Goal: Task Accomplishment & Management: Use online tool/utility

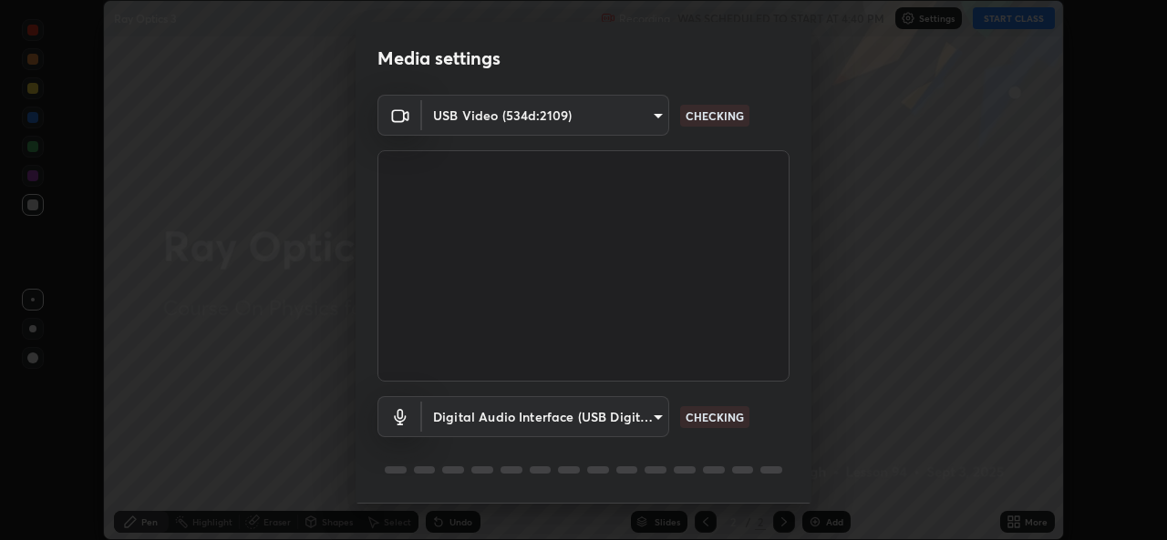
scroll to position [57, 0]
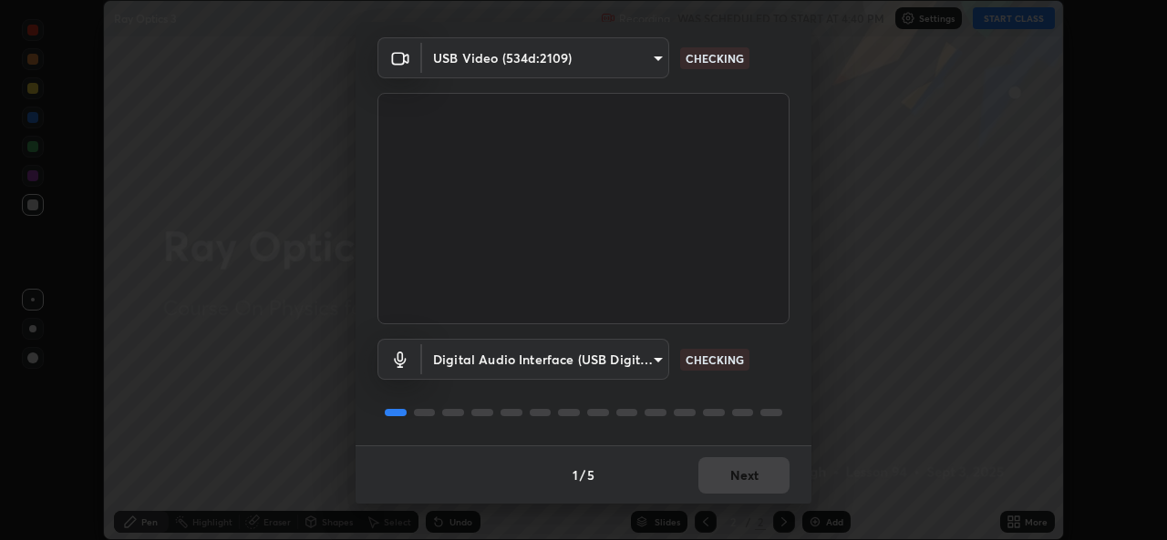
click at [722, 476] on div "1 / 5 Next" at bounding box center [583, 475] width 456 height 58
click at [725, 475] on div "1 / 5 Next" at bounding box center [583, 475] width 456 height 58
click at [730, 477] on div "1 / 5 Next" at bounding box center [583, 475] width 456 height 58
click at [733, 473] on div "1 / 5 Next" at bounding box center [583, 475] width 456 height 58
click at [685, 484] on div "1 / 5 Next" at bounding box center [583, 475] width 456 height 58
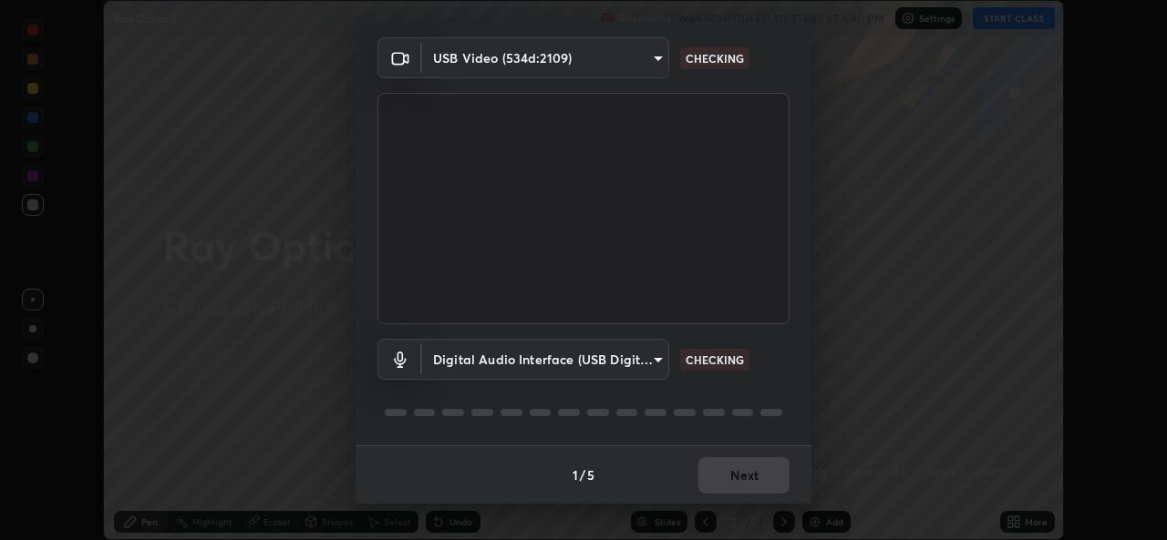
click at [696, 488] on div "1 / 5 Next" at bounding box center [583, 475] width 456 height 58
click at [703, 479] on div "1 / 5 Next" at bounding box center [583, 475] width 456 height 58
click at [711, 476] on div "1 / 5 Next" at bounding box center [583, 475] width 456 height 58
click at [725, 475] on div "1 / 5 Next" at bounding box center [583, 475] width 456 height 58
click at [721, 476] on div "1 / 5 Next" at bounding box center [583, 475] width 456 height 58
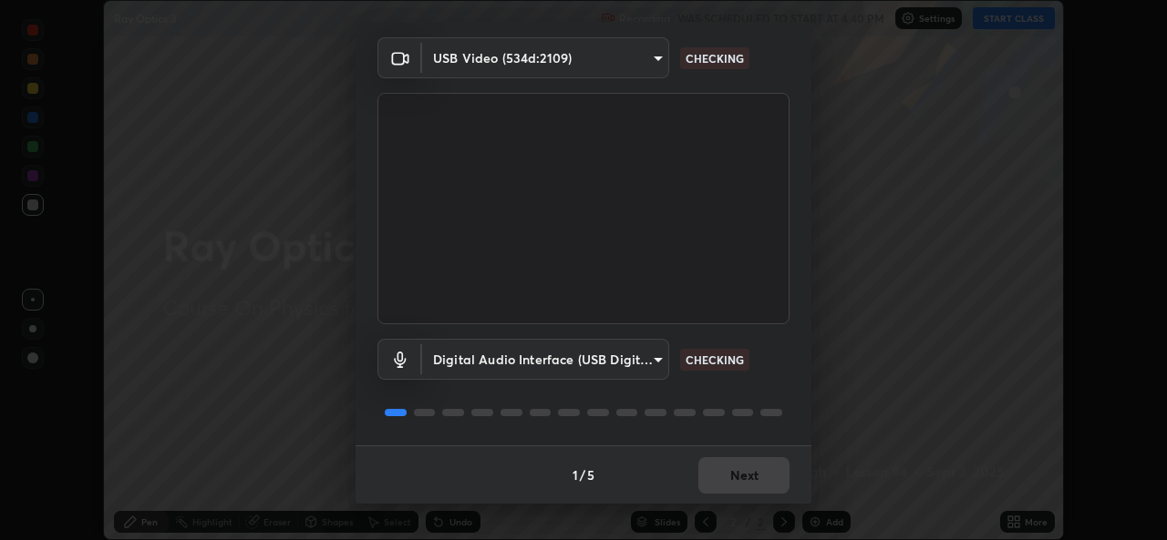
click at [718, 475] on div "1 / 5 Next" at bounding box center [583, 475] width 456 height 58
click at [721, 470] on div "1 / 5 Next" at bounding box center [583, 475] width 456 height 58
click at [726, 473] on button "Next" at bounding box center [743, 475] width 91 height 36
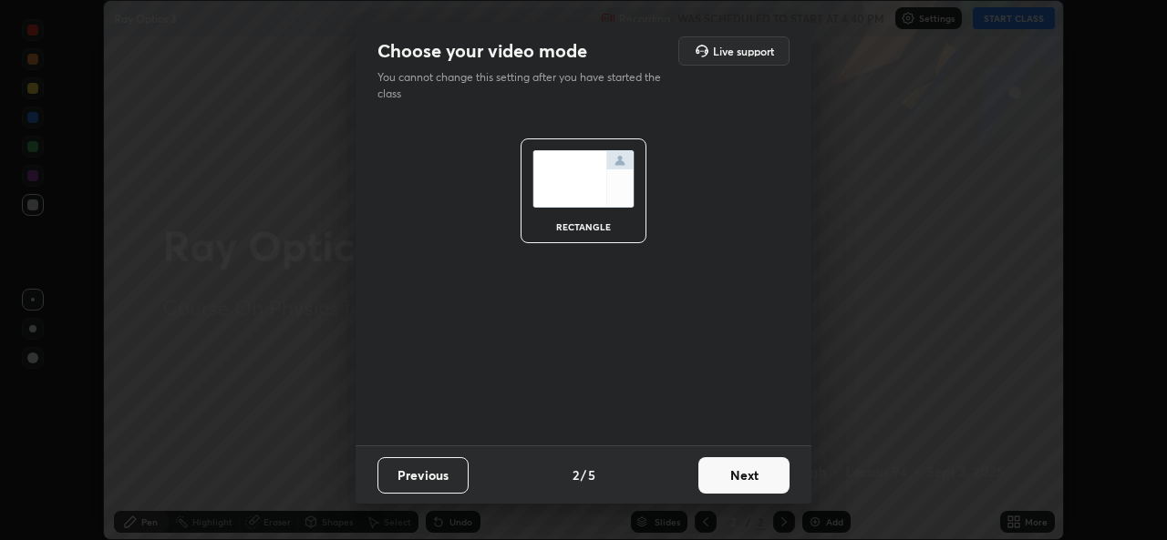
click at [736, 477] on button "Next" at bounding box center [743, 475] width 91 height 36
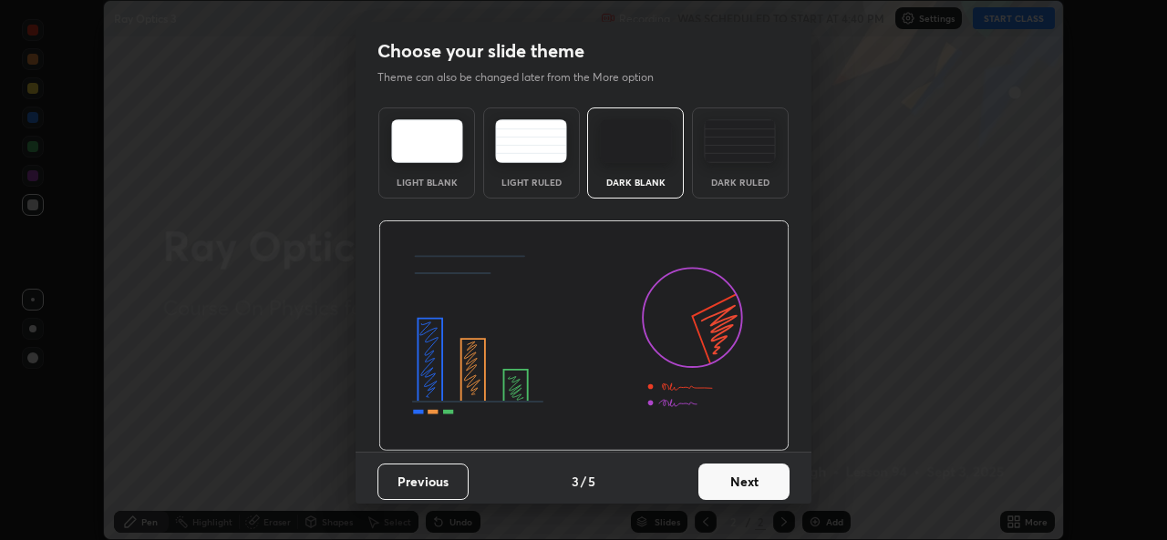
click at [738, 482] on button "Next" at bounding box center [743, 482] width 91 height 36
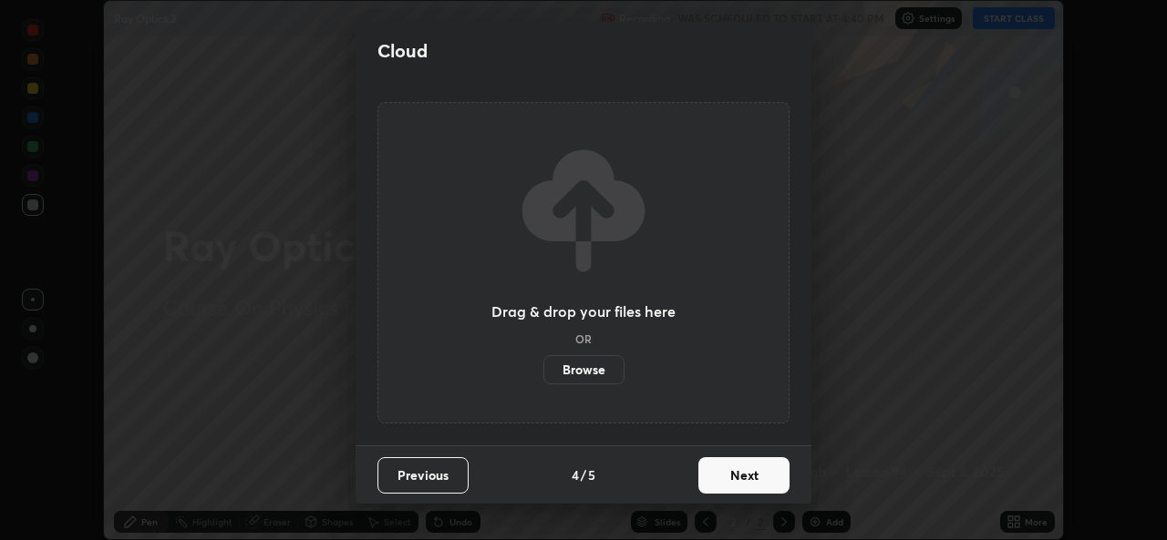
click at [742, 482] on button "Next" at bounding box center [743, 475] width 91 height 36
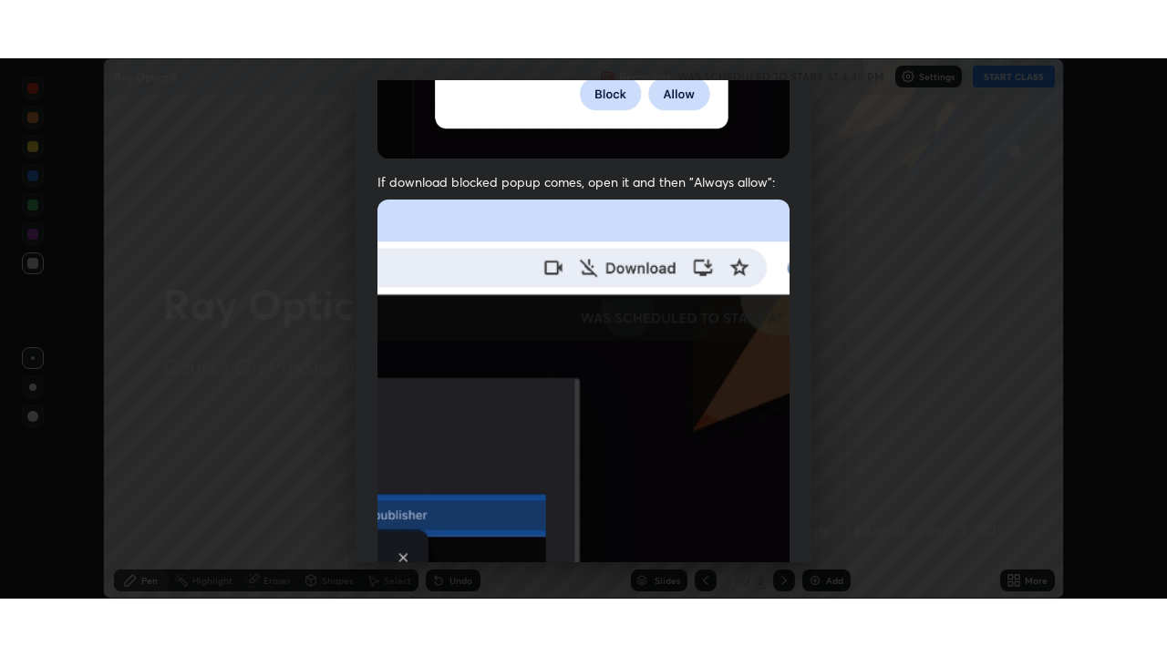
scroll to position [429, 0]
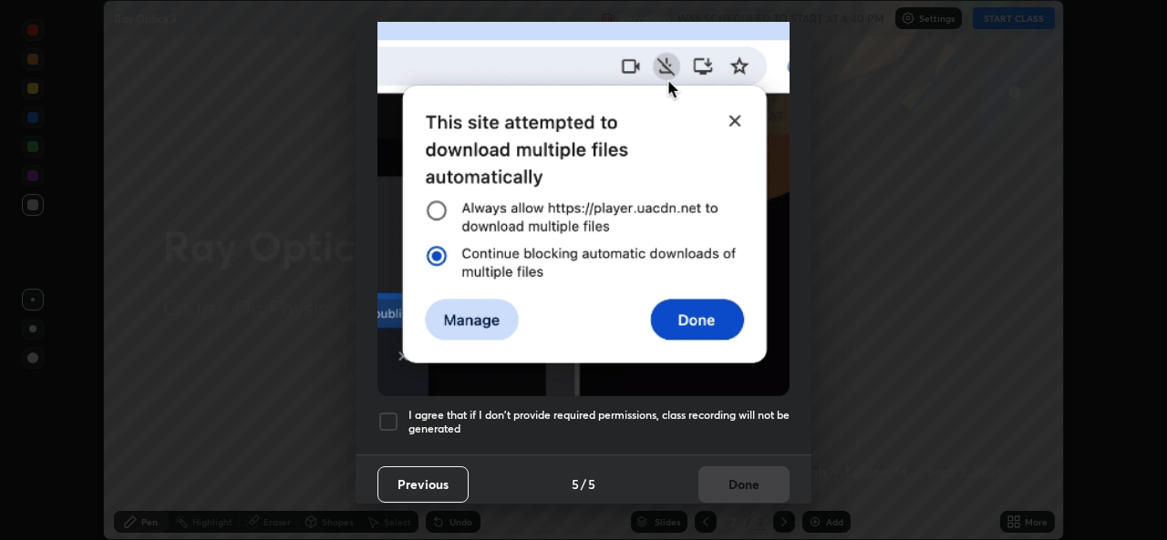
click at [540, 411] on h5 "I agree that if I don't provide required permissions, class recording will not …" at bounding box center [598, 422] width 381 height 28
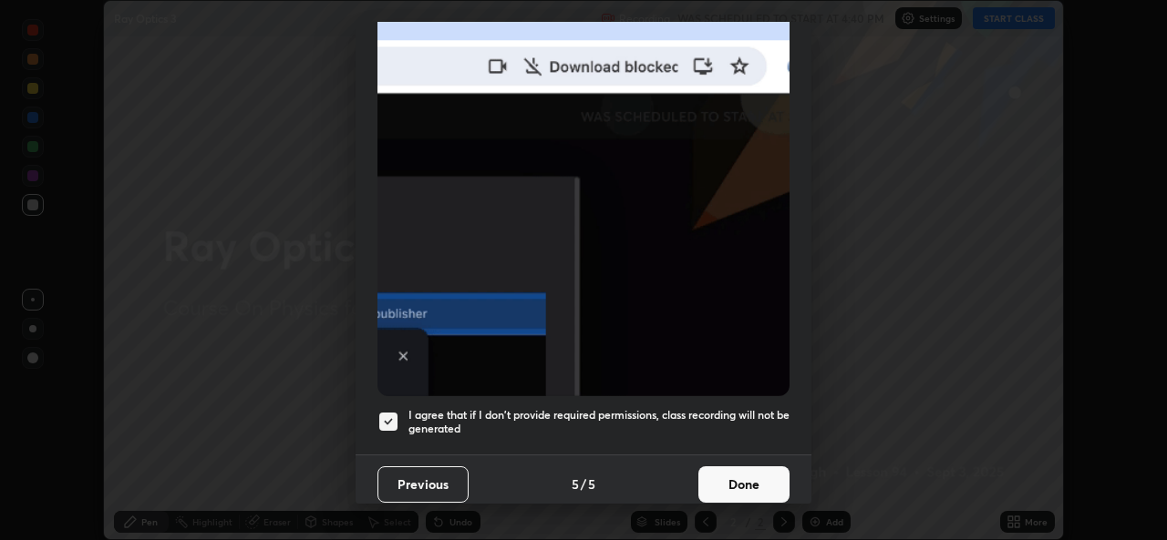
click at [727, 467] on button "Done" at bounding box center [743, 485] width 91 height 36
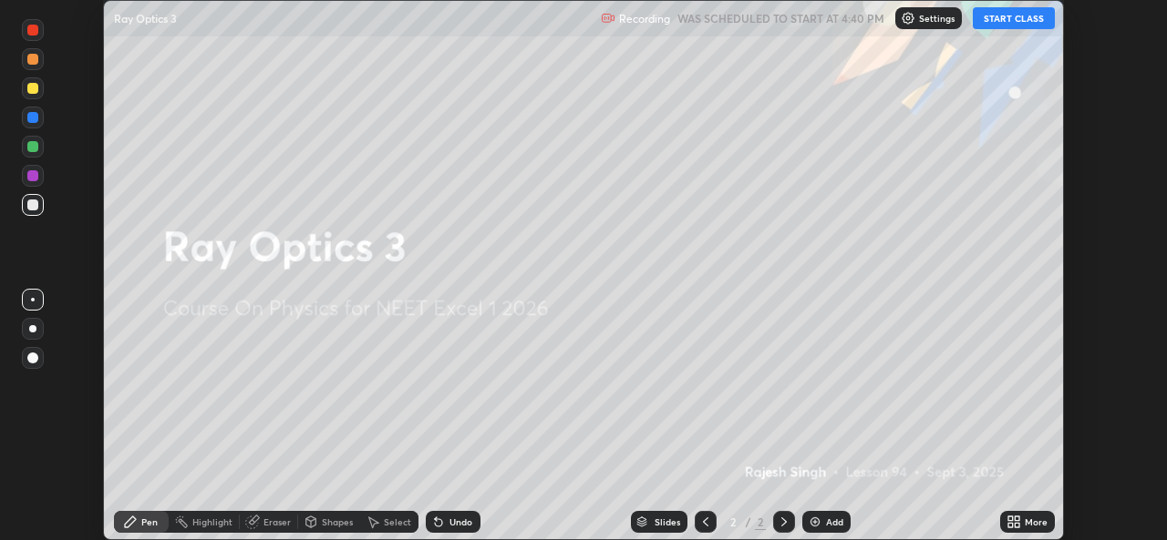
click at [1010, 519] on icon at bounding box center [1010, 519] width 5 height 5
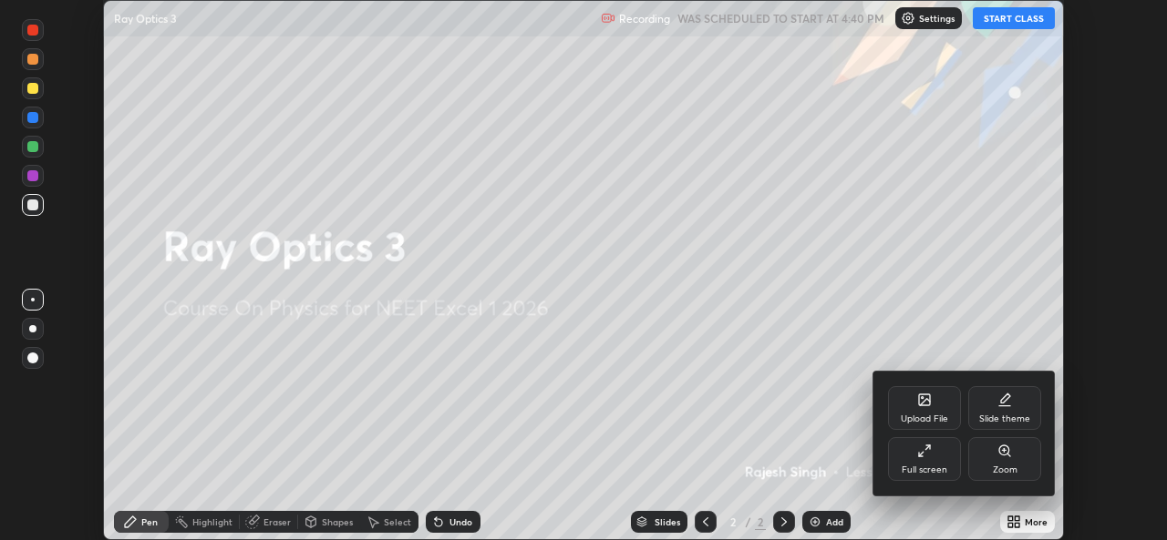
click at [919, 463] on div "Full screen" at bounding box center [924, 459] width 73 height 44
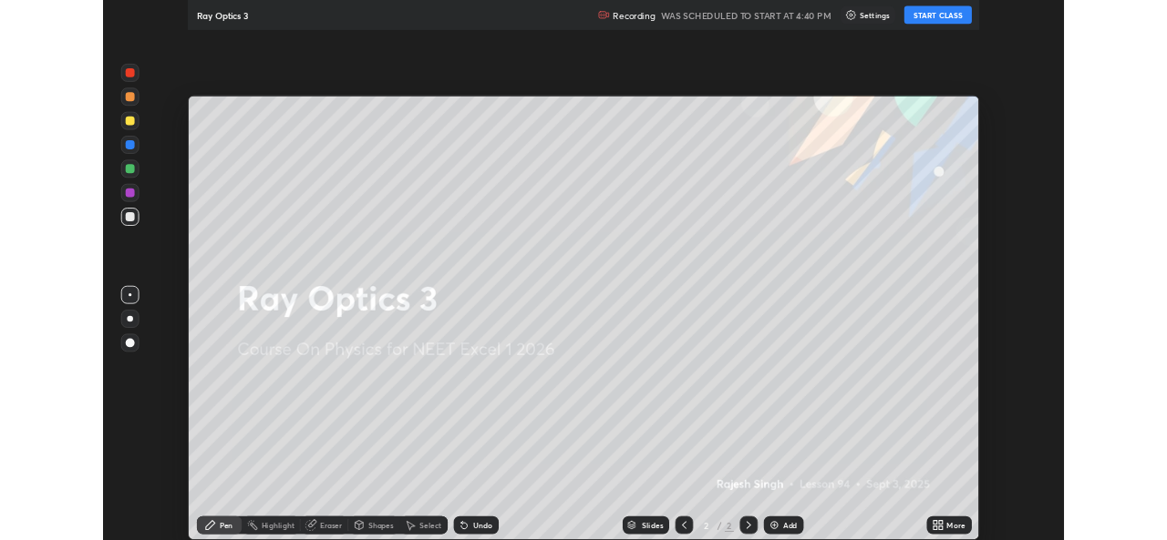
scroll to position [656, 1167]
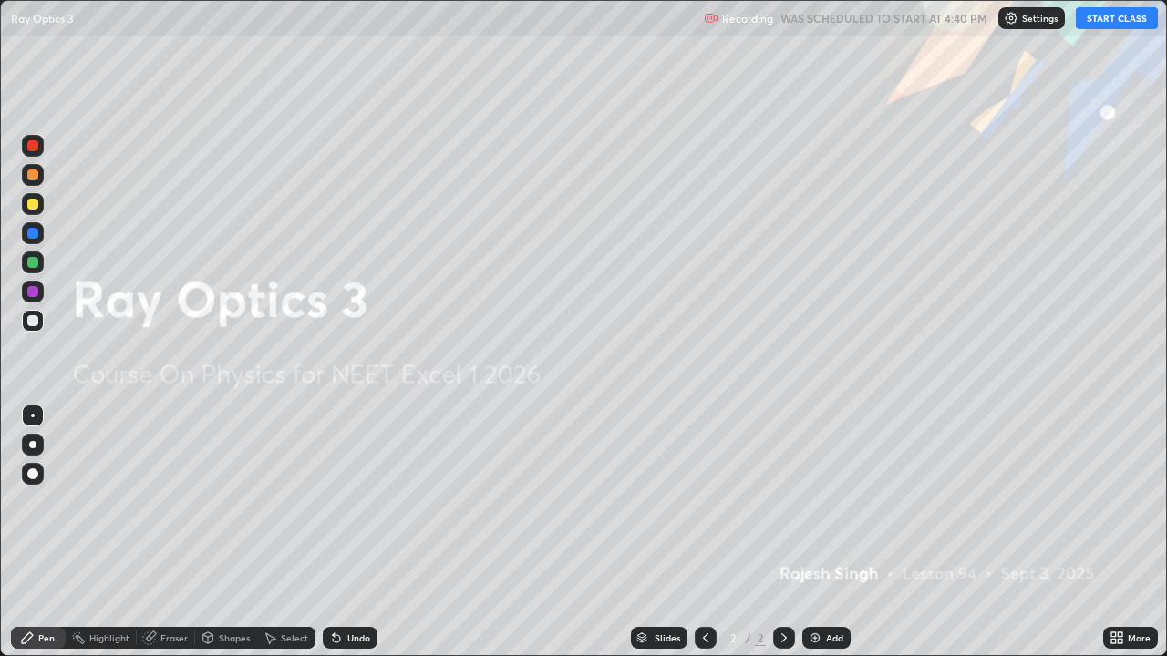
click at [1101, 20] on button "START CLASS" at bounding box center [1116, 18] width 82 height 22
click at [1116, 540] on icon at bounding box center [1116, 638] width 15 height 15
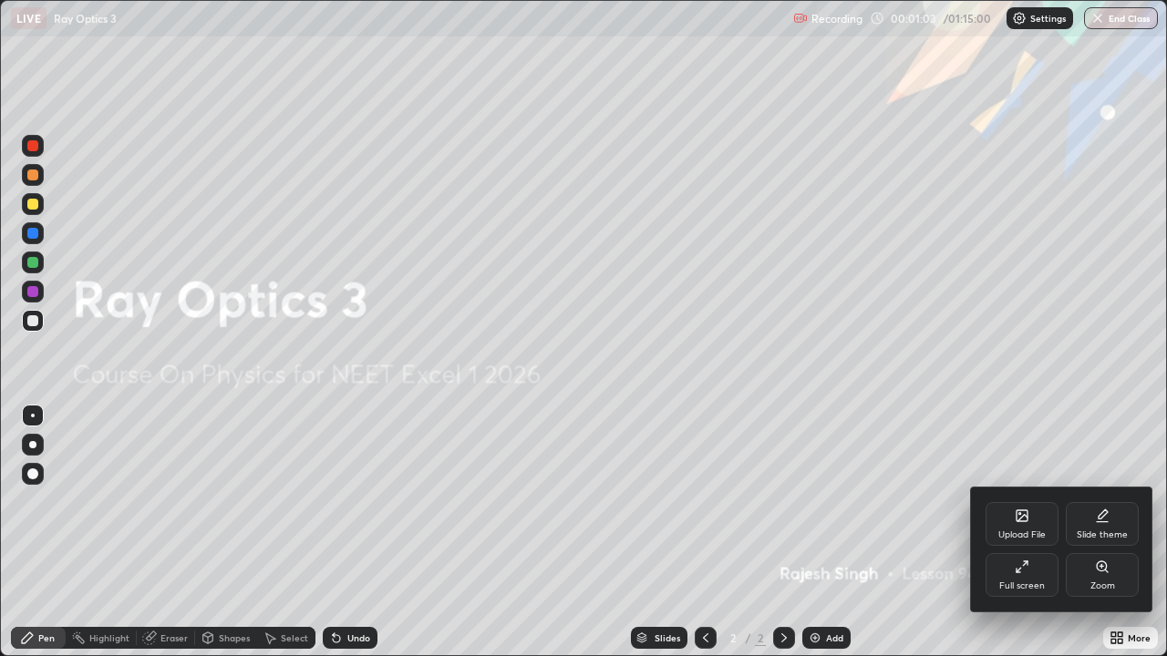
click at [1012, 525] on div "Upload File" at bounding box center [1021, 524] width 73 height 44
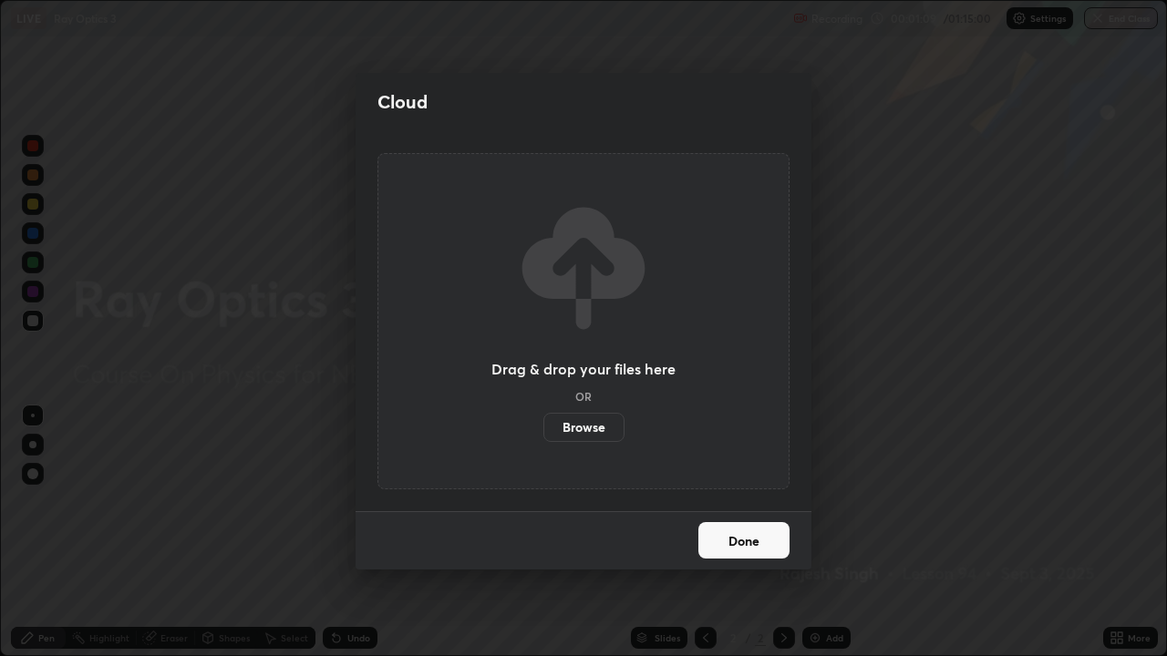
click at [581, 426] on label "Browse" at bounding box center [583, 427] width 81 height 29
click at [543, 426] on input "Browse" at bounding box center [543, 427] width 0 height 29
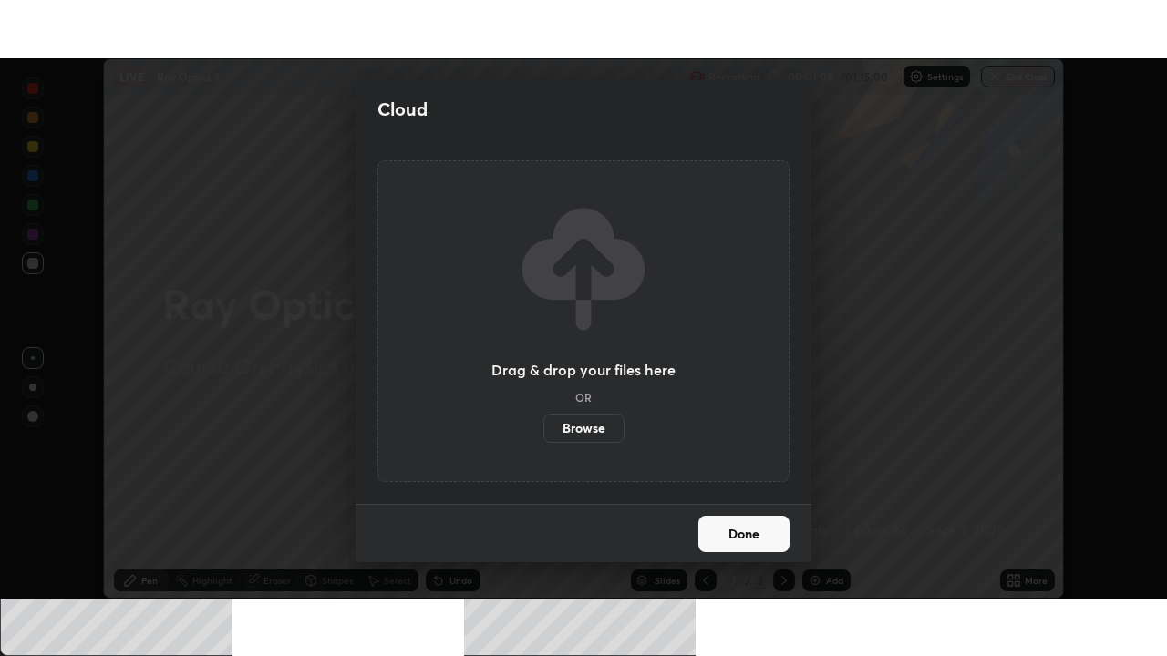
scroll to position [90593, 89967]
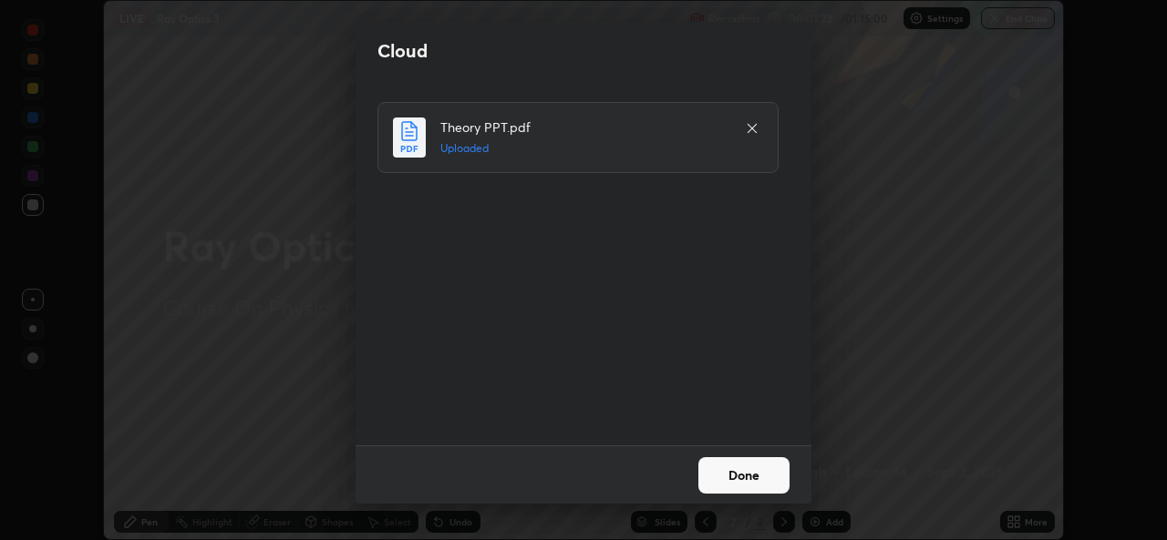
click at [718, 477] on button "Done" at bounding box center [743, 475] width 91 height 36
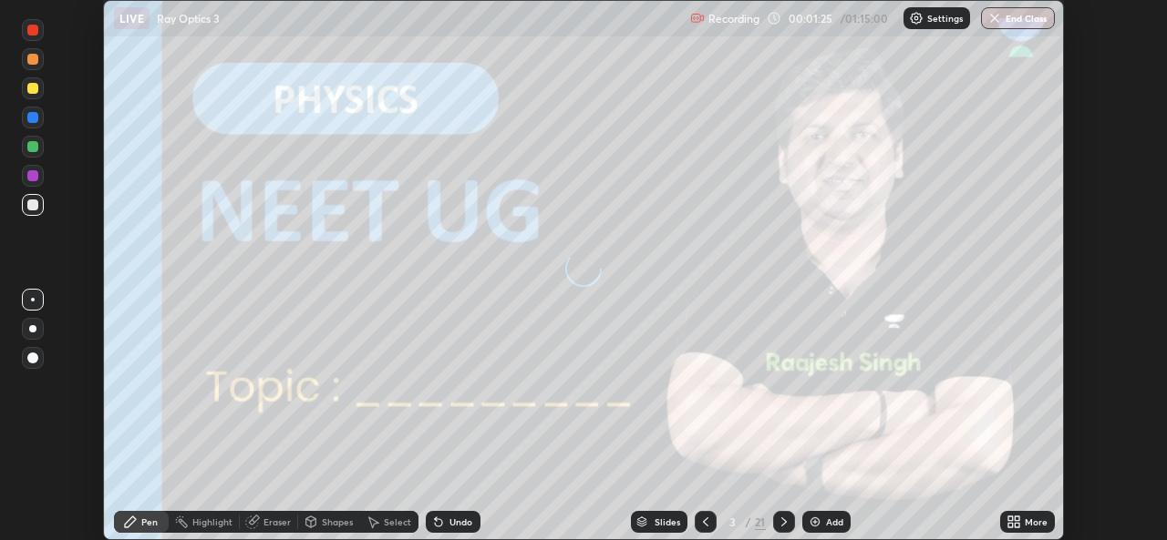
click at [1012, 517] on icon at bounding box center [1010, 519] width 5 height 5
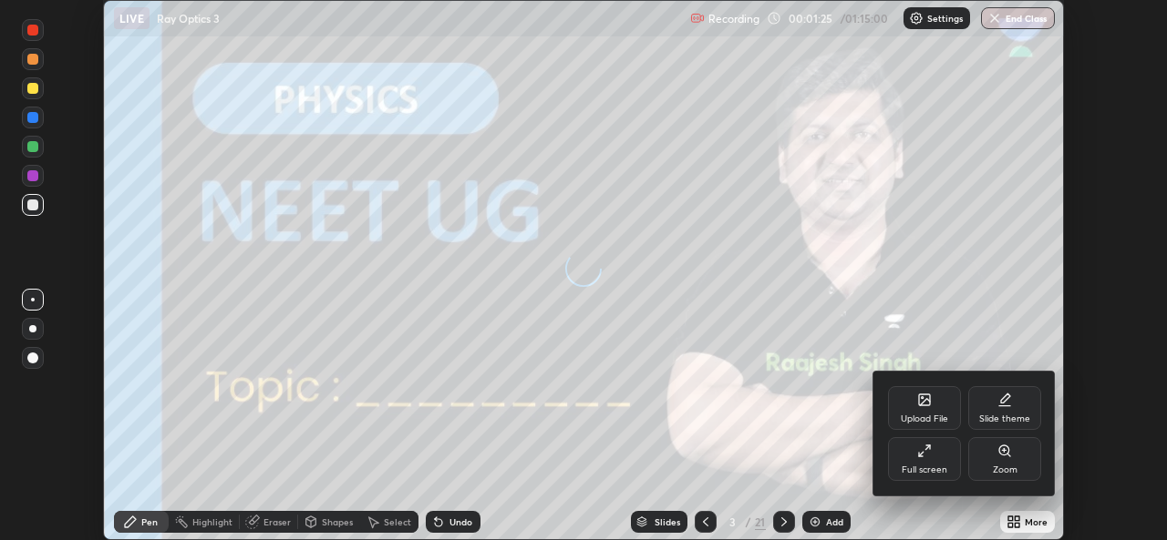
click at [932, 459] on div "Full screen" at bounding box center [924, 459] width 73 height 44
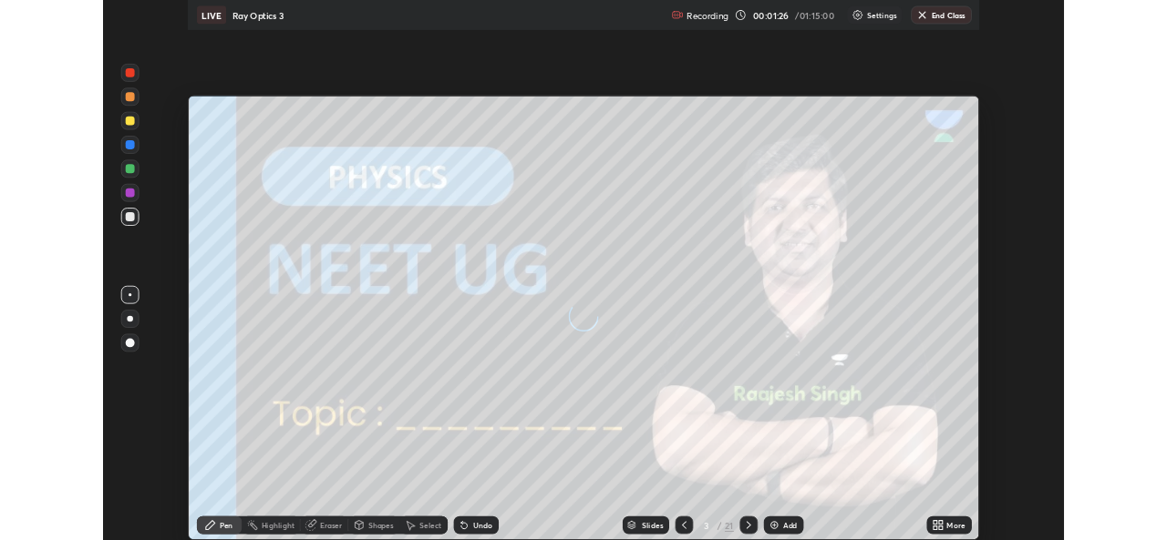
scroll to position [656, 1167]
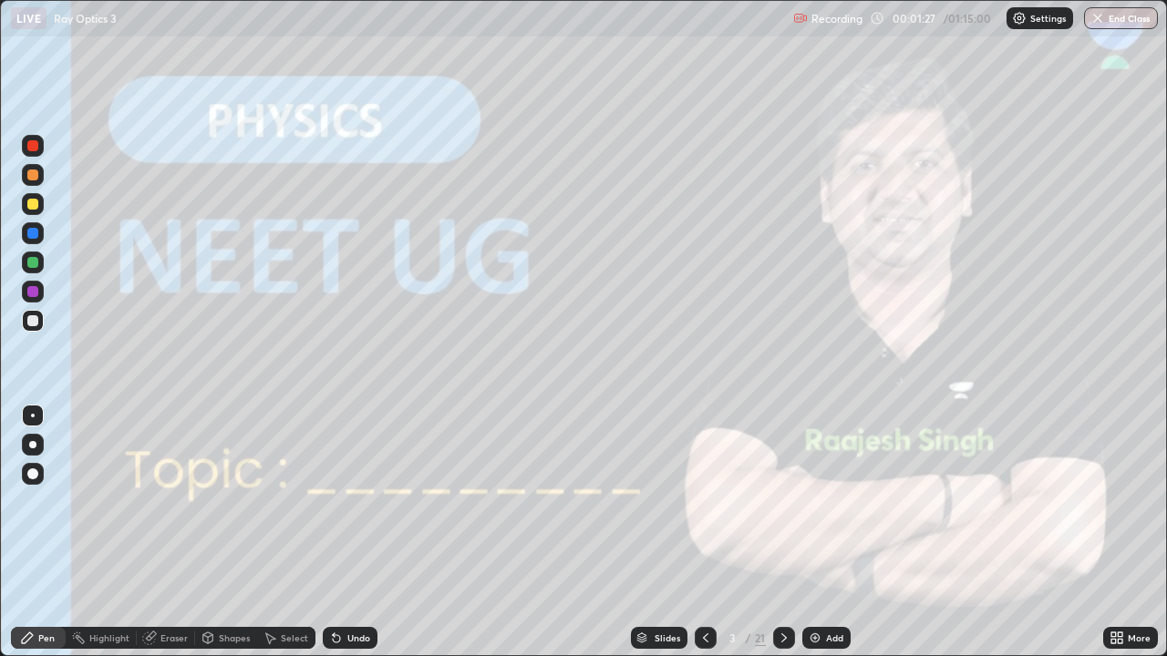
click at [782, 540] on icon at bounding box center [783, 638] width 15 height 15
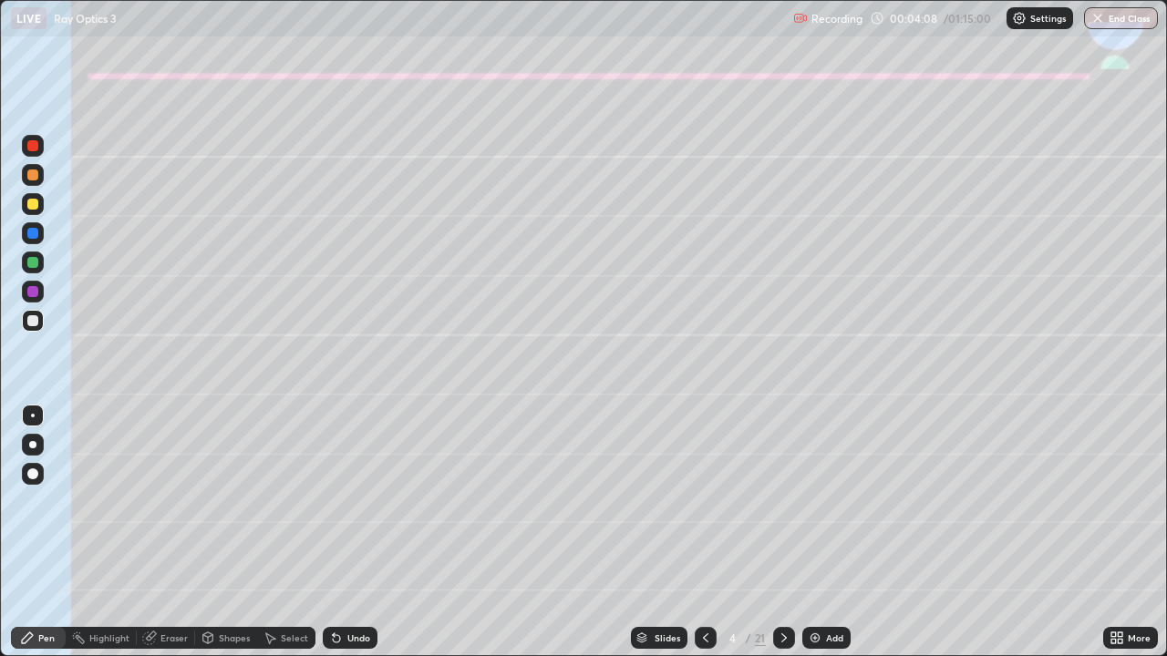
click at [32, 206] on div at bounding box center [32, 204] width 11 height 11
click at [35, 447] on div at bounding box center [32, 444] width 7 height 7
click at [224, 540] on div "Shapes" at bounding box center [234, 637] width 31 height 9
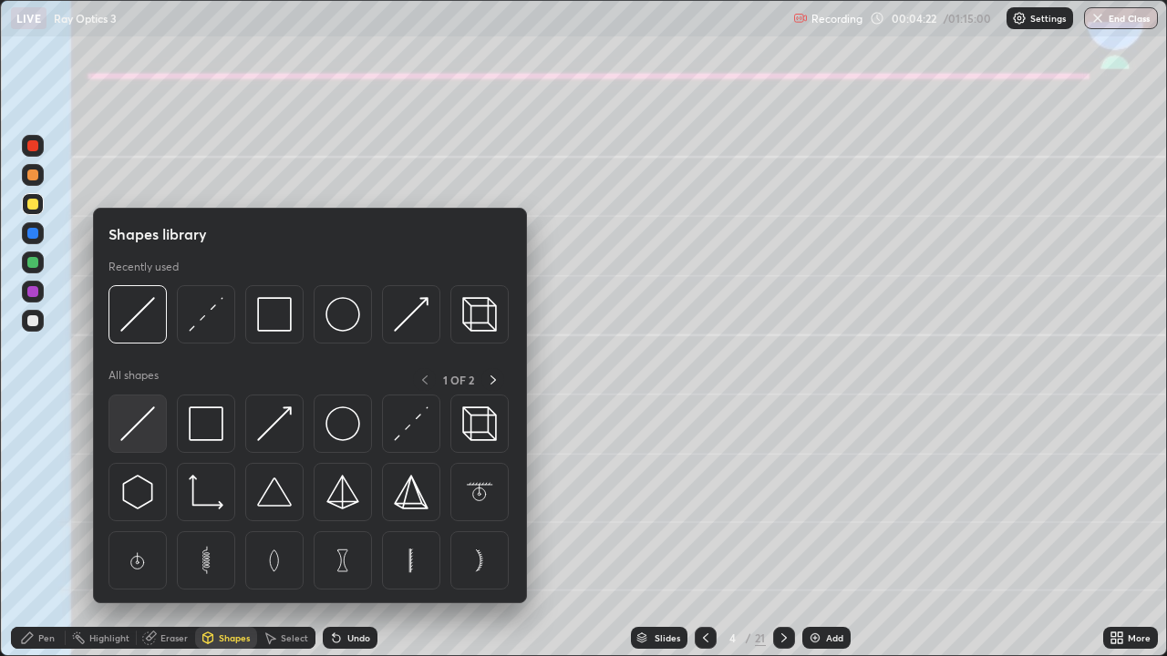
click at [143, 428] on img at bounding box center [137, 423] width 35 height 35
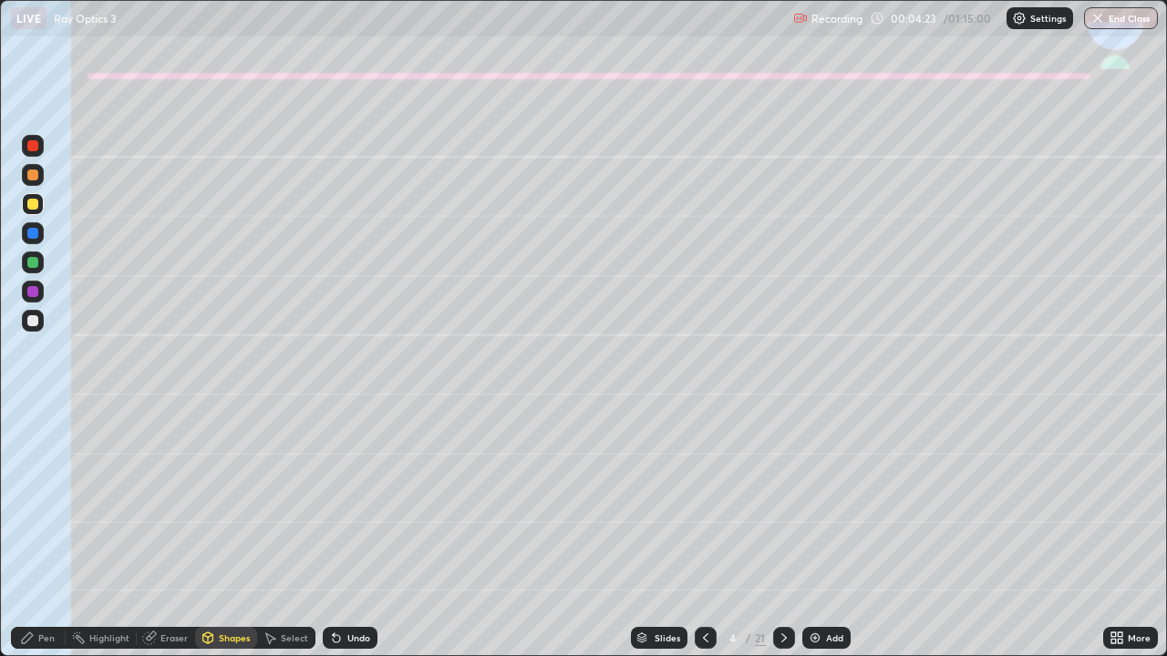
click at [34, 204] on div at bounding box center [32, 204] width 11 height 11
click at [47, 540] on div "Pen" at bounding box center [46, 637] width 16 height 9
click at [353, 540] on div "Undo" at bounding box center [358, 637] width 23 height 9
click at [31, 324] on div at bounding box center [32, 320] width 11 height 11
click at [35, 210] on div at bounding box center [33, 204] width 22 height 22
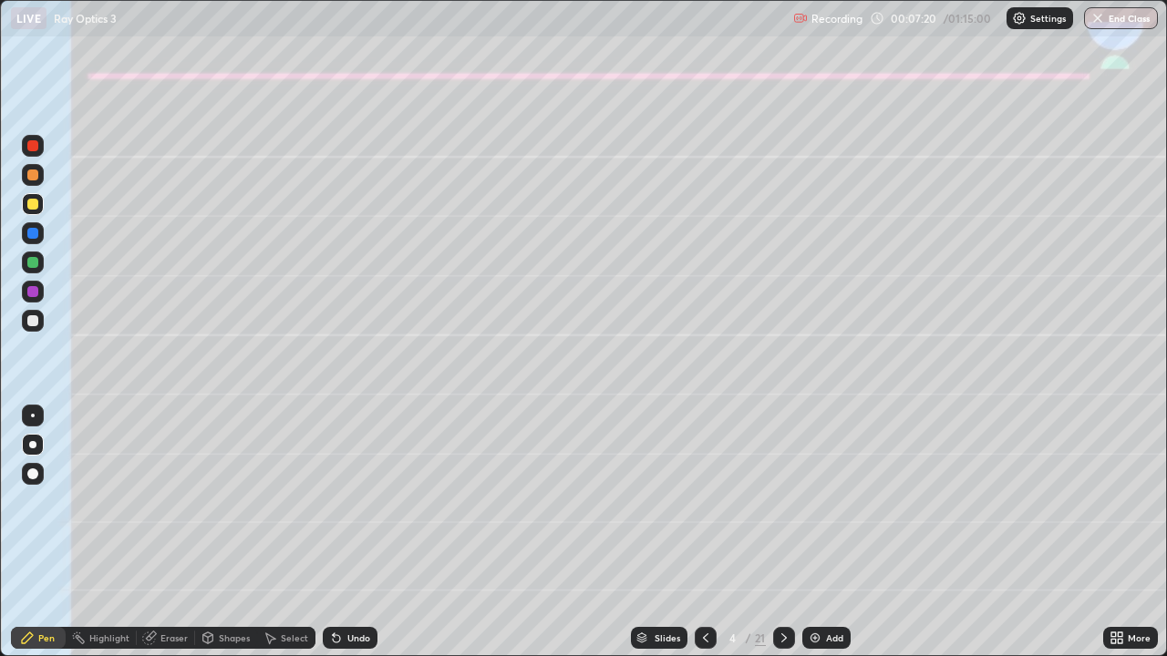
click at [43, 329] on div at bounding box center [33, 320] width 22 height 29
click at [27, 205] on div at bounding box center [32, 204] width 11 height 11
click at [223, 540] on div "Shapes" at bounding box center [226, 638] width 62 height 22
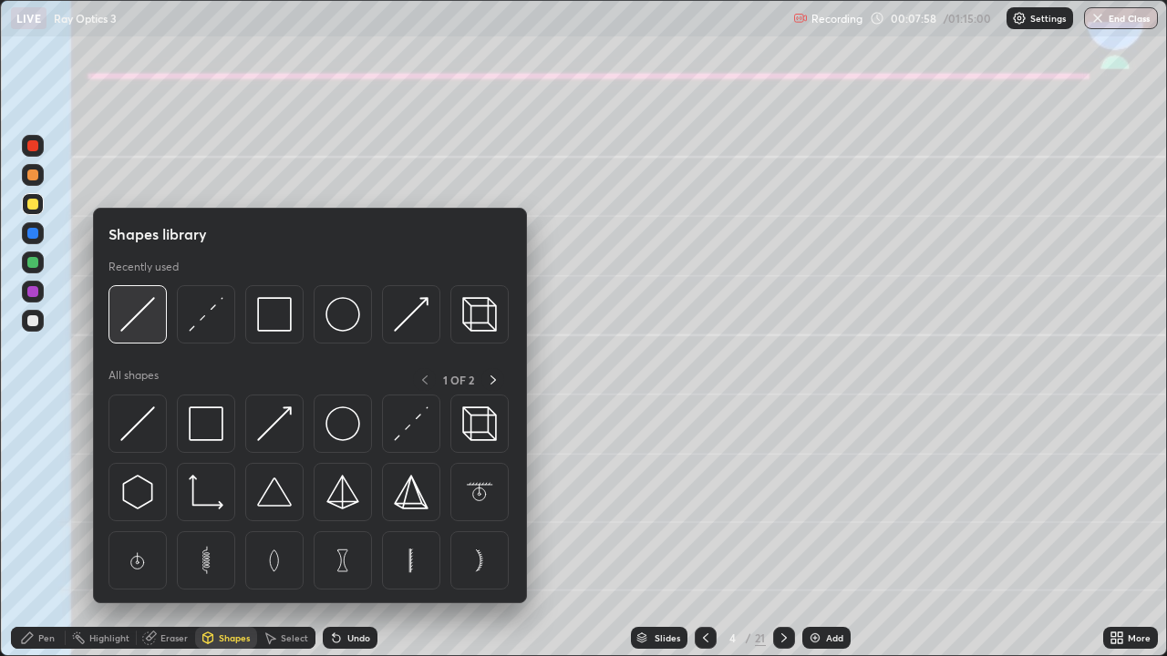
click at [142, 324] on img at bounding box center [137, 314] width 35 height 35
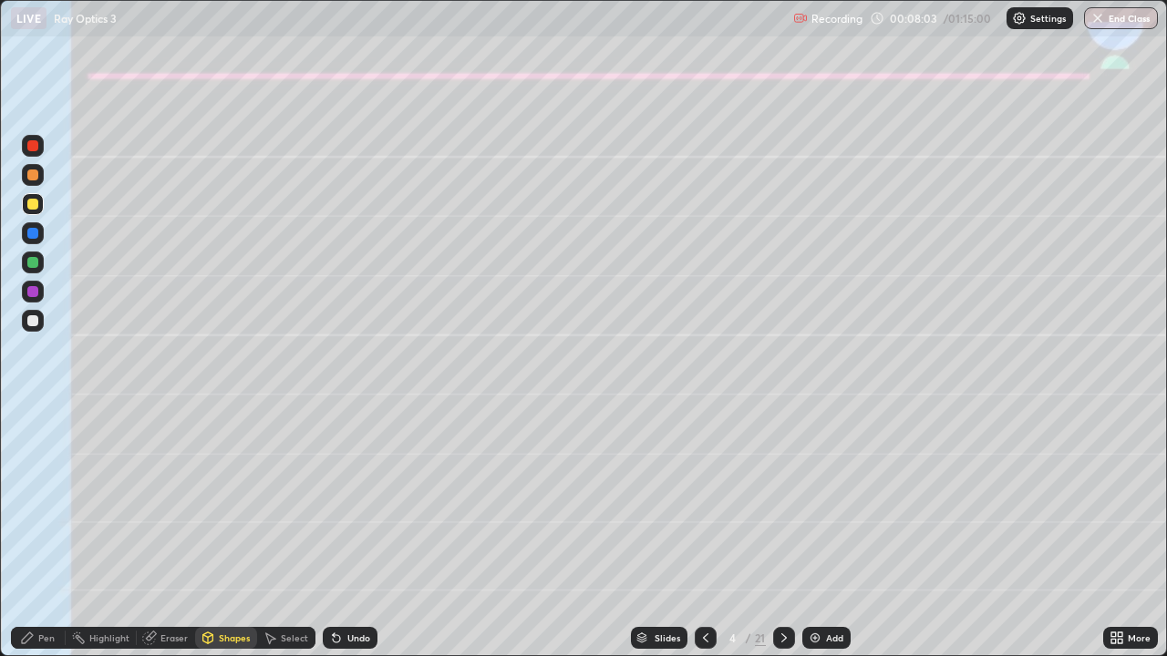
click at [343, 540] on div "Undo" at bounding box center [350, 638] width 55 height 22
click at [36, 540] on div "Pen" at bounding box center [38, 638] width 55 height 22
click at [225, 540] on div "Shapes" at bounding box center [234, 637] width 31 height 9
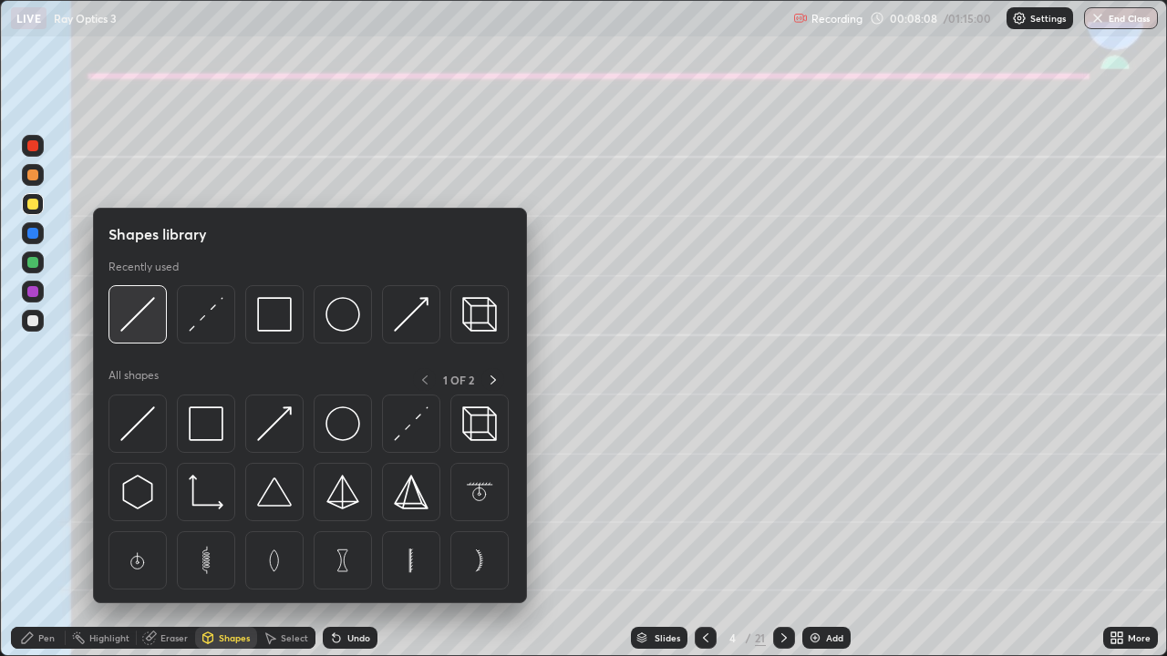
click at [151, 321] on img at bounding box center [137, 314] width 35 height 35
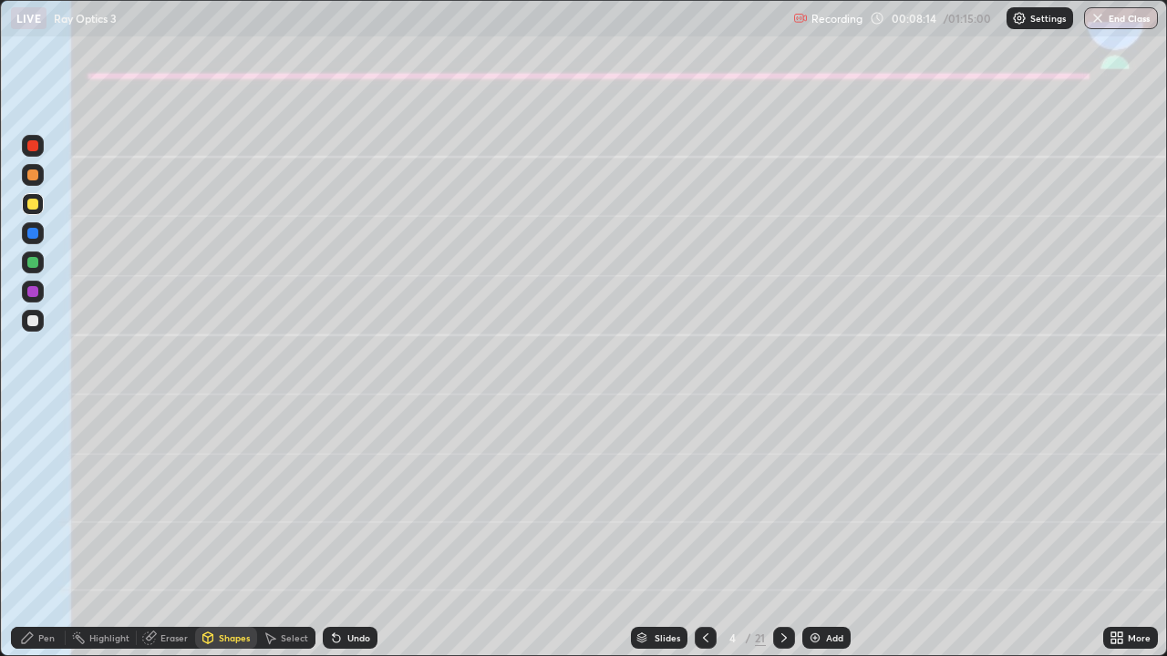
click at [33, 540] on icon at bounding box center [27, 638] width 15 height 15
click at [31, 322] on div at bounding box center [32, 320] width 11 height 11
click at [818, 540] on img at bounding box center [814, 638] width 15 height 15
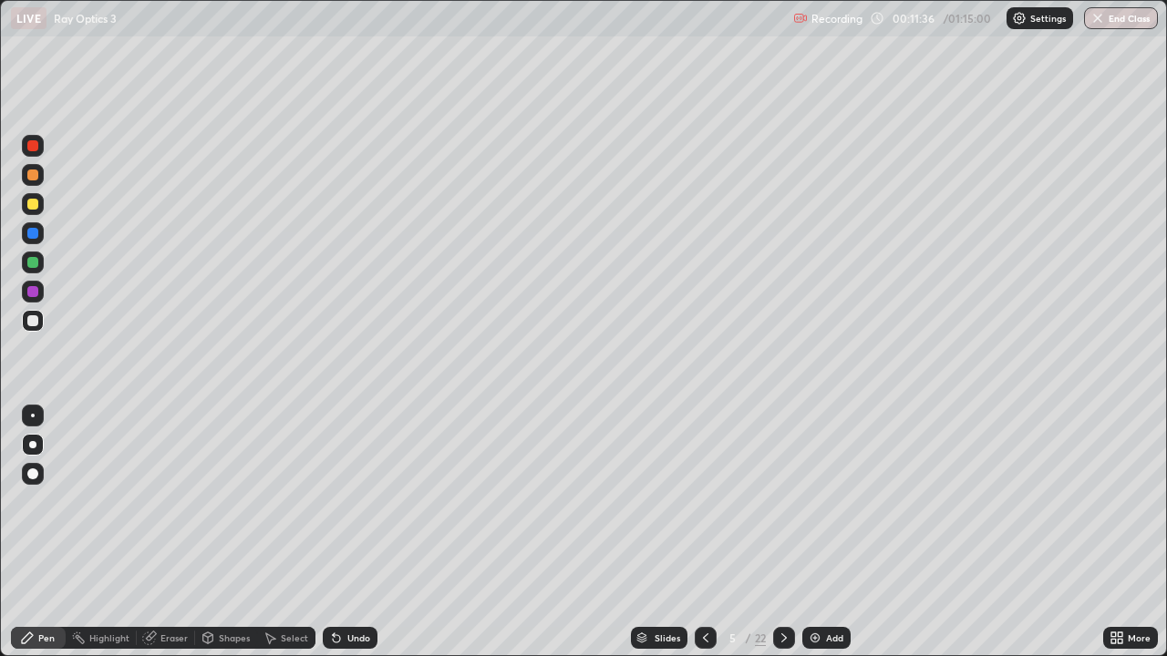
click at [703, 540] on icon at bounding box center [705, 638] width 15 height 15
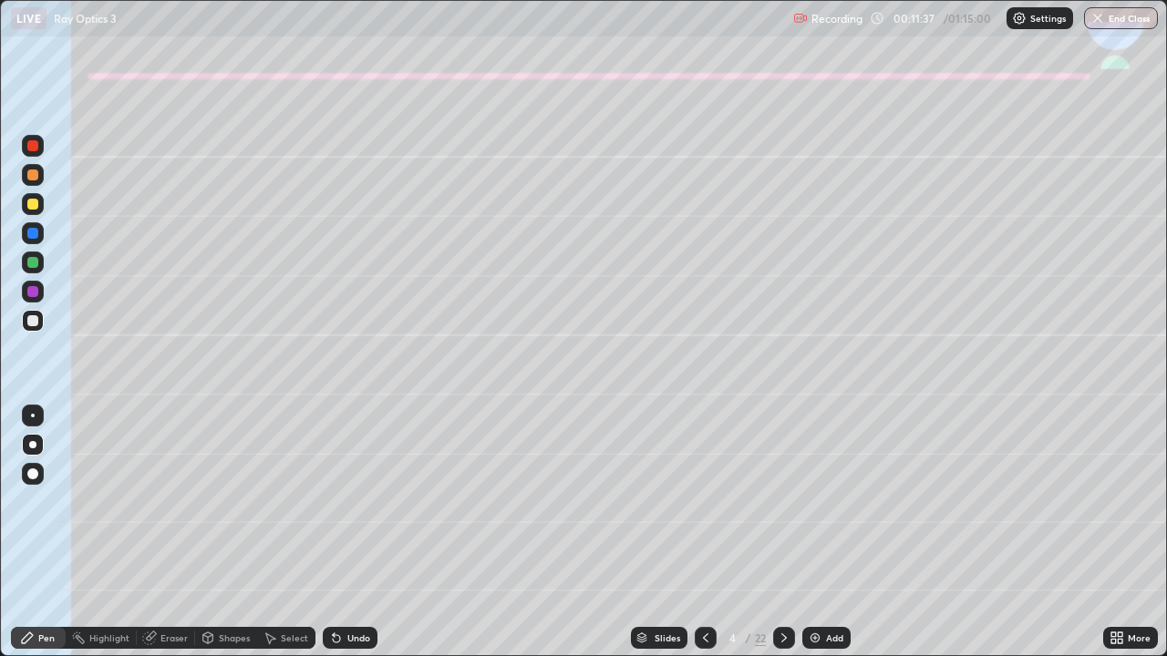
click at [781, 540] on icon at bounding box center [783, 638] width 15 height 15
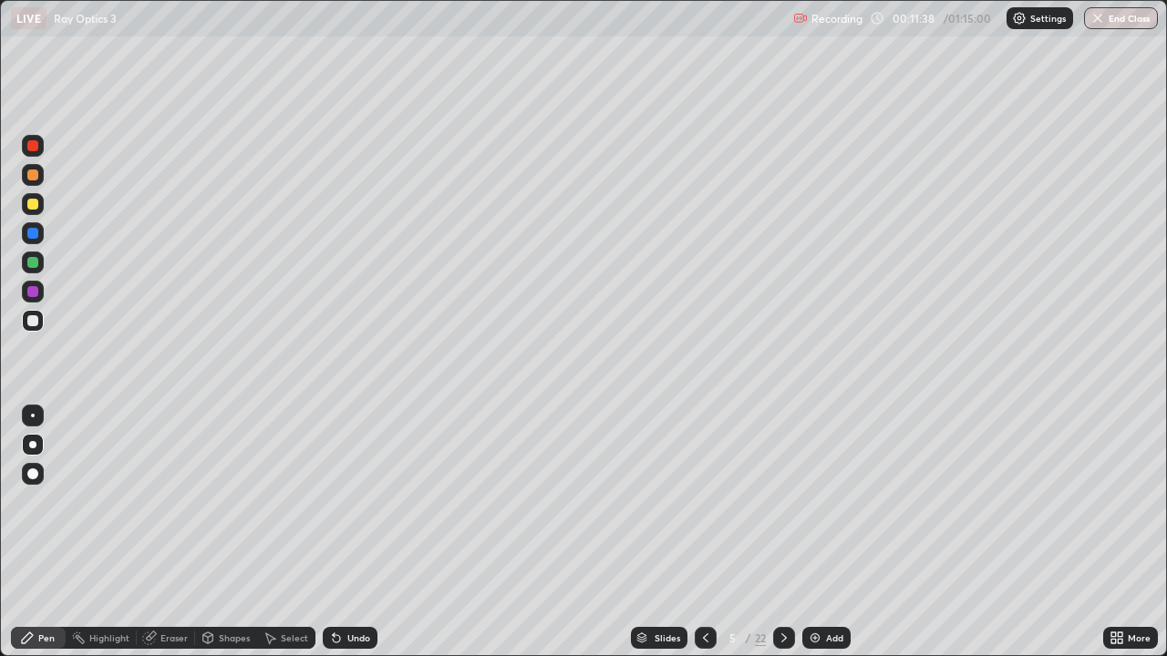
click at [780, 540] on icon at bounding box center [783, 638] width 15 height 15
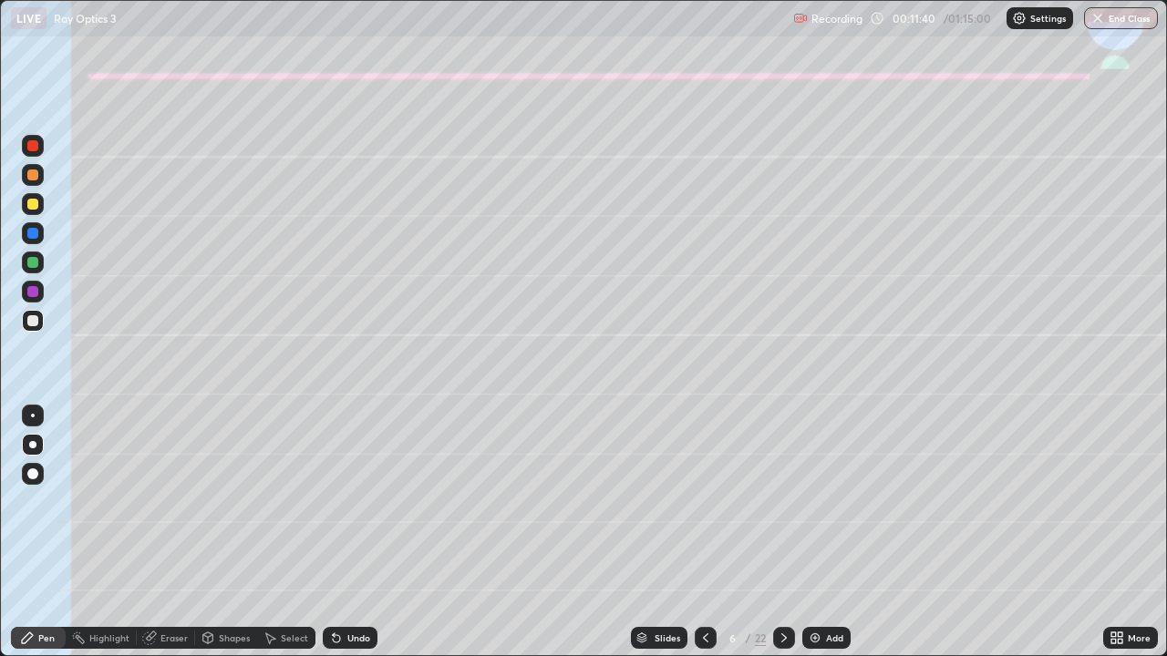
click at [714, 540] on div at bounding box center [705, 638] width 22 height 36
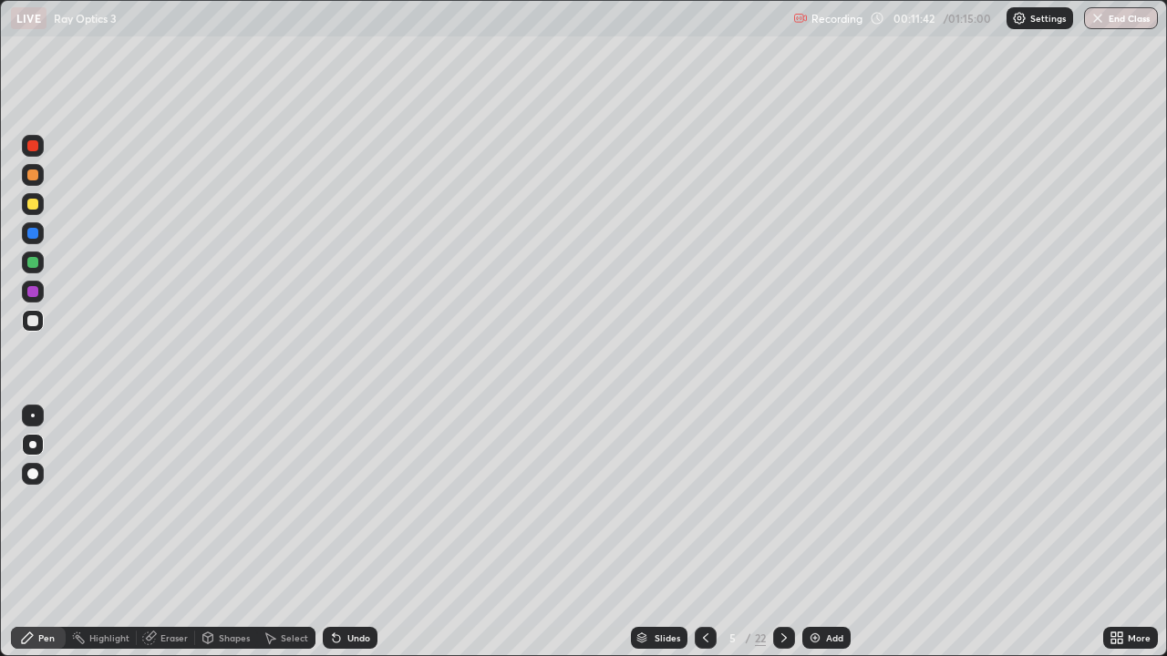
click at [779, 540] on div at bounding box center [784, 638] width 22 height 22
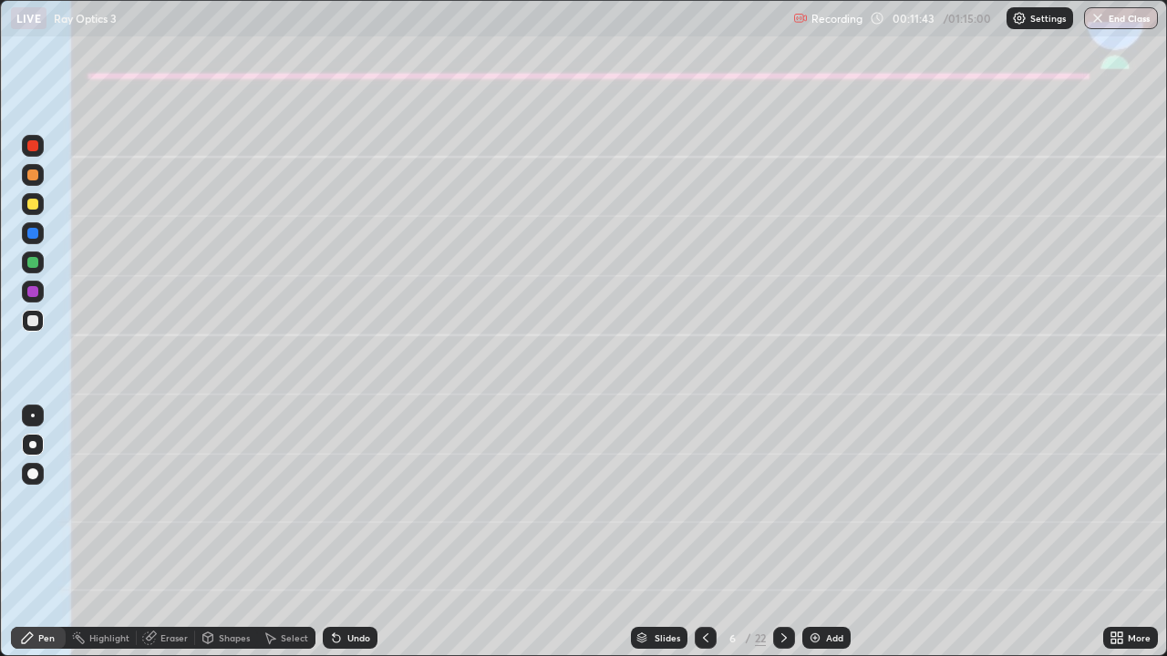
click at [34, 204] on div at bounding box center [32, 204] width 11 height 11
click at [229, 540] on div "Shapes" at bounding box center [234, 637] width 31 height 9
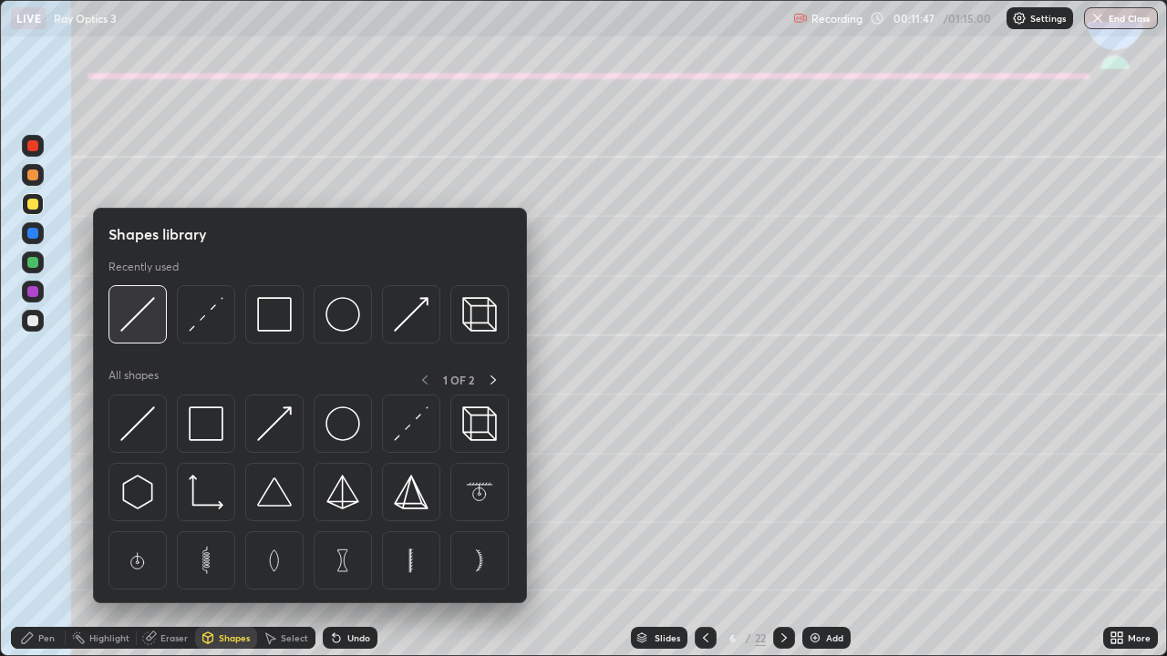
click at [149, 316] on img at bounding box center [137, 314] width 35 height 35
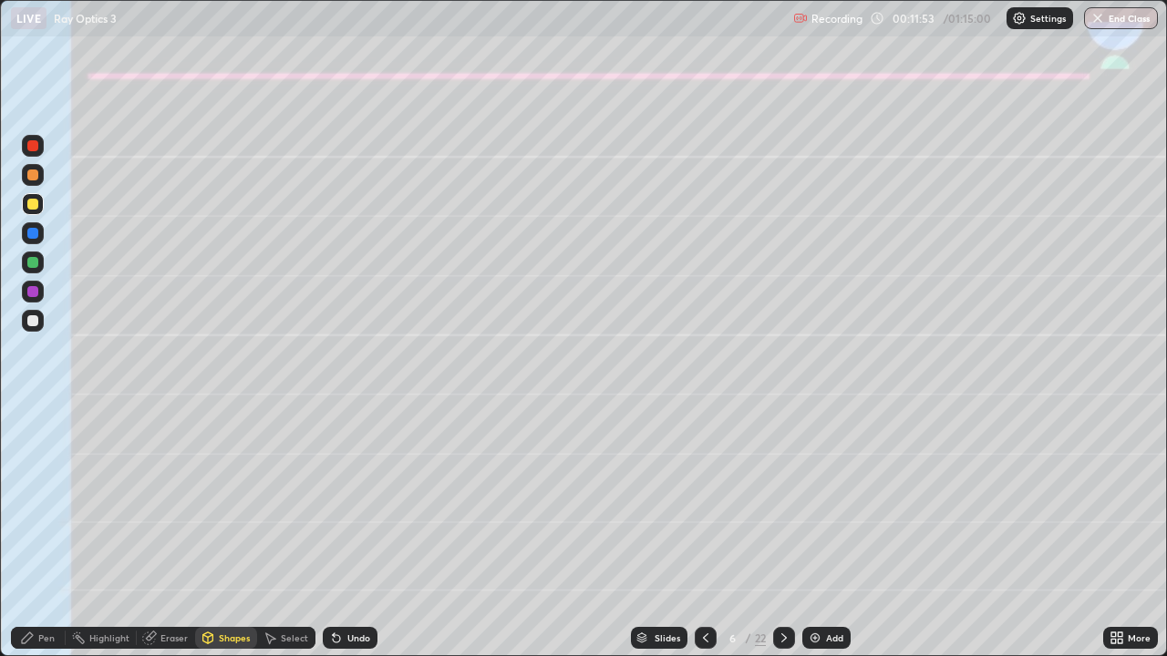
click at [44, 540] on div "Pen" at bounding box center [38, 638] width 55 height 22
click at [30, 264] on div at bounding box center [32, 262] width 11 height 11
click at [32, 229] on div at bounding box center [32, 233] width 11 height 11
click at [334, 540] on icon at bounding box center [336, 638] width 7 height 7
click at [28, 179] on div at bounding box center [32, 175] width 11 height 11
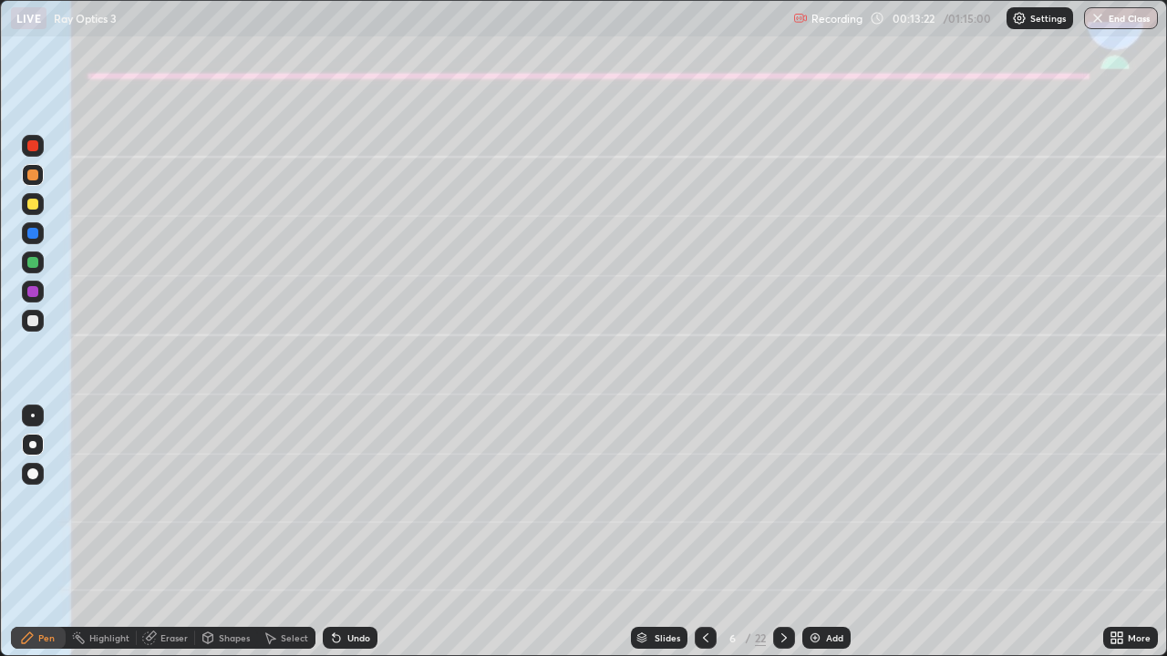
click at [355, 540] on div "Undo" at bounding box center [350, 638] width 55 height 22
click at [223, 540] on div "Shapes" at bounding box center [234, 637] width 31 height 9
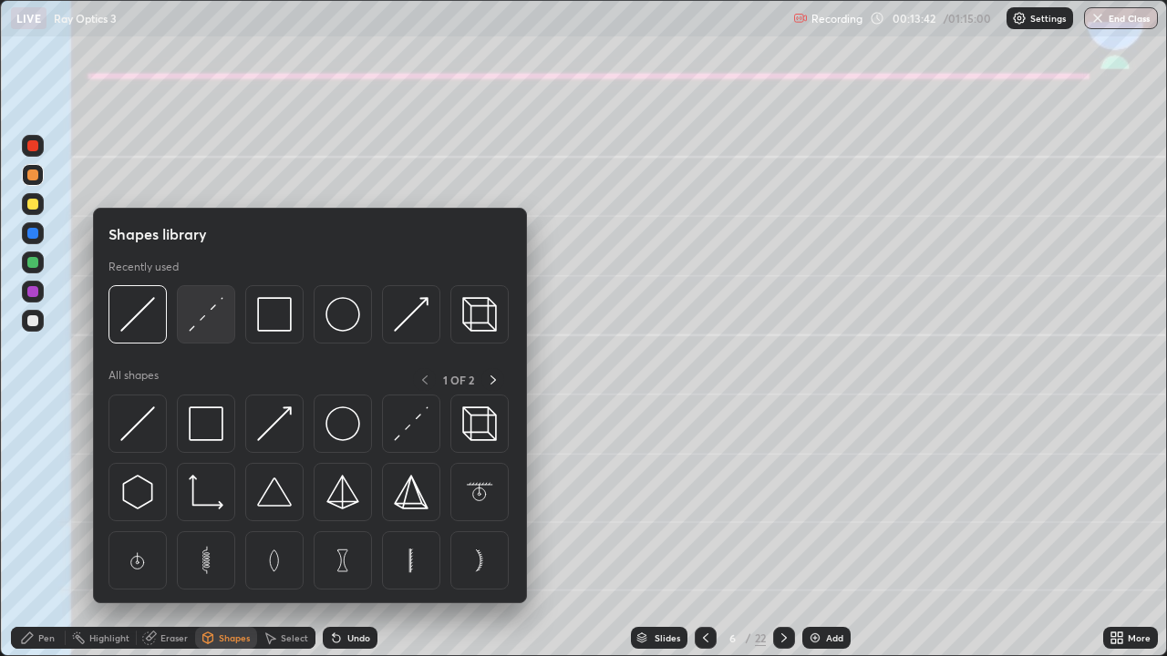
click at [200, 323] on img at bounding box center [206, 314] width 35 height 35
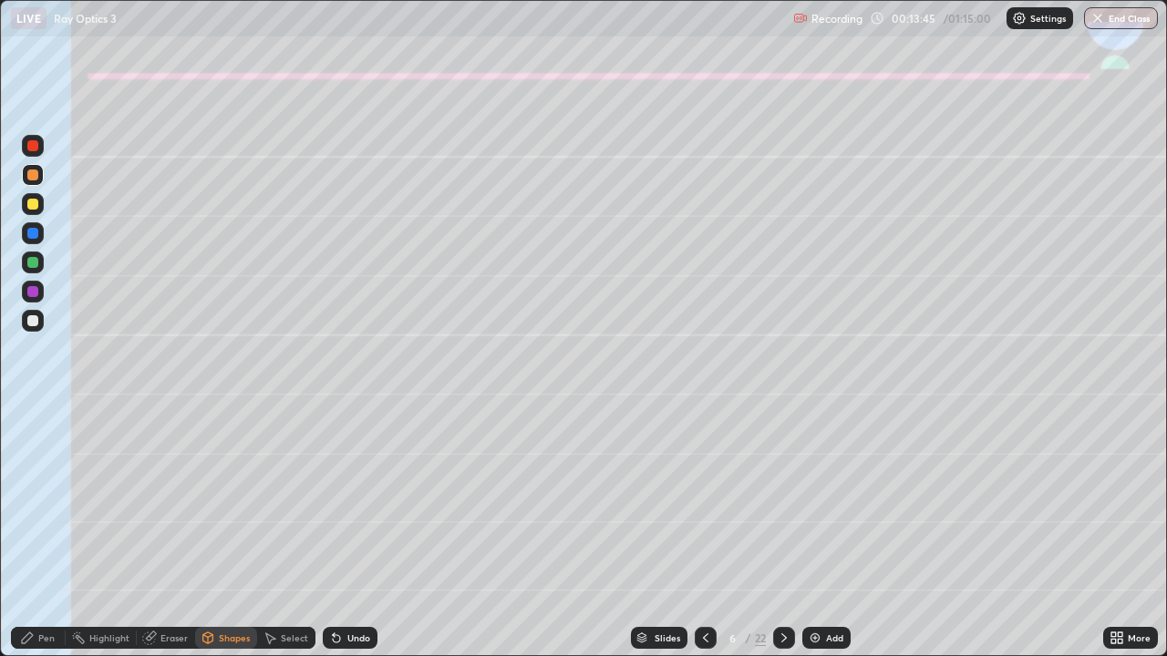
click at [51, 540] on div "Pen" at bounding box center [46, 637] width 16 height 9
click at [37, 207] on div at bounding box center [33, 204] width 22 height 22
click at [343, 540] on div "Undo" at bounding box center [350, 638] width 55 height 22
click at [234, 540] on div "Shapes" at bounding box center [234, 637] width 31 height 9
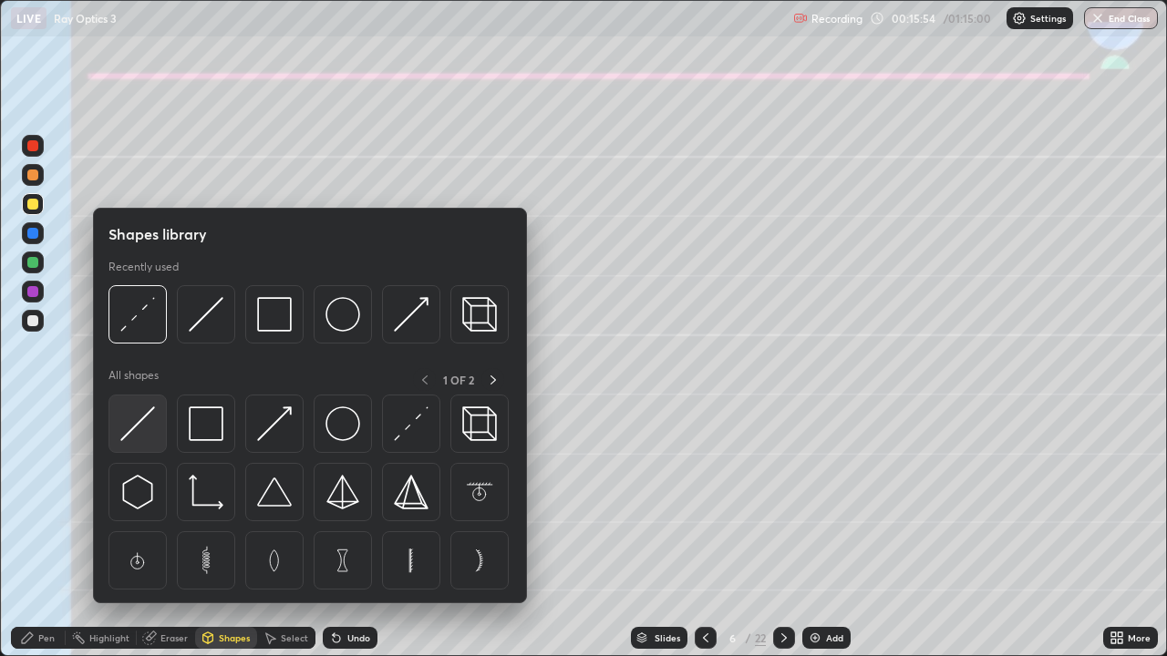
click at [142, 427] on img at bounding box center [137, 423] width 35 height 35
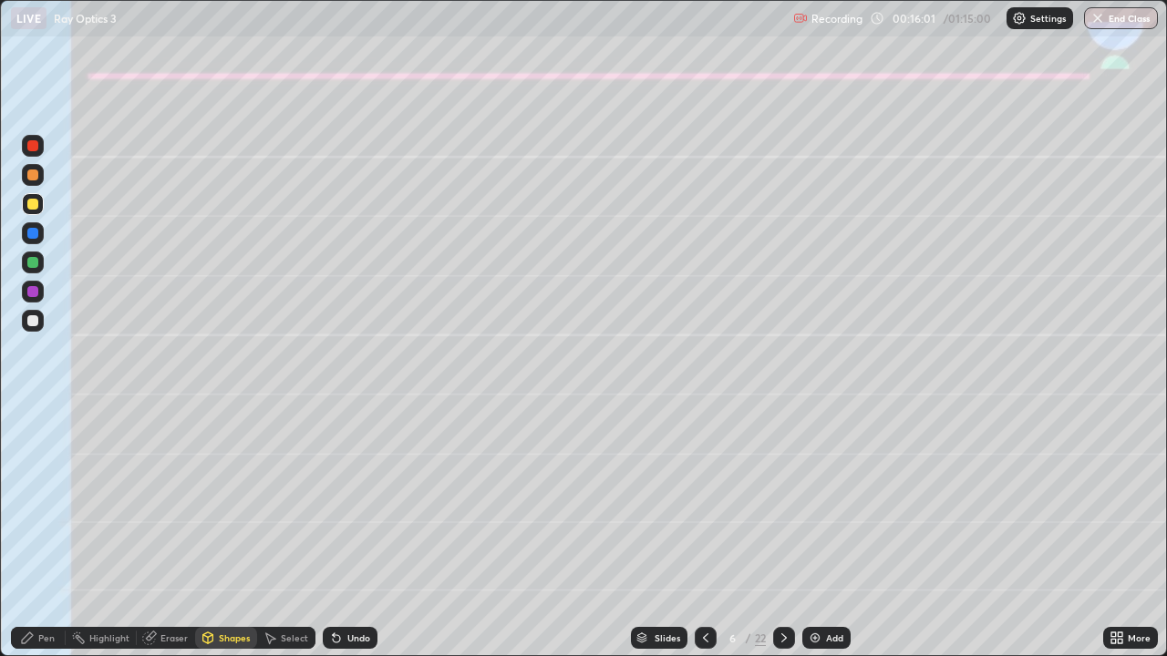
click at [34, 321] on div at bounding box center [32, 320] width 11 height 11
click at [33, 540] on icon at bounding box center [27, 638] width 15 height 15
click at [231, 540] on div "Shapes" at bounding box center [234, 637] width 31 height 9
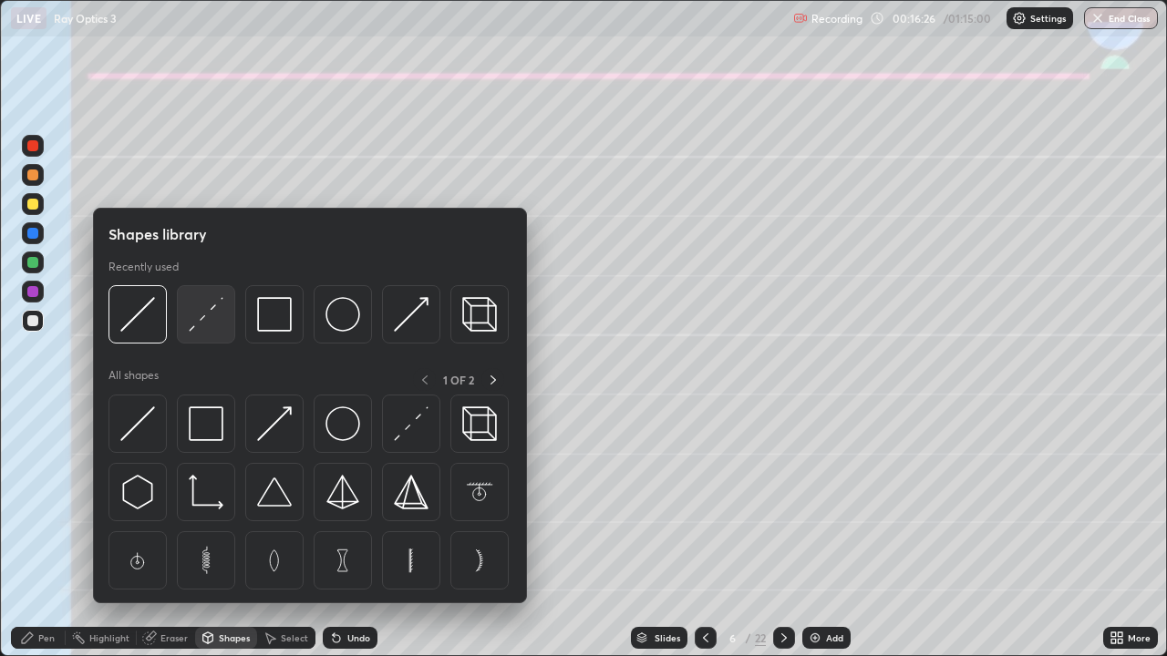
click at [200, 323] on img at bounding box center [206, 314] width 35 height 35
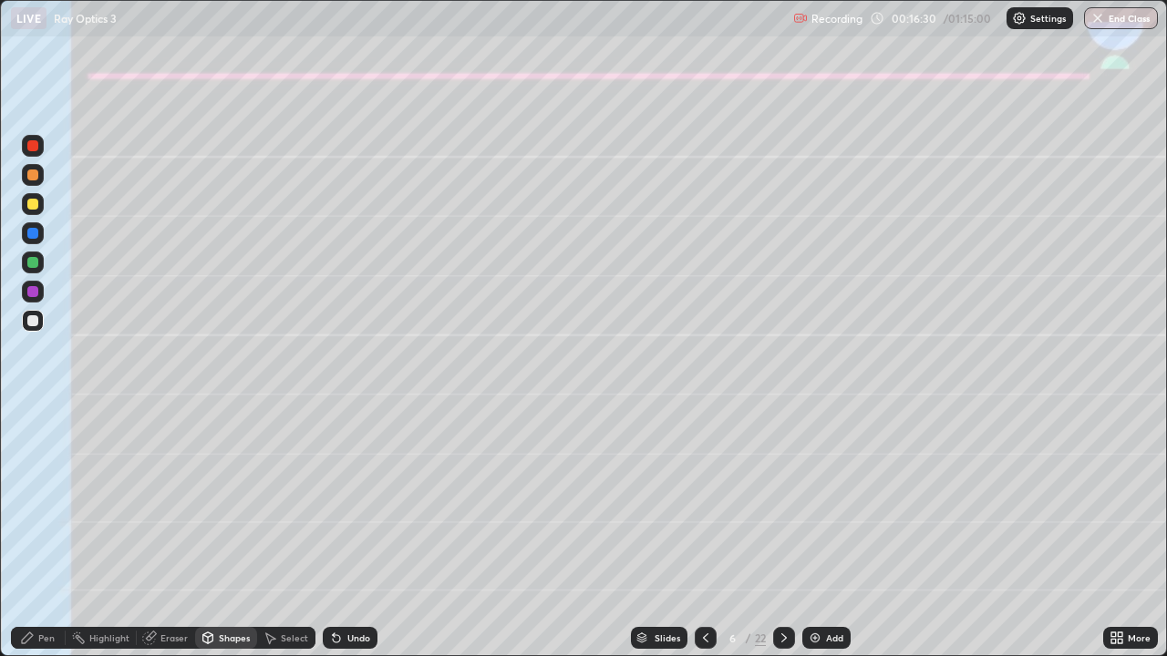
click at [40, 540] on div "Pen" at bounding box center [46, 637] width 16 height 9
click at [24, 262] on div at bounding box center [33, 263] width 22 height 22
click at [33, 205] on div at bounding box center [32, 204] width 11 height 11
click at [226, 540] on div "Shapes" at bounding box center [234, 637] width 31 height 9
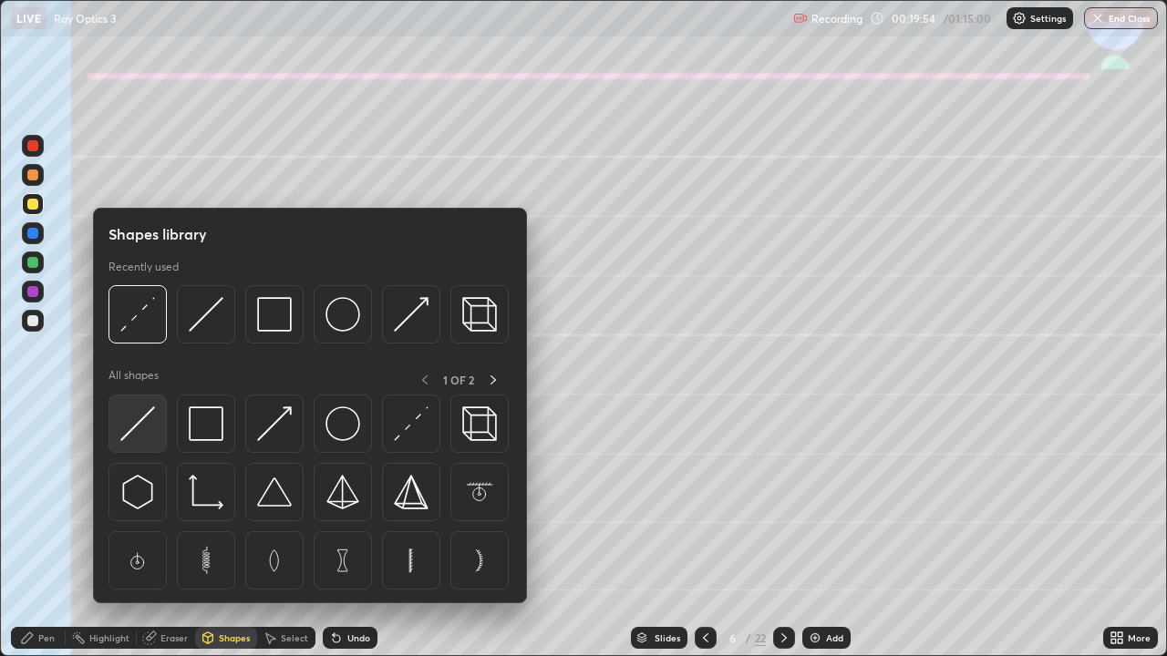
click at [140, 433] on img at bounding box center [137, 423] width 35 height 35
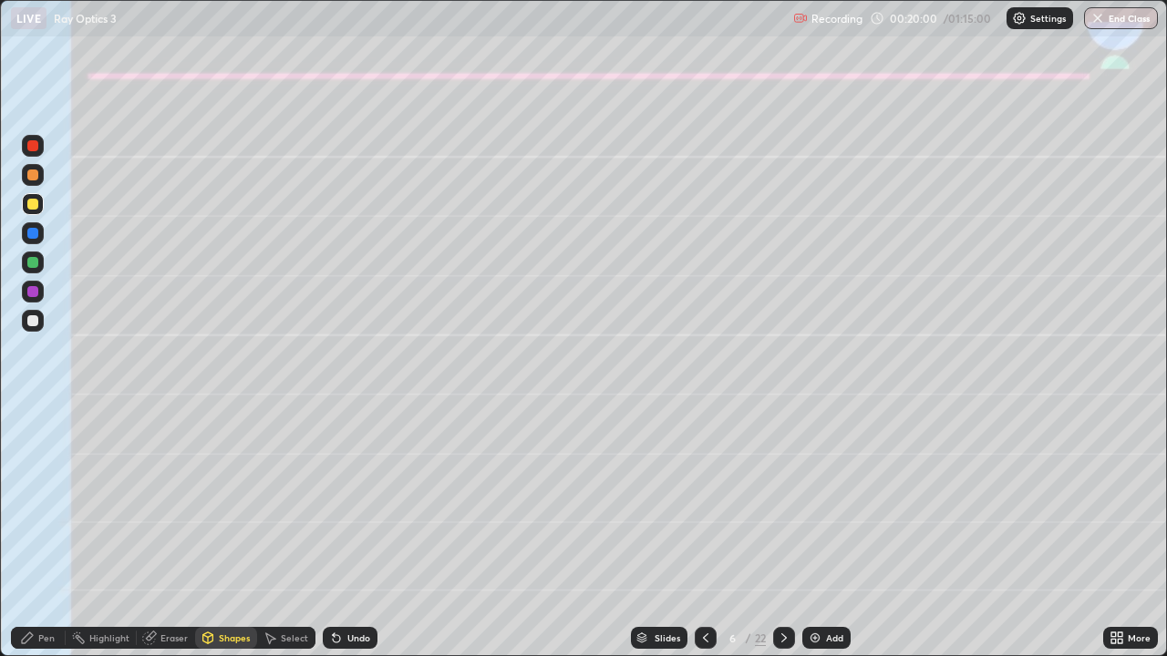
click at [347, 540] on div "Undo" at bounding box center [358, 637] width 23 height 9
click at [37, 540] on div "Pen" at bounding box center [38, 638] width 55 height 22
click at [39, 320] on div at bounding box center [33, 321] width 22 height 22
click at [354, 540] on div "Undo" at bounding box center [358, 637] width 23 height 9
click at [358, 540] on div "Undo" at bounding box center [358, 637] width 23 height 9
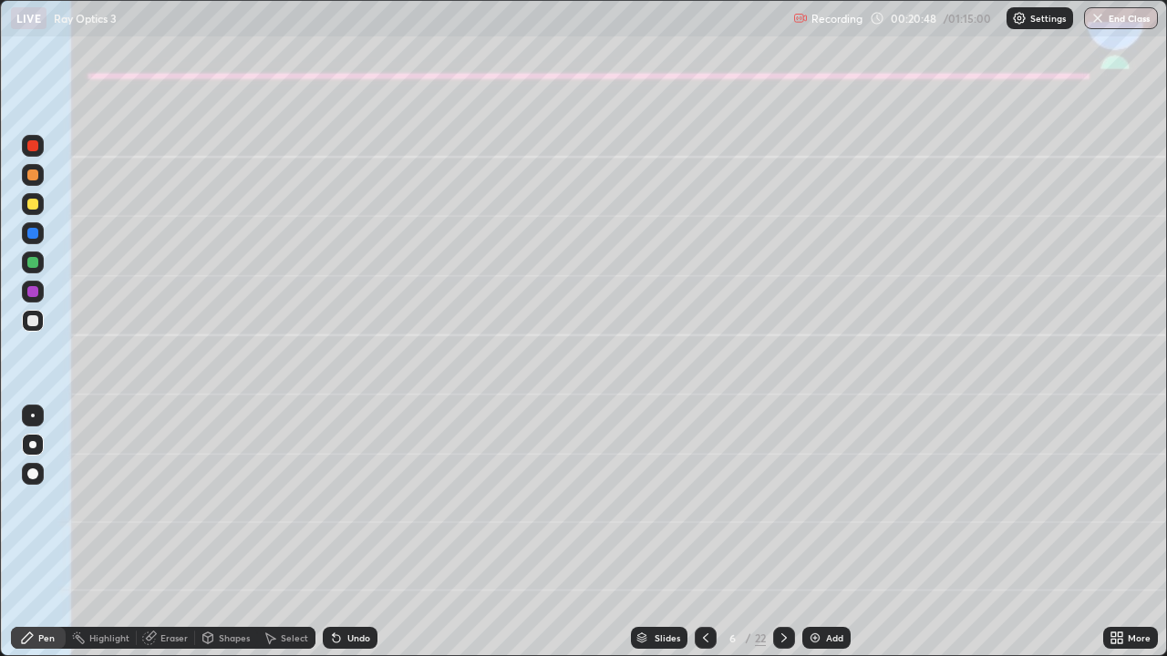
click at [348, 540] on div "Undo" at bounding box center [358, 637] width 23 height 9
click at [782, 540] on icon at bounding box center [783, 638] width 15 height 15
click at [32, 206] on div at bounding box center [32, 204] width 11 height 11
click at [224, 540] on div "Shapes" at bounding box center [226, 638] width 62 height 22
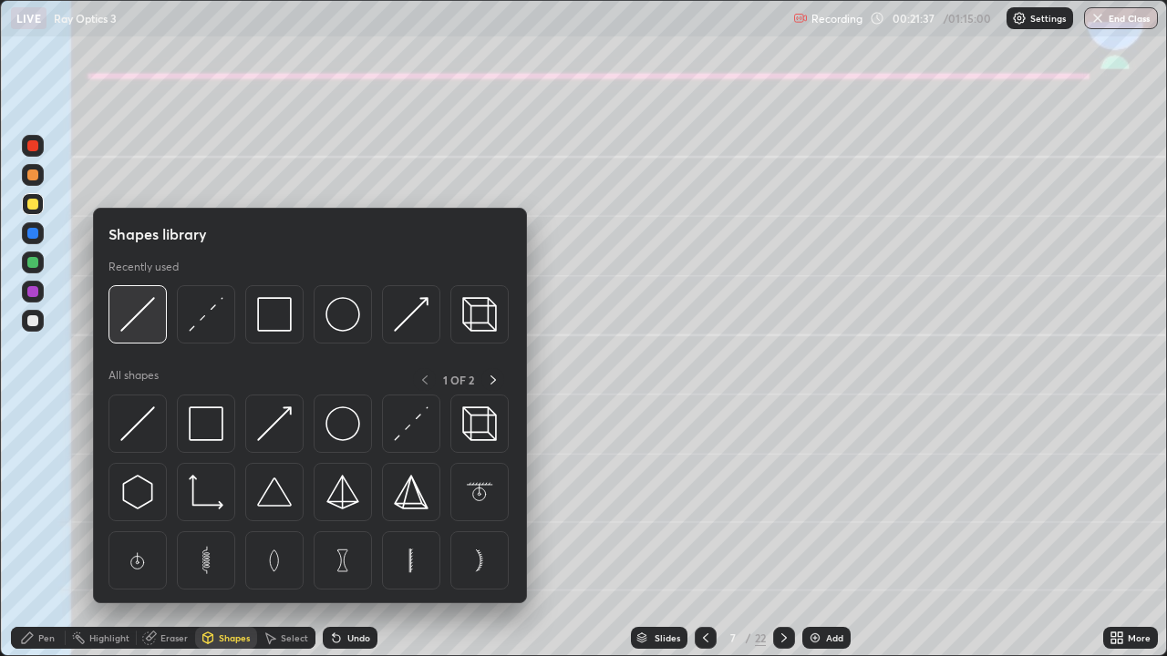
click at [143, 309] on img at bounding box center [137, 314] width 35 height 35
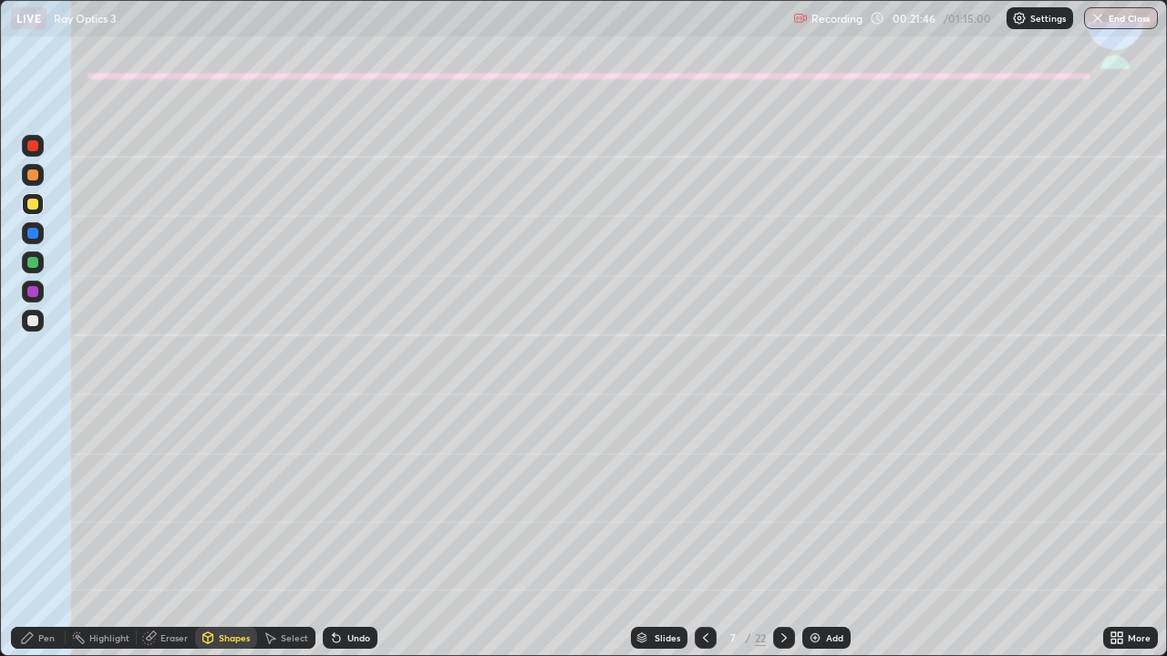
click at [230, 540] on div "Shapes" at bounding box center [226, 638] width 62 height 22
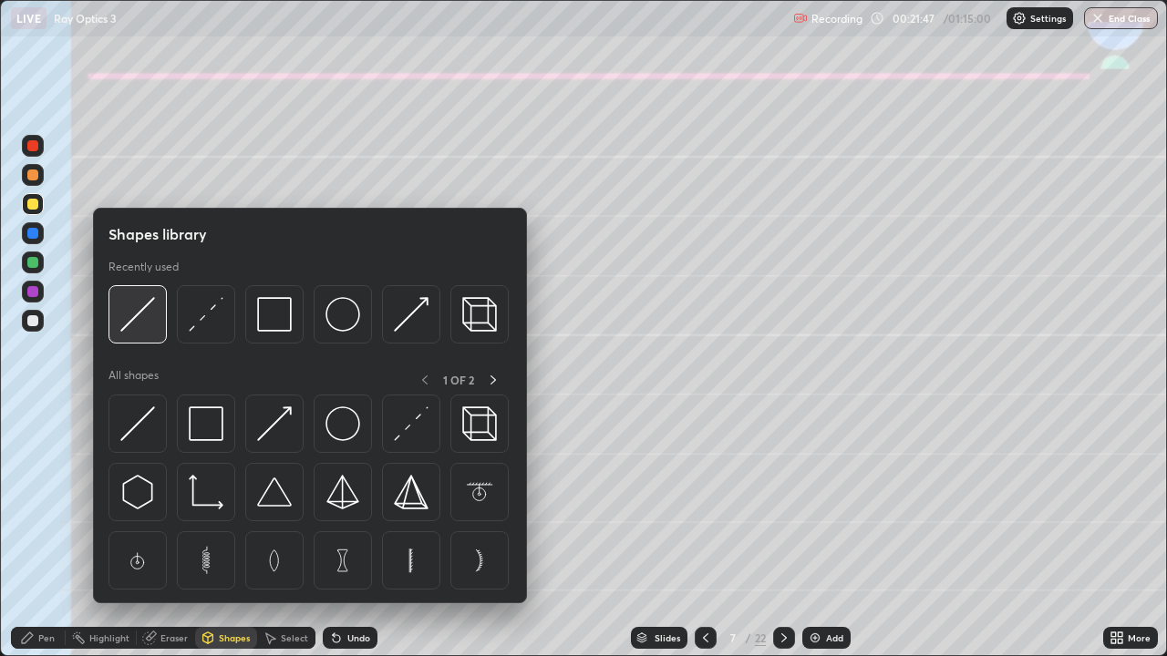
click at [139, 314] on img at bounding box center [137, 314] width 35 height 35
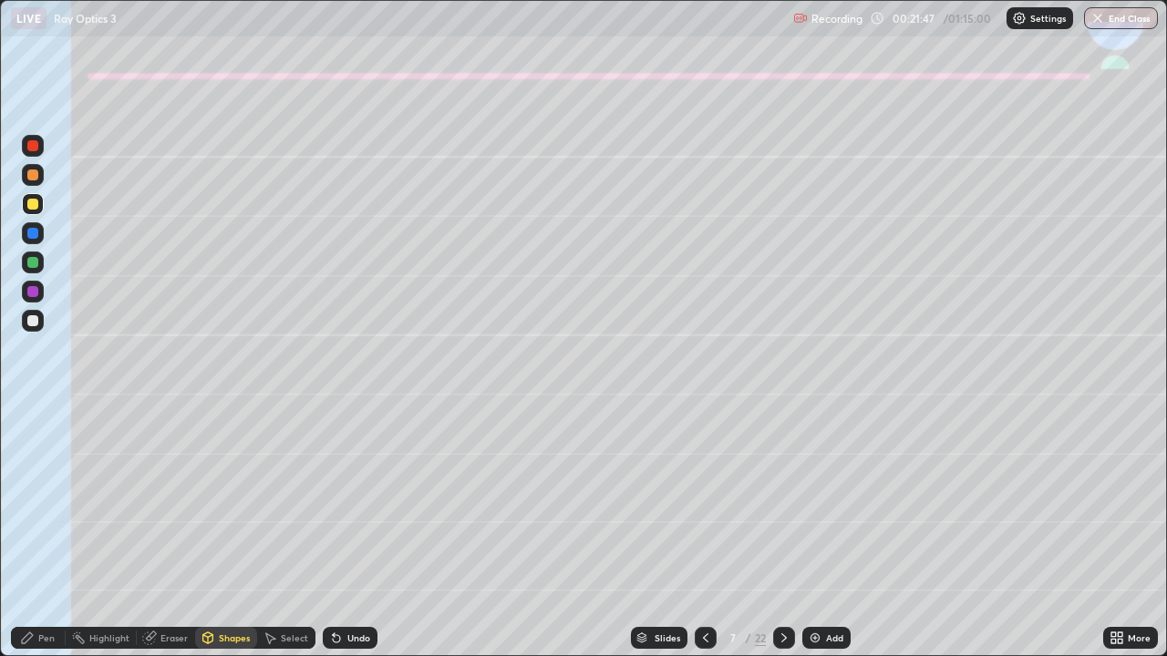
click at [34, 292] on div at bounding box center [32, 291] width 11 height 11
click at [46, 540] on div "Pen" at bounding box center [46, 637] width 16 height 9
click at [30, 207] on div at bounding box center [32, 204] width 11 height 11
click at [32, 316] on div at bounding box center [32, 320] width 11 height 11
click at [31, 326] on div at bounding box center [33, 321] width 22 height 22
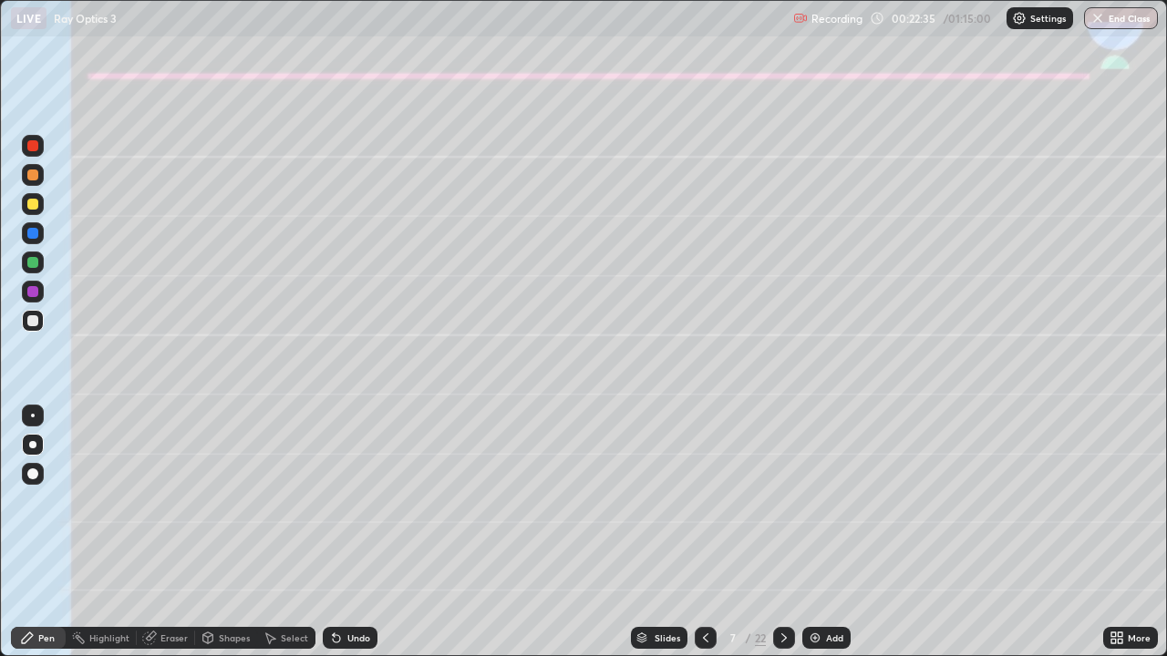
click at [704, 540] on div at bounding box center [705, 638] width 22 height 22
click at [784, 540] on icon at bounding box center [783, 638] width 15 height 15
click at [36, 203] on div at bounding box center [32, 204] width 11 height 11
click at [224, 540] on div "Shapes" at bounding box center [234, 637] width 31 height 9
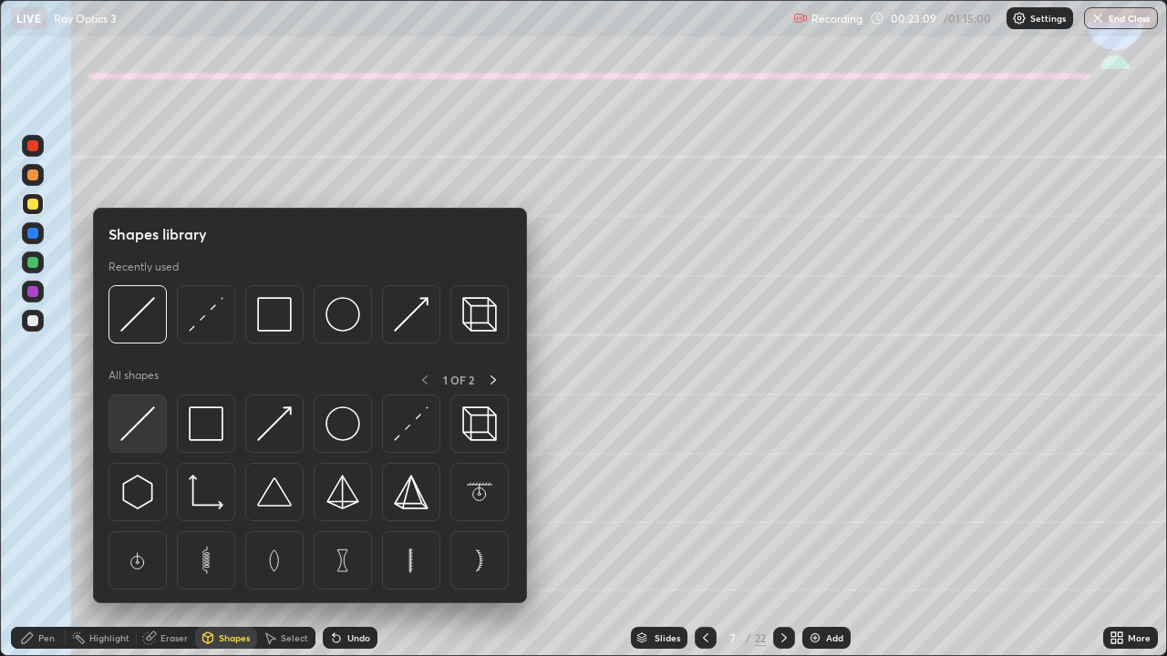
click at [138, 426] on img at bounding box center [137, 423] width 35 height 35
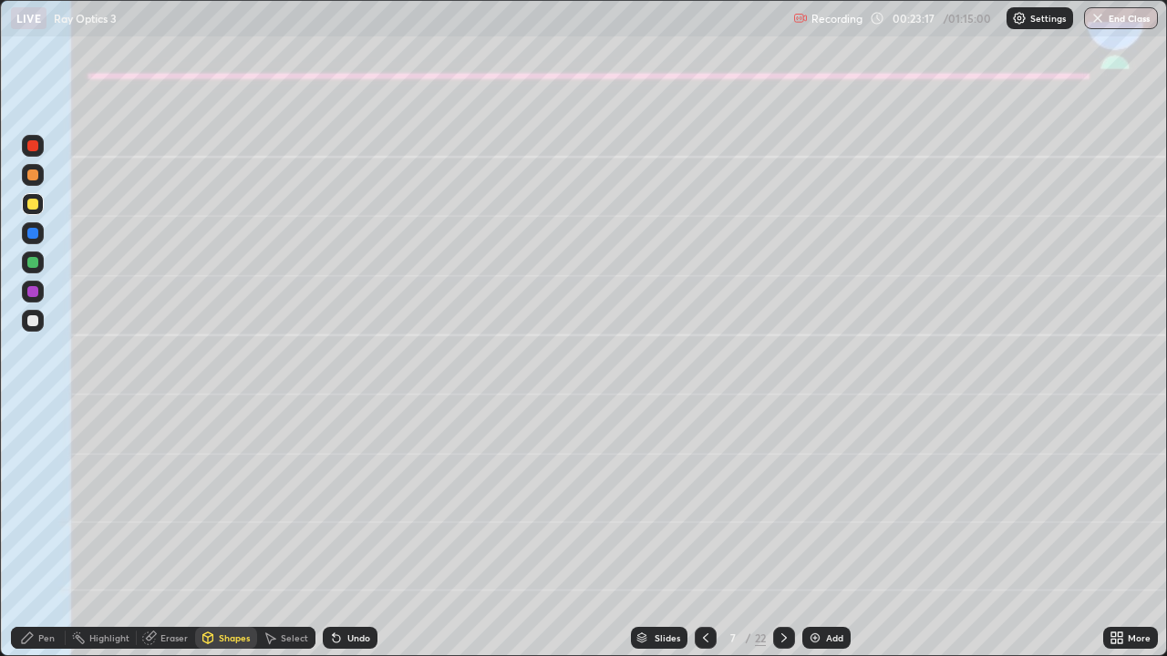
click at [338, 540] on icon at bounding box center [336, 638] width 15 height 15
click at [36, 540] on div "Pen" at bounding box center [38, 638] width 55 height 22
click at [350, 540] on div "Undo" at bounding box center [358, 637] width 23 height 9
click at [36, 324] on div at bounding box center [32, 320] width 11 height 11
click at [237, 540] on div "Shapes" at bounding box center [234, 637] width 31 height 9
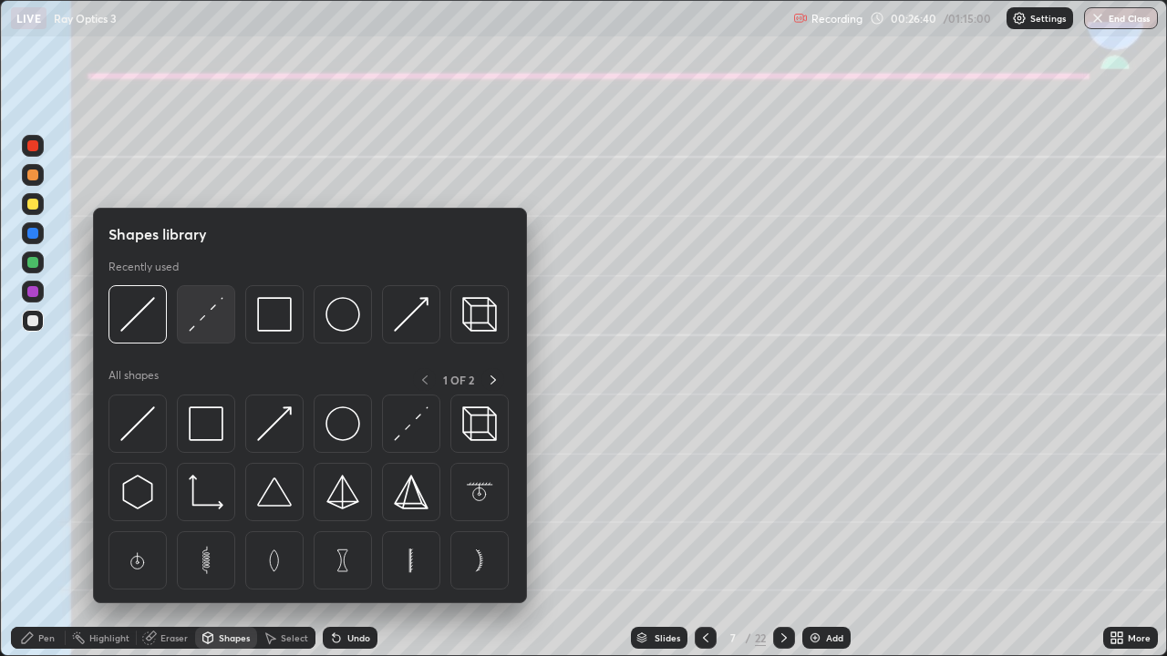
click at [195, 317] on img at bounding box center [206, 314] width 35 height 35
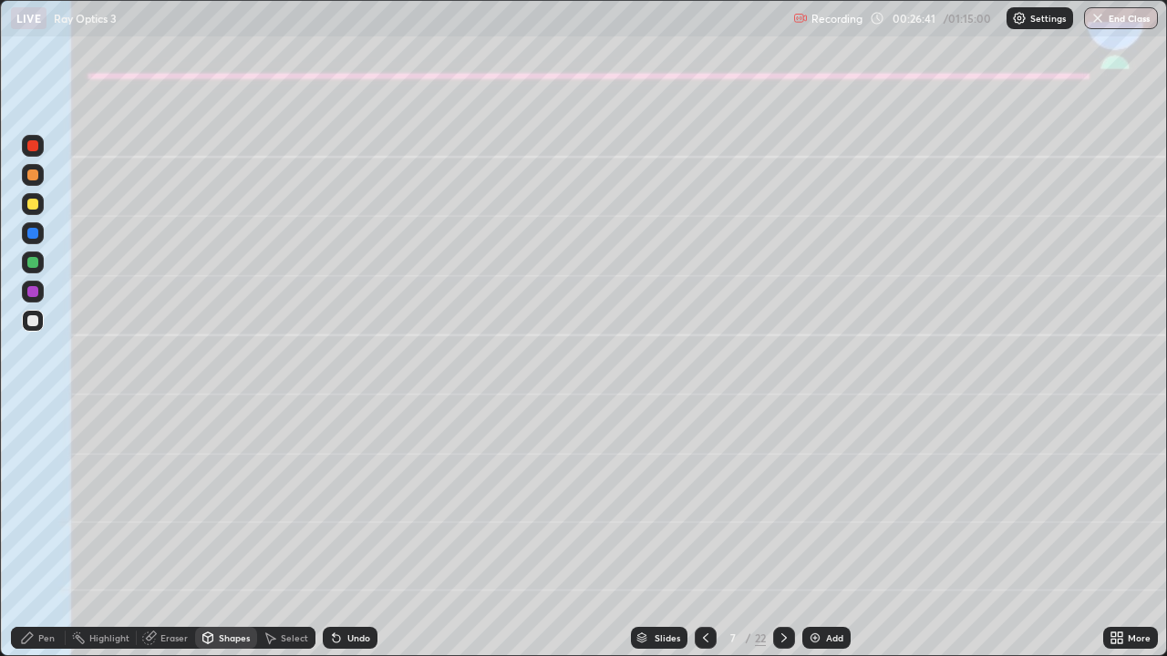
click at [33, 263] on div at bounding box center [32, 262] width 11 height 11
click at [26, 201] on div at bounding box center [33, 204] width 22 height 22
click at [38, 540] on div "Pen" at bounding box center [38, 638] width 55 height 22
click at [347, 540] on div "Undo" at bounding box center [358, 637] width 23 height 9
click at [355, 540] on div "Undo" at bounding box center [350, 638] width 55 height 22
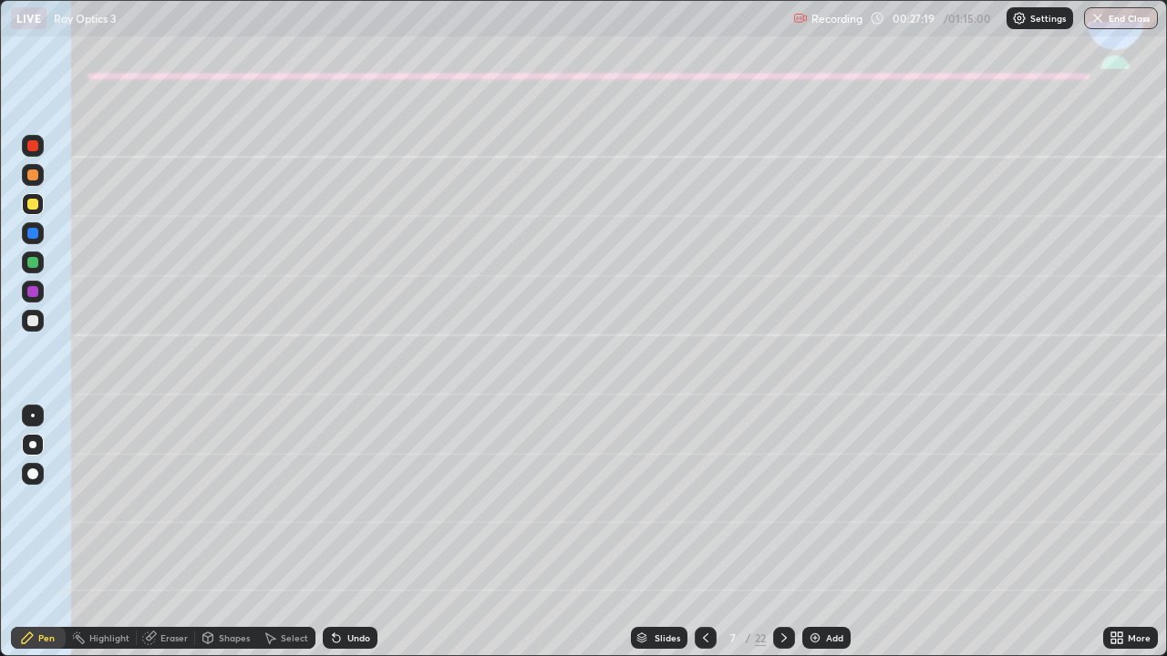
click at [353, 540] on div "Undo" at bounding box center [350, 638] width 55 height 22
click at [228, 540] on div "Shapes" at bounding box center [234, 637] width 31 height 9
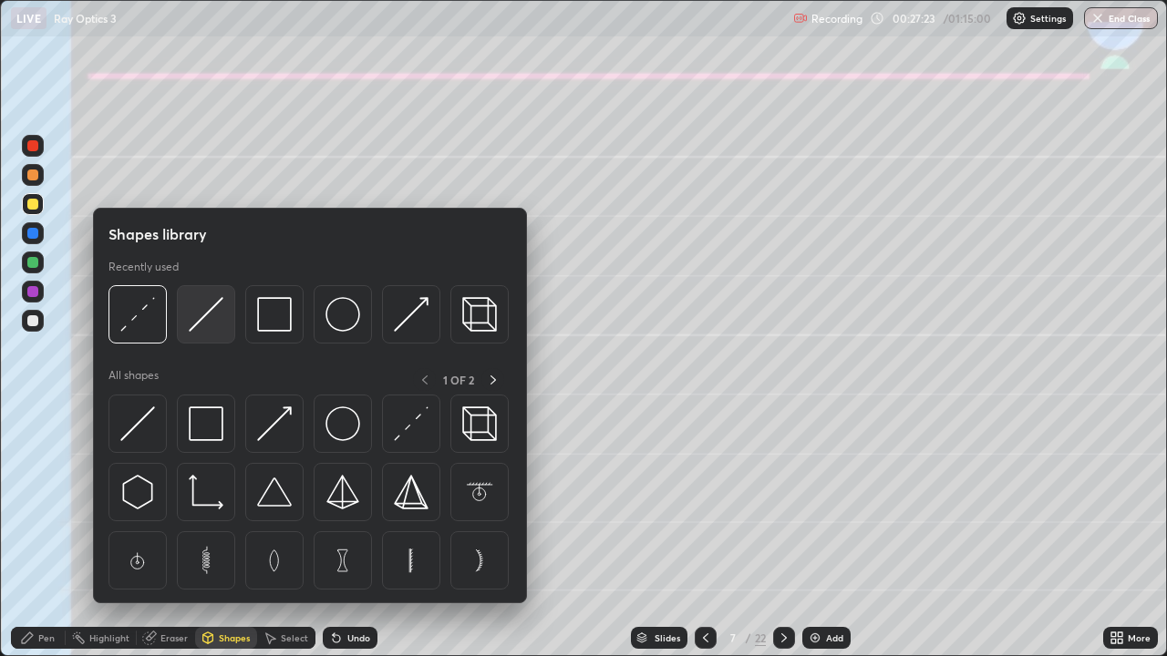
click at [202, 324] on img at bounding box center [206, 314] width 35 height 35
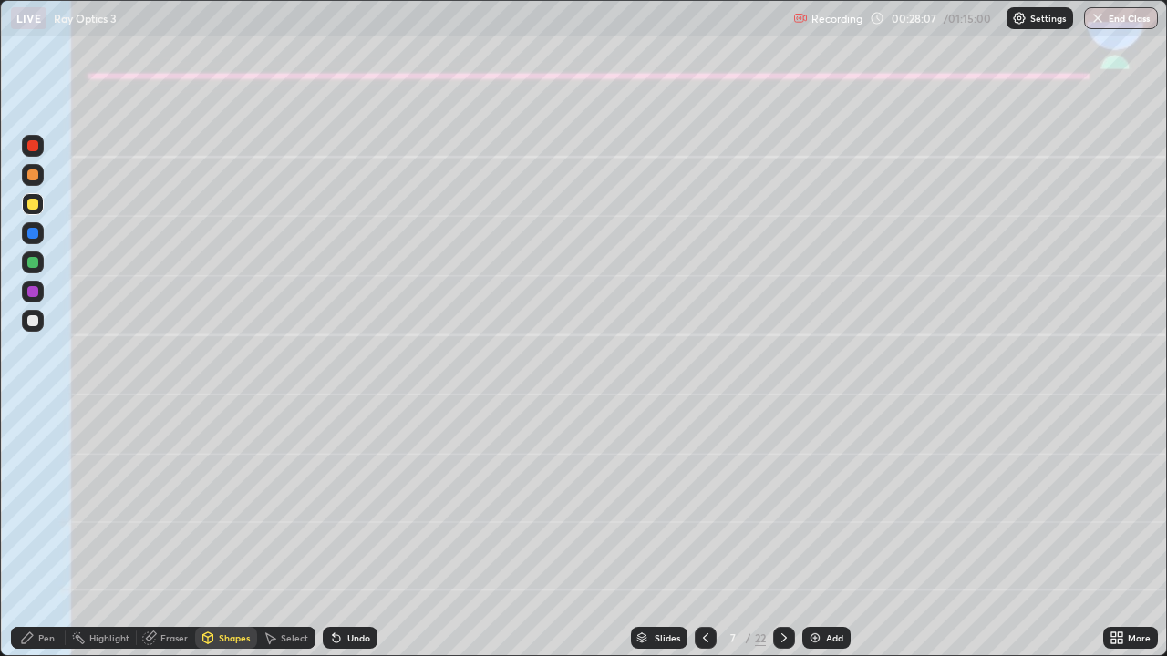
click at [40, 259] on div at bounding box center [33, 263] width 22 height 22
click at [53, 540] on div "Pen" at bounding box center [46, 637] width 16 height 9
click at [361, 540] on div "Undo" at bounding box center [350, 638] width 55 height 22
click at [41, 182] on div at bounding box center [33, 175] width 22 height 22
click at [233, 540] on div "Shapes" at bounding box center [234, 637] width 31 height 9
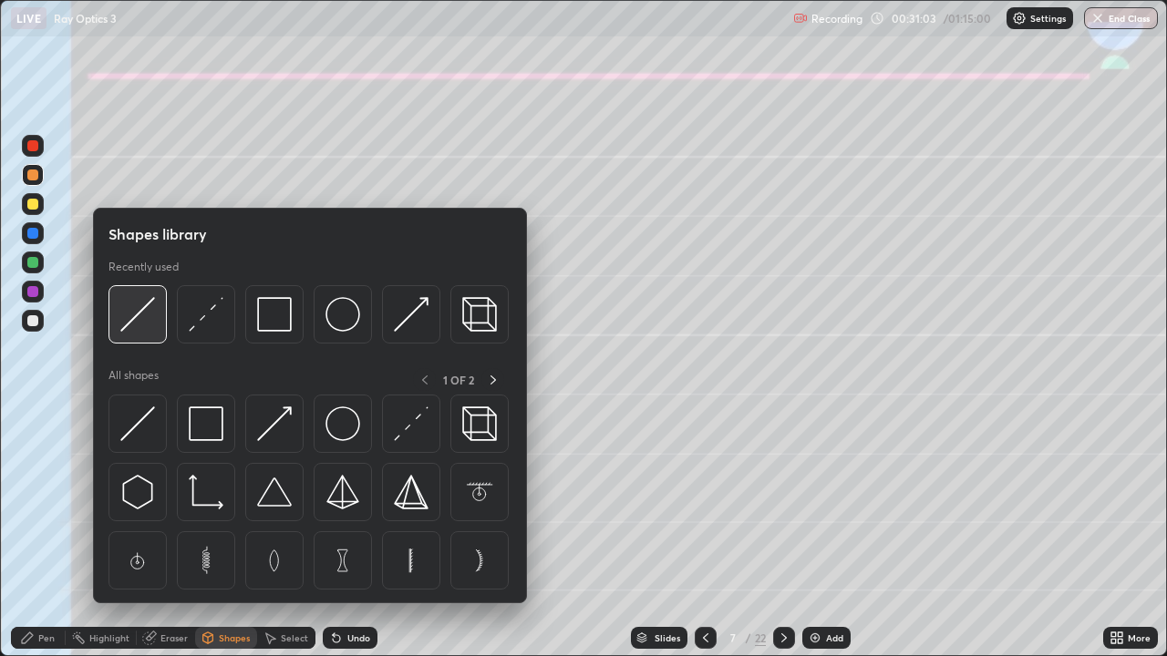
click at [135, 320] on img at bounding box center [137, 314] width 35 height 35
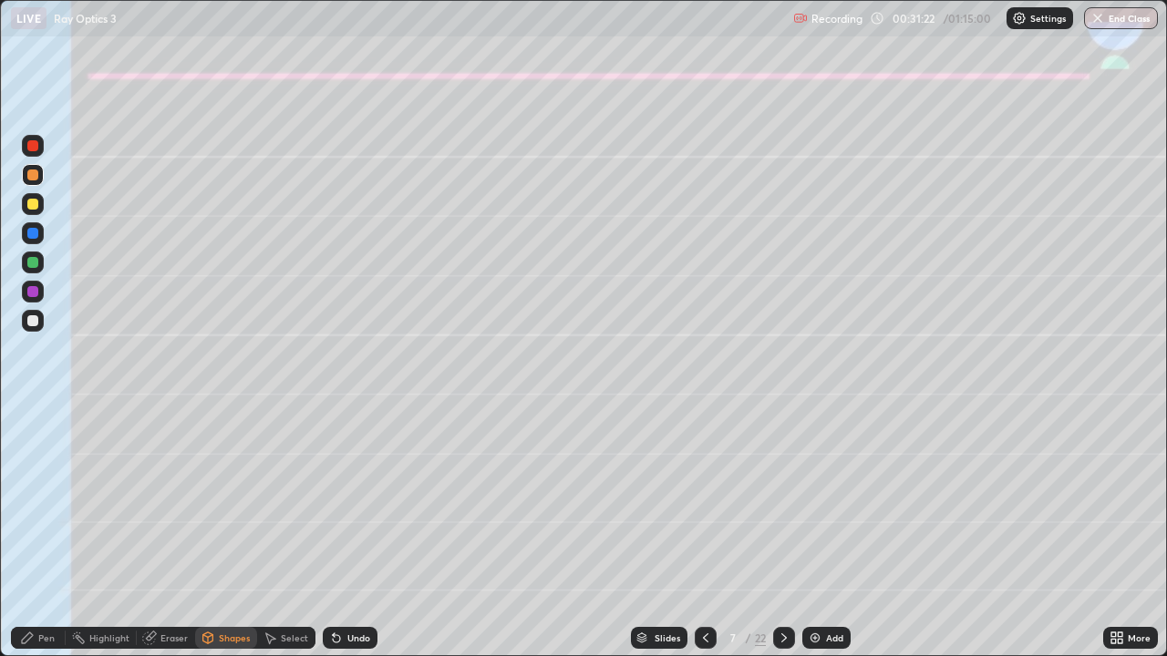
click at [48, 540] on div "Pen" at bounding box center [38, 638] width 55 height 22
click at [36, 237] on div at bounding box center [32, 233] width 11 height 11
click at [353, 540] on div "Undo" at bounding box center [358, 637] width 23 height 9
click at [337, 540] on div "Undo" at bounding box center [350, 638] width 55 height 22
click at [346, 540] on div "Undo" at bounding box center [350, 638] width 55 height 22
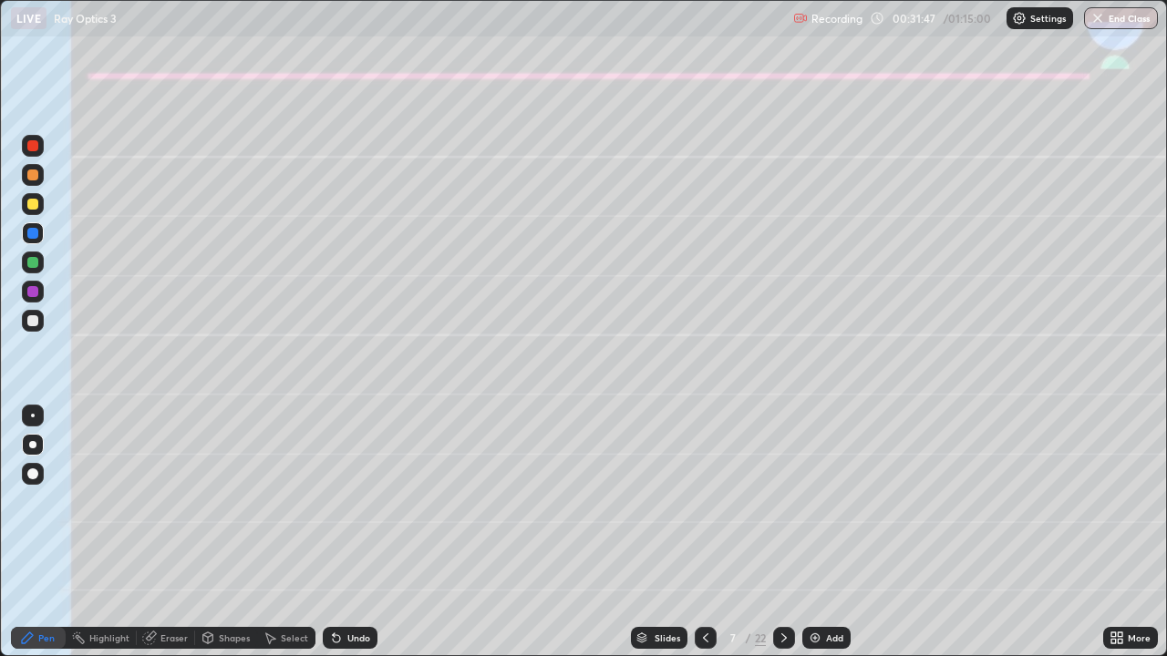
click at [347, 540] on div "Undo" at bounding box center [350, 638] width 55 height 22
click at [348, 540] on div "Undo" at bounding box center [358, 637] width 23 height 9
click at [347, 540] on div "Undo" at bounding box center [350, 638] width 55 height 22
click at [783, 540] on icon at bounding box center [783, 638] width 15 height 15
click at [29, 201] on div at bounding box center [32, 204] width 11 height 11
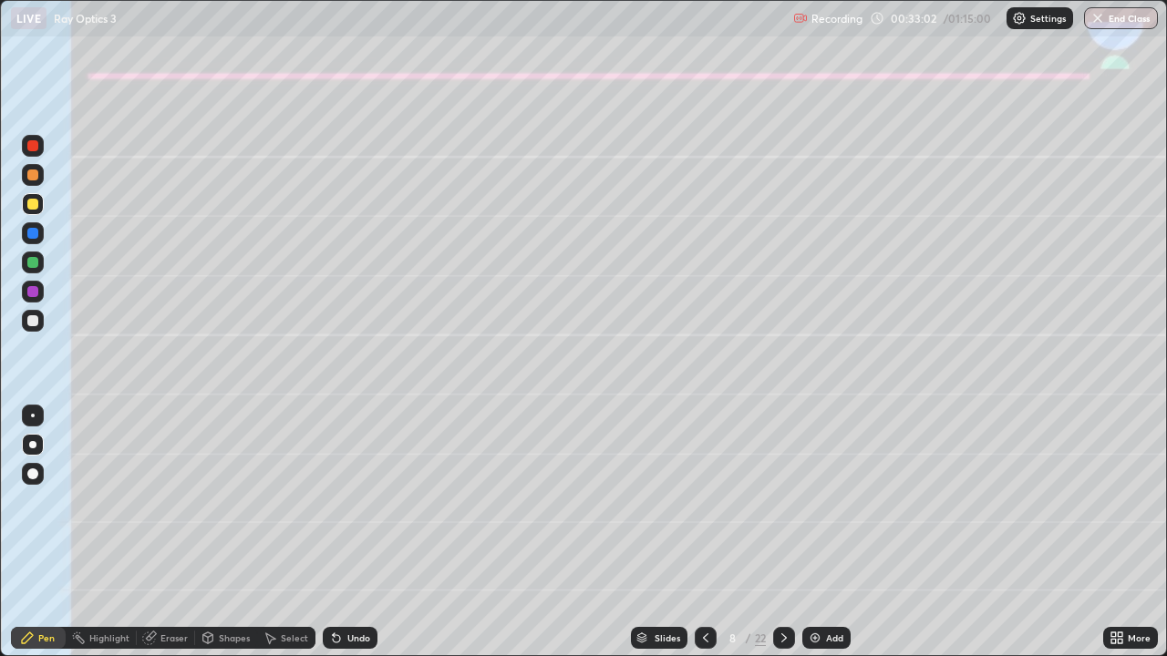
click at [235, 540] on div "Shapes" at bounding box center [234, 637] width 31 height 9
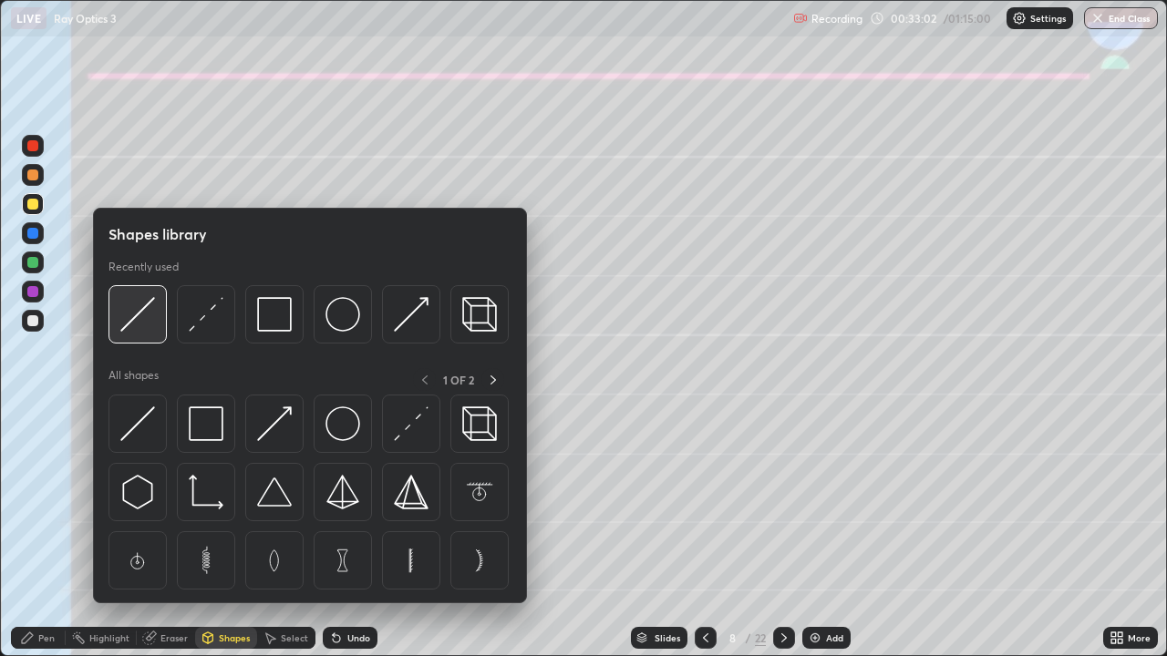
click at [139, 314] on img at bounding box center [137, 314] width 35 height 35
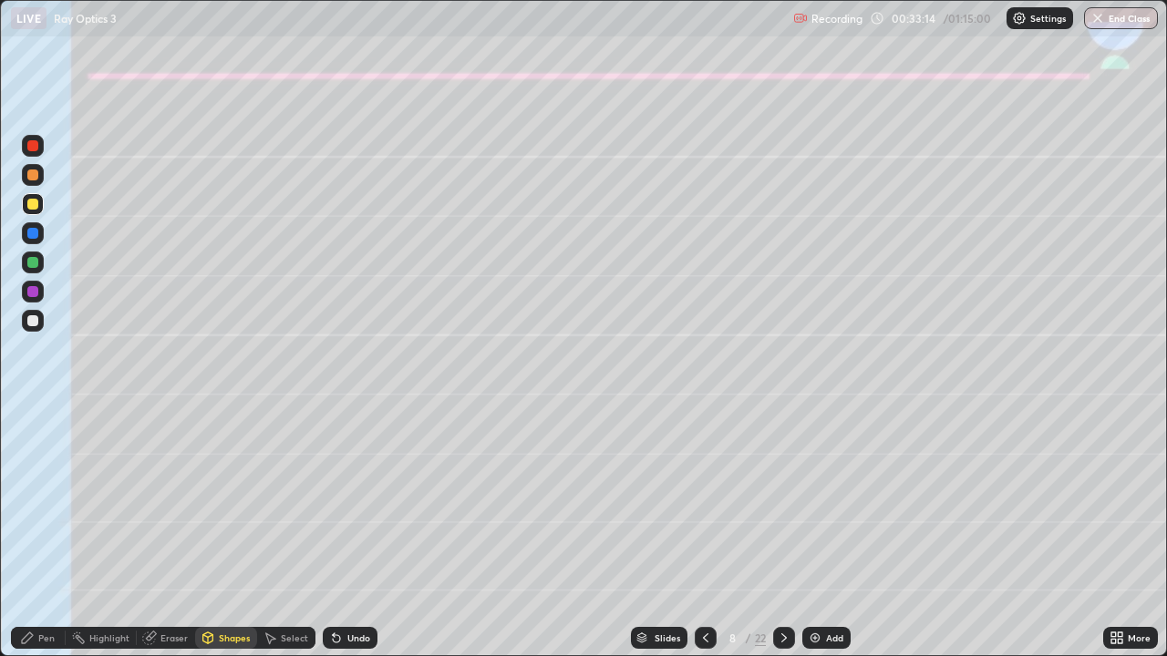
click at [33, 540] on icon at bounding box center [27, 638] width 15 height 15
click at [24, 328] on div at bounding box center [33, 321] width 22 height 22
click at [35, 209] on div at bounding box center [32, 204] width 11 height 11
click at [242, 540] on div "Shapes" at bounding box center [226, 638] width 62 height 22
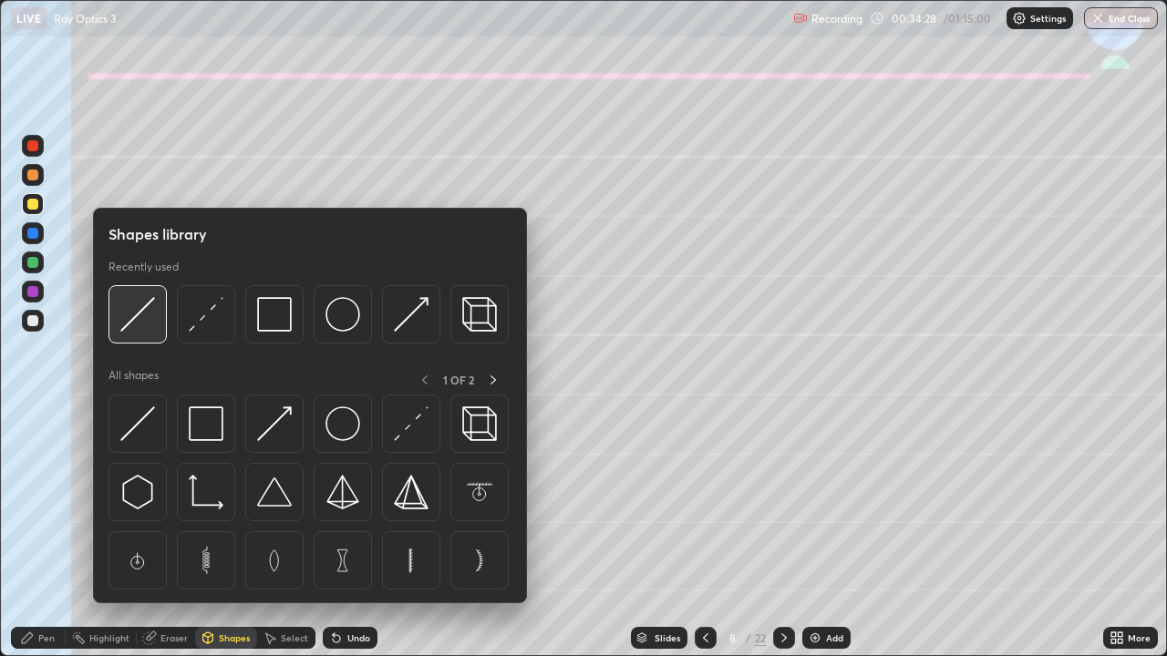
click at [141, 319] on img at bounding box center [137, 314] width 35 height 35
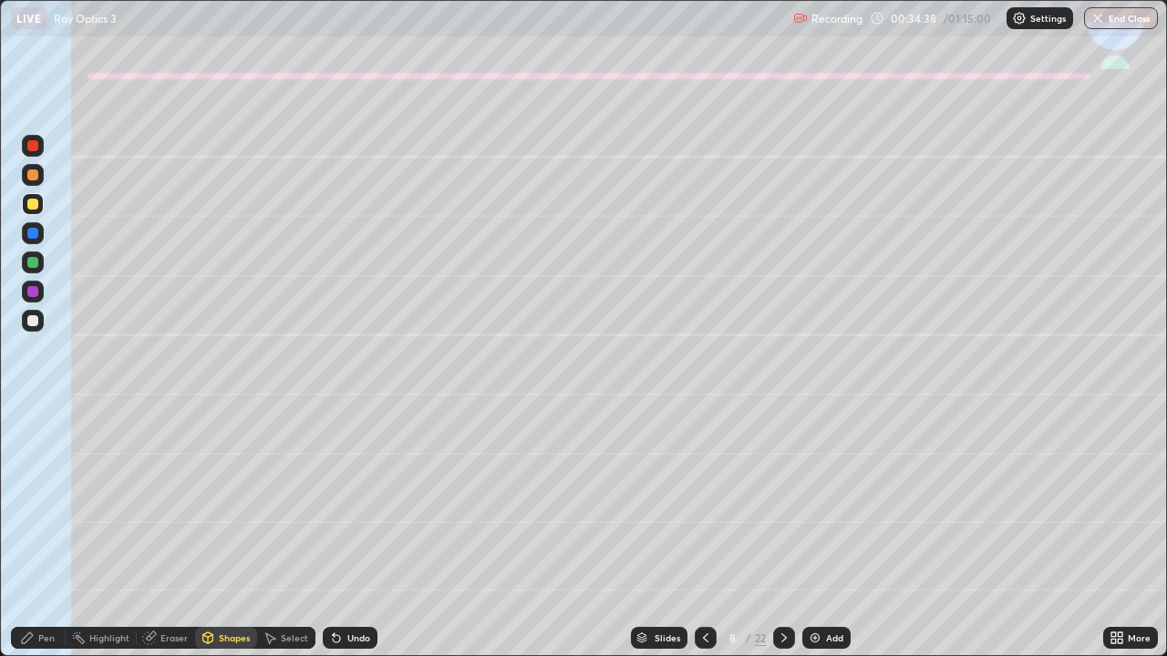
click at [344, 540] on div "Undo" at bounding box center [350, 638] width 55 height 22
click at [355, 540] on div "Undo" at bounding box center [350, 638] width 55 height 22
click at [353, 540] on div "Undo" at bounding box center [350, 638] width 55 height 22
click at [350, 540] on div "Undo" at bounding box center [358, 637] width 23 height 9
click at [348, 540] on div "Undo" at bounding box center [358, 637] width 23 height 9
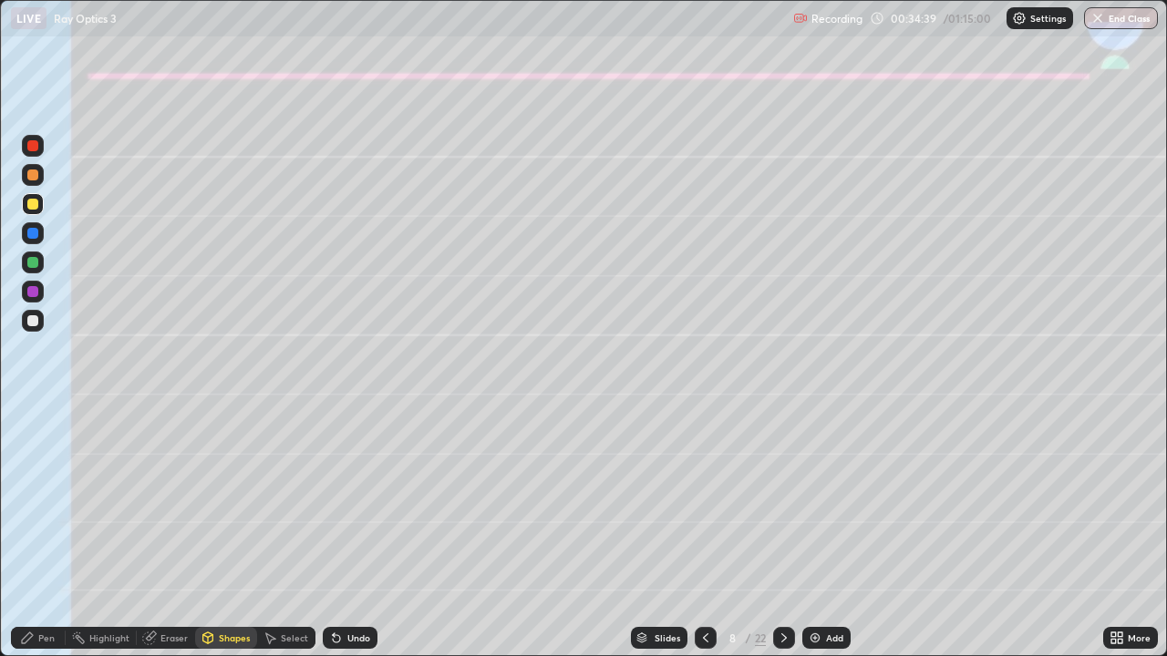
click at [349, 540] on div "Undo" at bounding box center [350, 638] width 55 height 22
click at [348, 540] on div "Undo" at bounding box center [358, 637] width 23 height 9
click at [344, 540] on div "Undo" at bounding box center [350, 638] width 55 height 22
click at [347, 540] on div "Undo" at bounding box center [358, 637] width 23 height 9
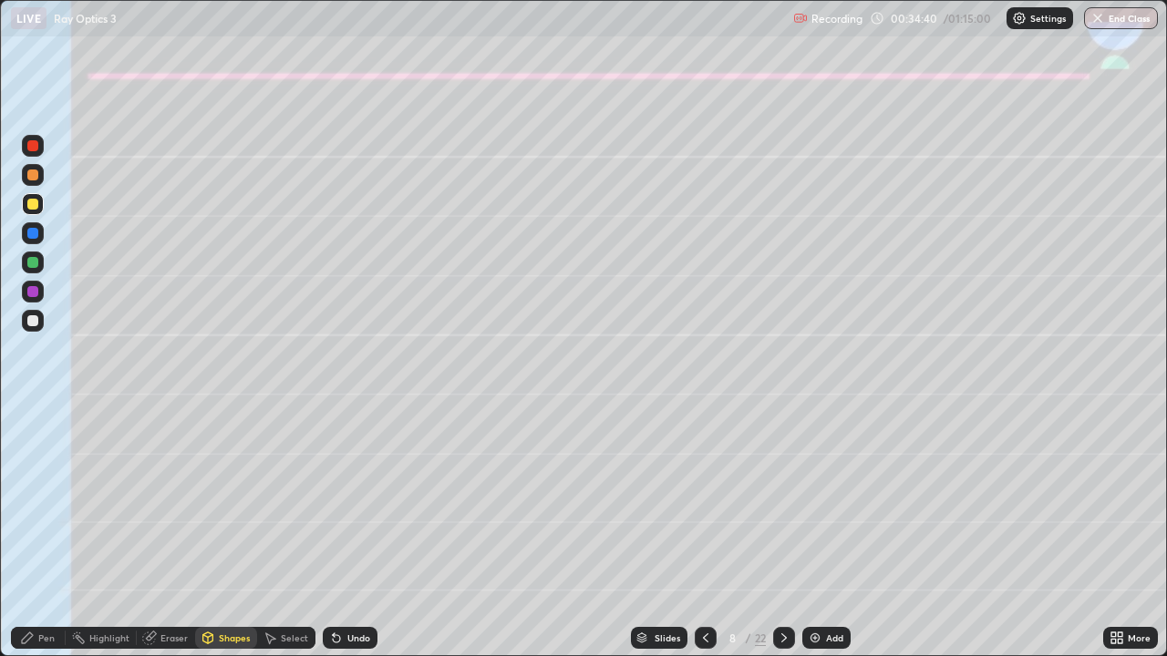
click at [347, 540] on div "Undo" at bounding box center [358, 637] width 23 height 9
click at [344, 540] on div "Undo" at bounding box center [350, 638] width 55 height 22
click at [343, 540] on div "Undo" at bounding box center [350, 638] width 55 height 22
click at [347, 540] on div "Undo" at bounding box center [358, 637] width 23 height 9
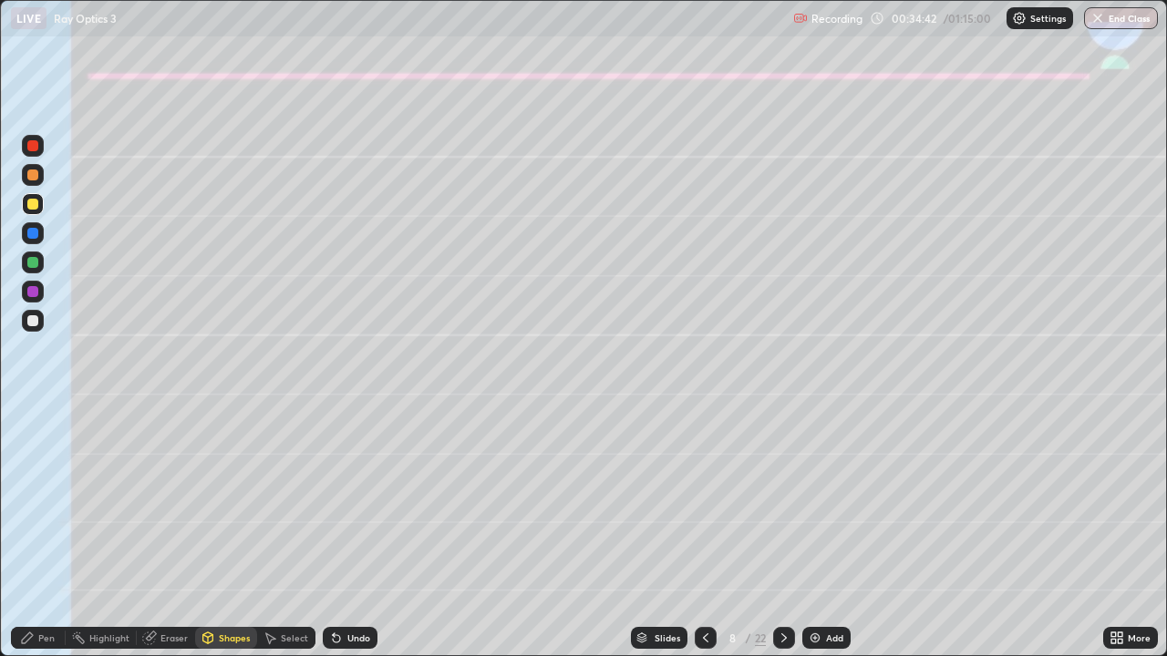
click at [347, 540] on div "Undo" at bounding box center [358, 637] width 23 height 9
click at [703, 540] on icon at bounding box center [705, 637] width 5 height 9
click at [782, 540] on icon at bounding box center [783, 638] width 15 height 15
click at [219, 540] on div "Shapes" at bounding box center [234, 637] width 31 height 9
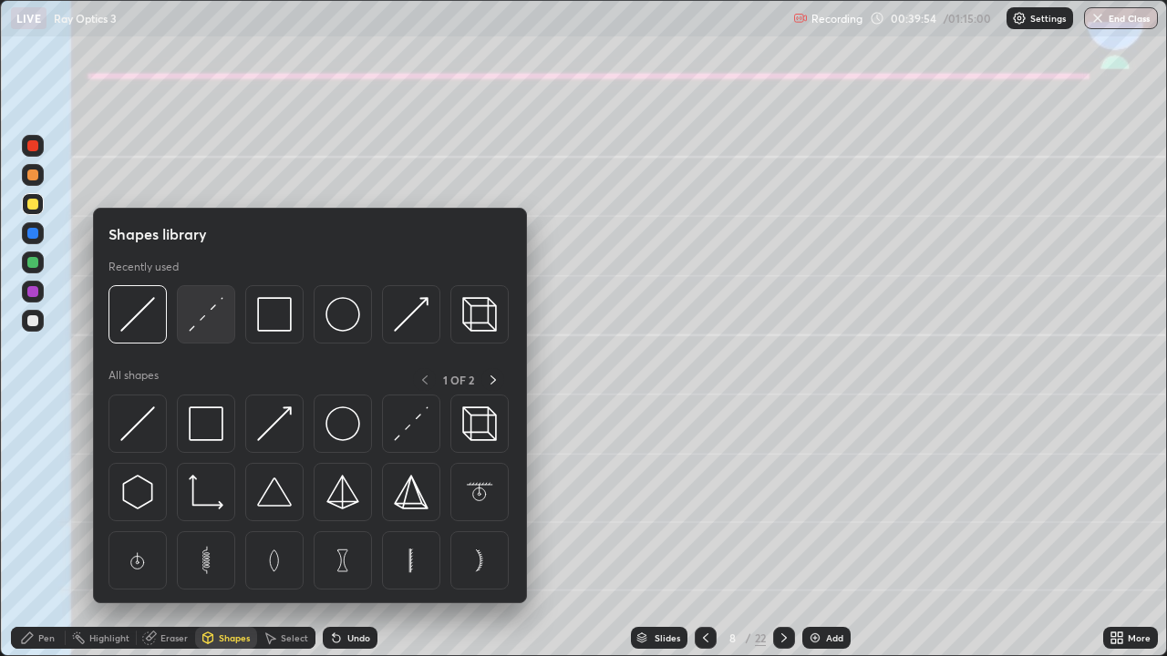
click at [196, 324] on img at bounding box center [206, 314] width 35 height 35
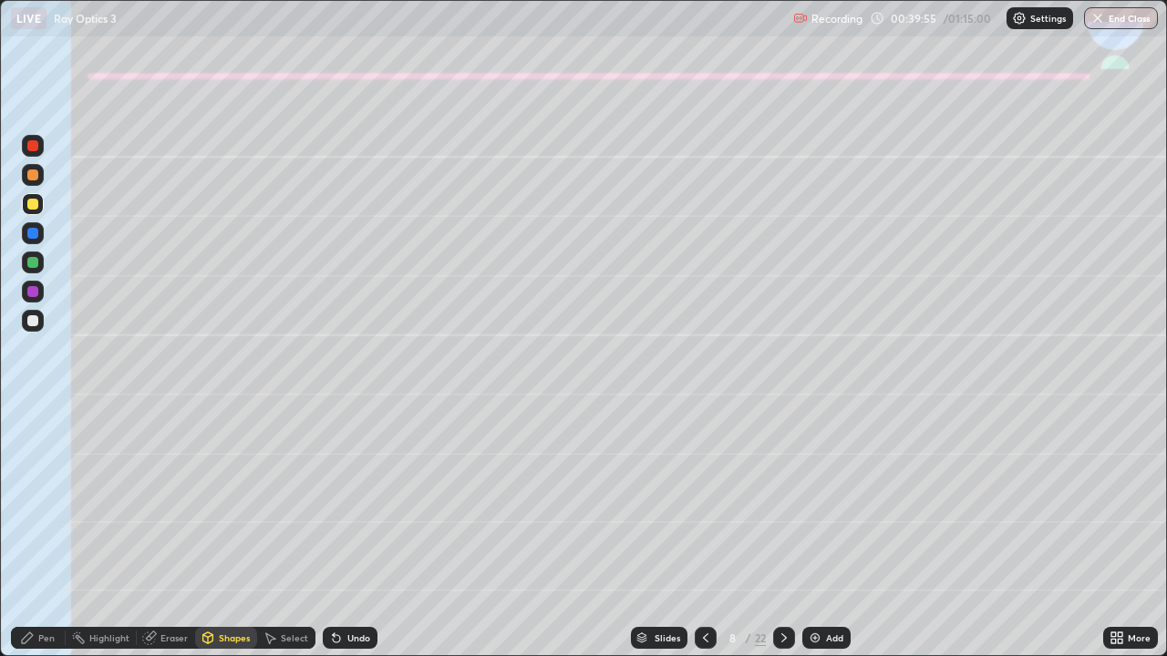
click at [33, 323] on div at bounding box center [32, 320] width 11 height 11
click at [26, 540] on icon at bounding box center [27, 638] width 15 height 15
click at [34, 213] on div at bounding box center [33, 204] width 22 height 22
click at [231, 540] on div "Shapes" at bounding box center [234, 637] width 31 height 9
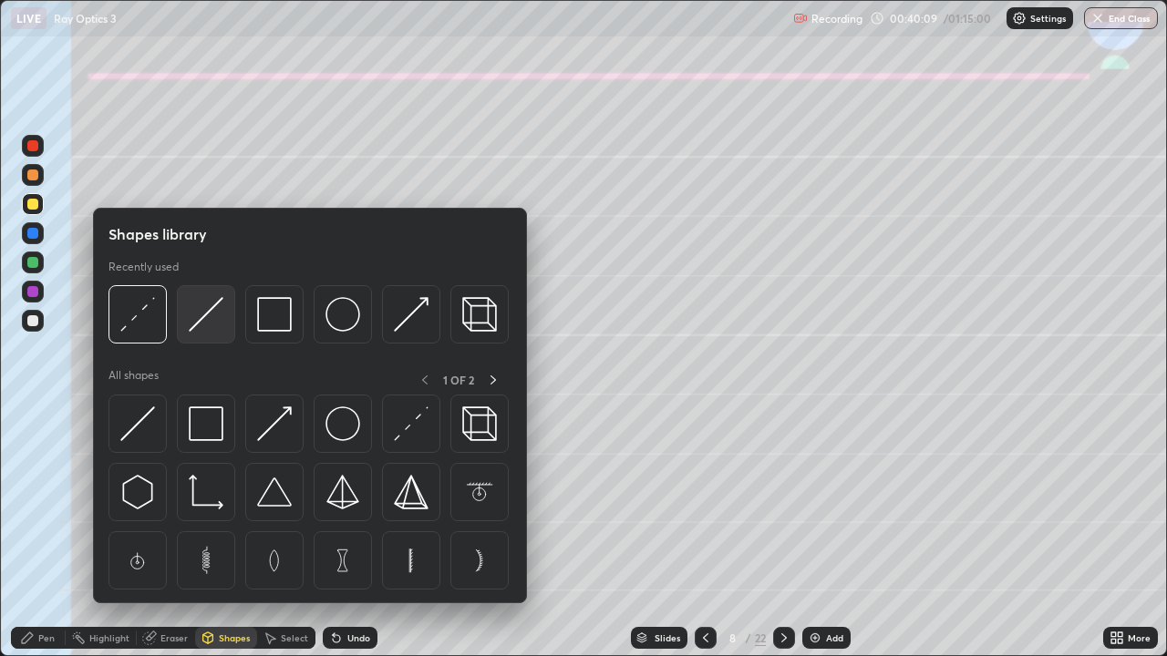
click at [202, 311] on img at bounding box center [206, 314] width 35 height 35
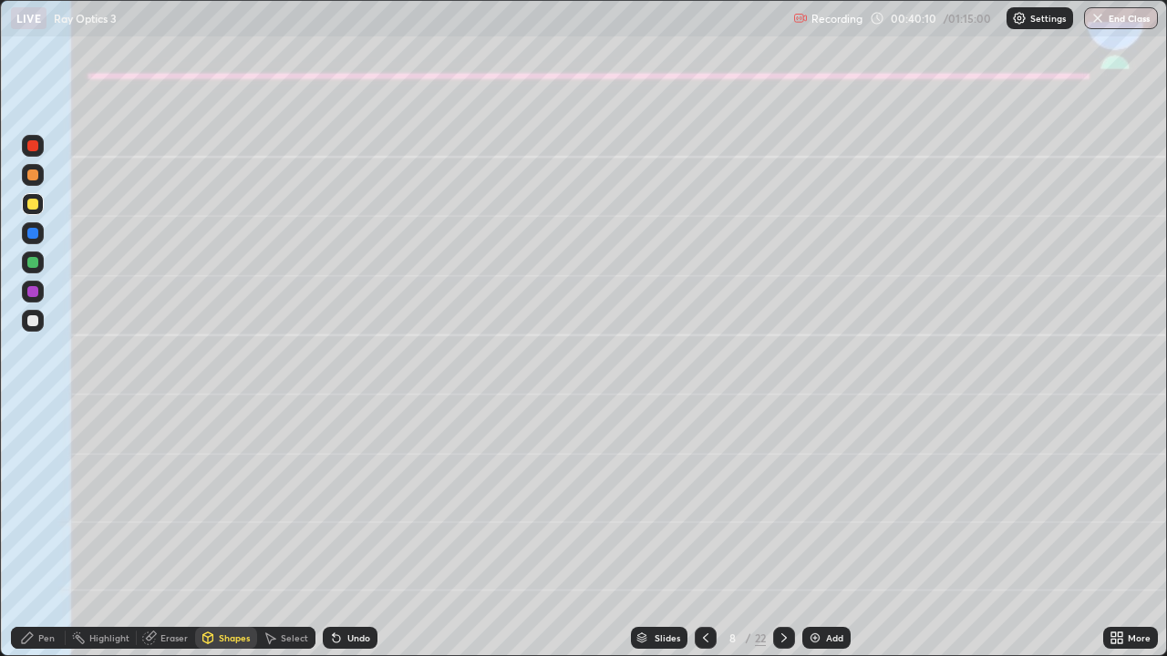
click at [34, 262] on div at bounding box center [32, 262] width 11 height 11
click at [349, 540] on div "Undo" at bounding box center [358, 637] width 23 height 9
click at [46, 540] on div "Pen" at bounding box center [46, 637] width 16 height 9
click at [231, 540] on div "Shapes" at bounding box center [234, 637] width 31 height 9
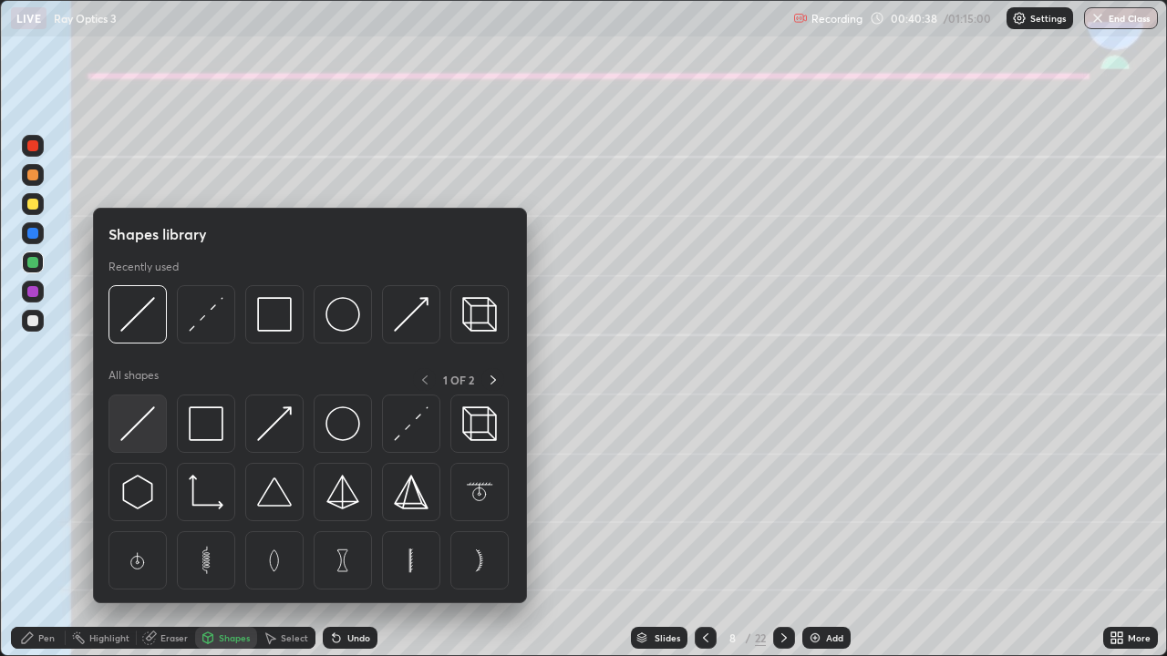
click at [143, 425] on img at bounding box center [137, 423] width 35 height 35
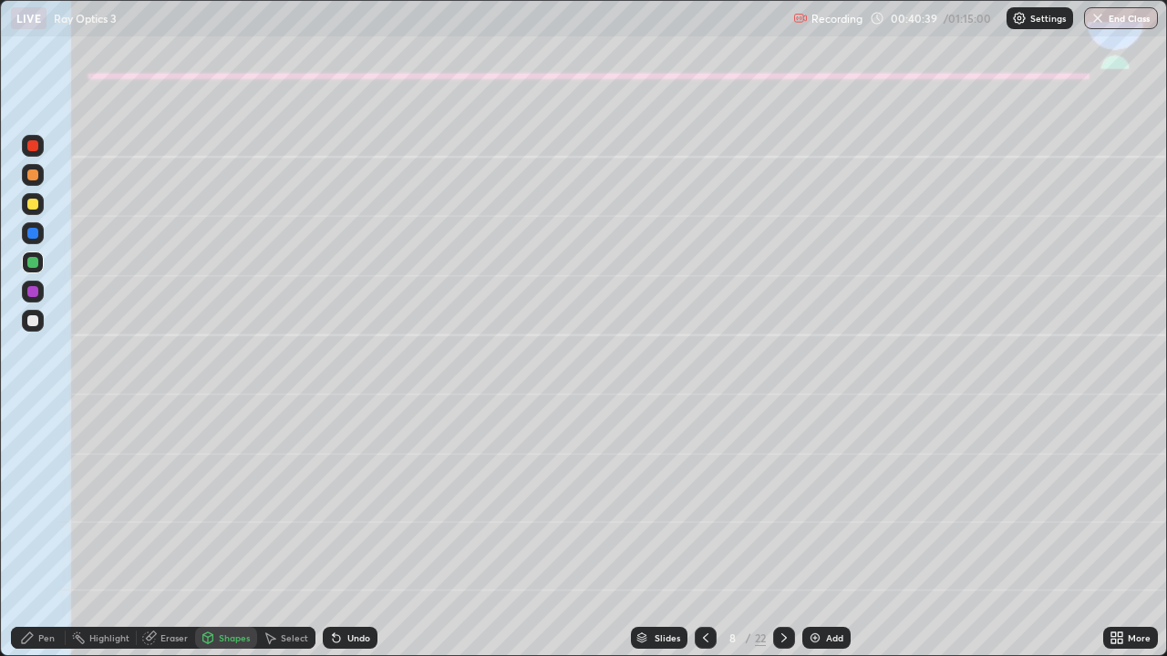
click at [36, 318] on div at bounding box center [32, 320] width 11 height 11
click at [36, 540] on div "Pen" at bounding box center [38, 638] width 55 height 22
click at [226, 540] on div "Shapes" at bounding box center [234, 637] width 31 height 9
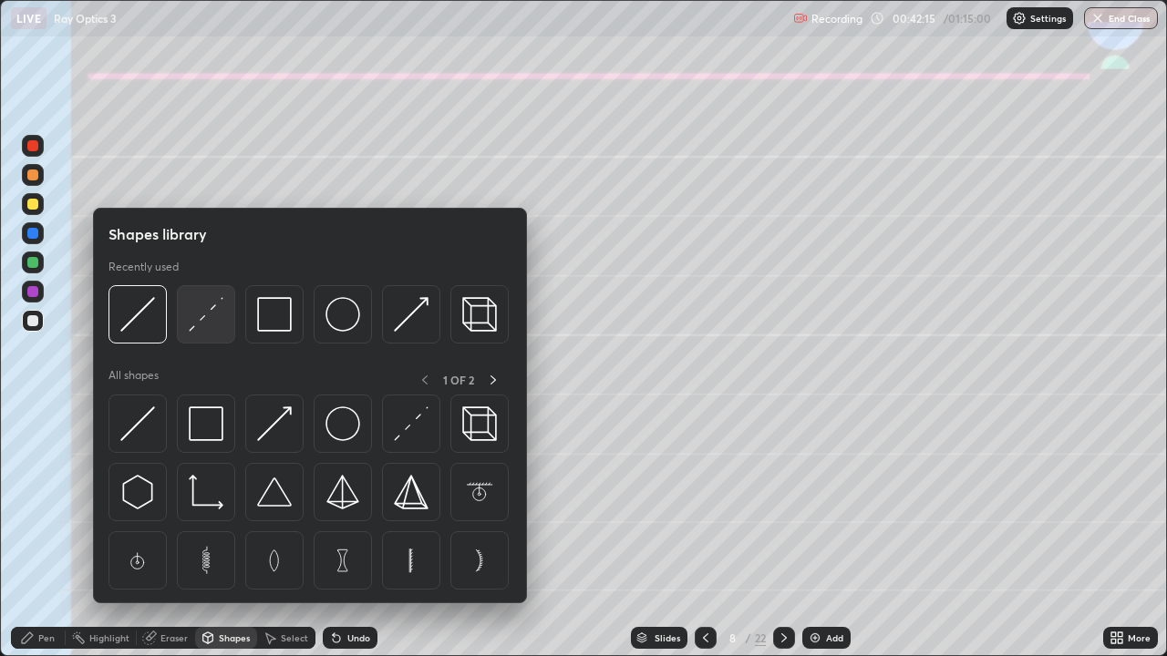
click at [201, 317] on img at bounding box center [206, 314] width 35 height 35
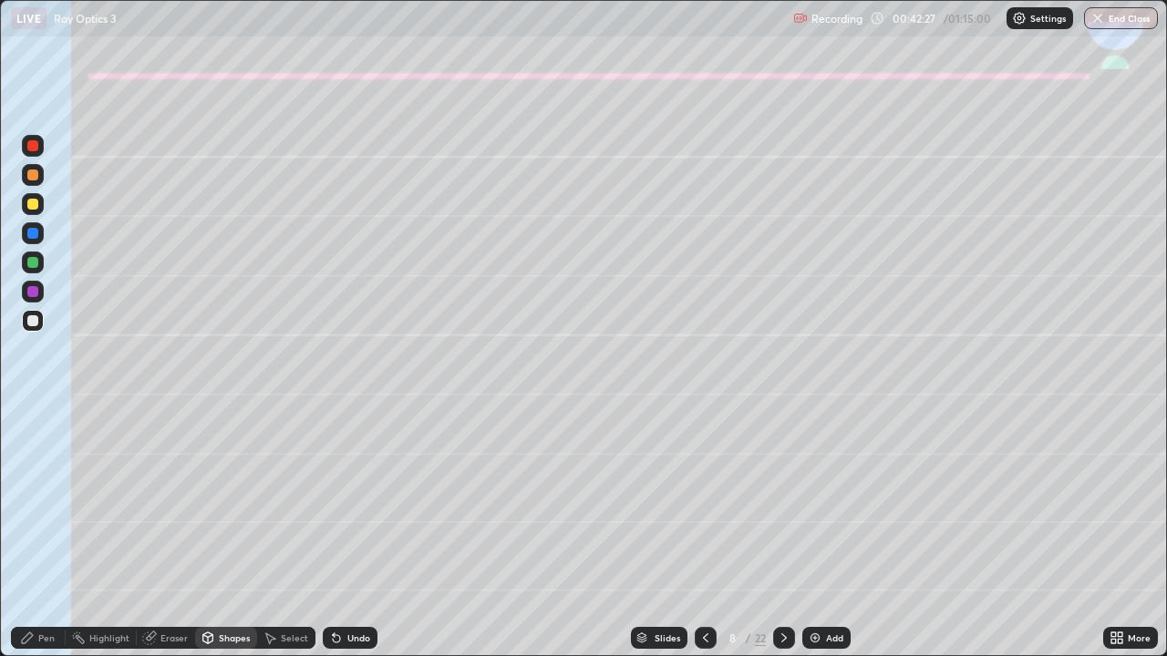
click at [32, 540] on icon at bounding box center [27, 637] width 11 height 11
click at [27, 230] on div at bounding box center [32, 233] width 11 height 11
click at [39, 319] on div at bounding box center [33, 321] width 22 height 22
click at [348, 540] on div "Undo" at bounding box center [358, 637] width 23 height 9
click at [224, 540] on div "Shapes" at bounding box center [234, 637] width 31 height 9
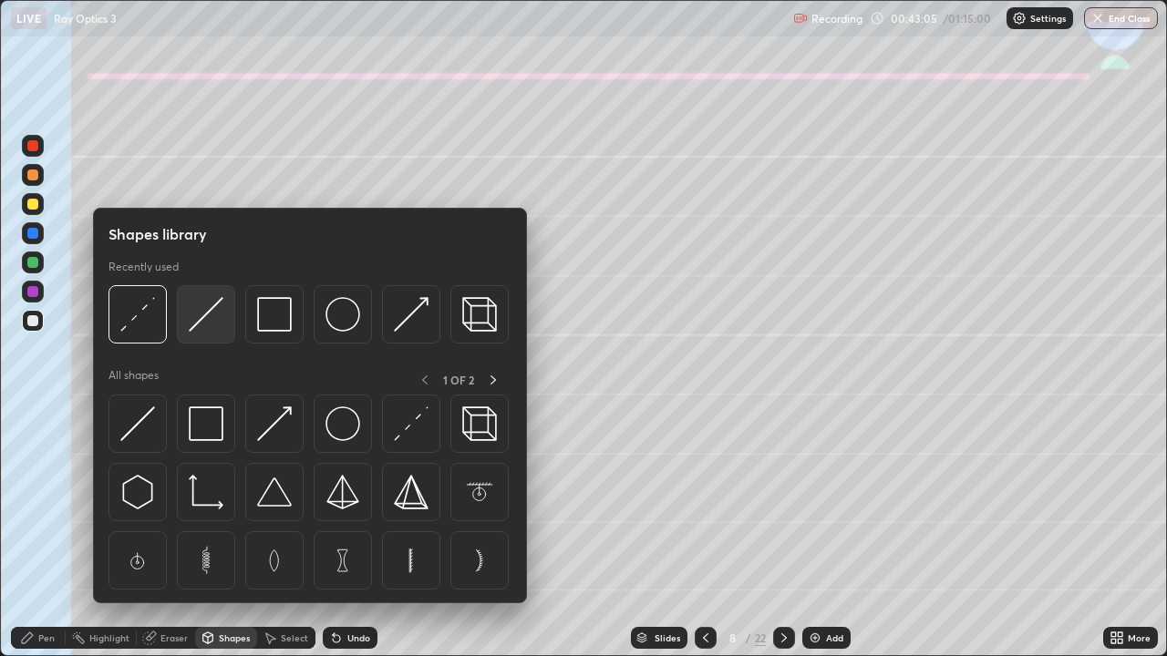
click at [207, 322] on img at bounding box center [206, 314] width 35 height 35
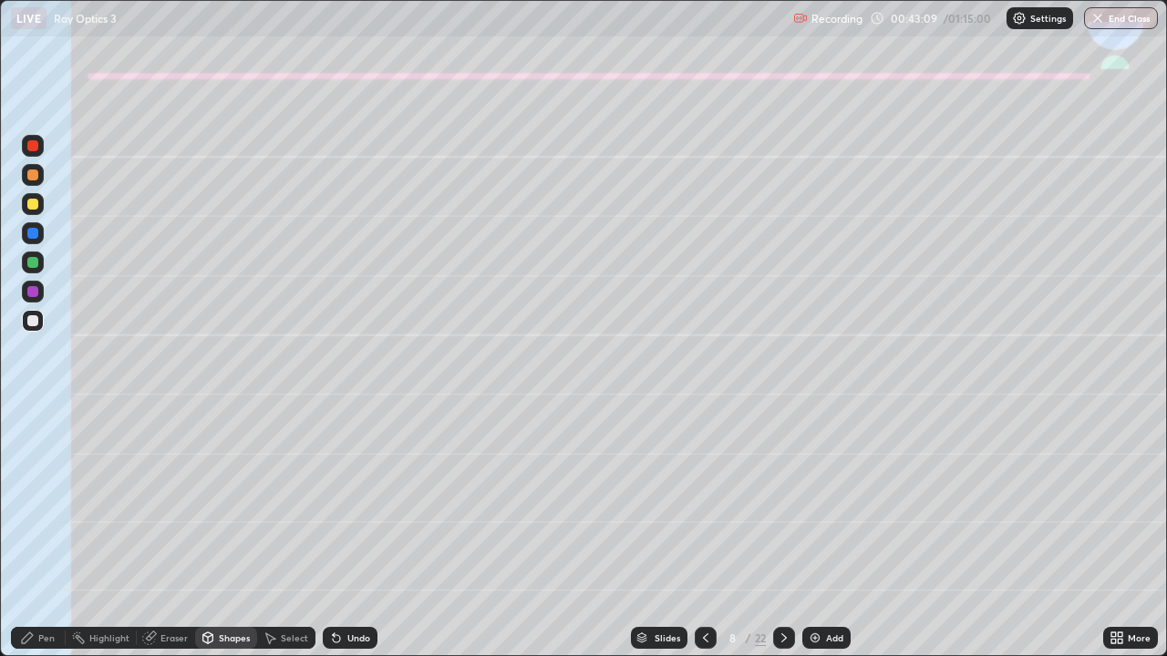
click at [51, 540] on div "Pen" at bounding box center [38, 638] width 55 height 22
click at [43, 234] on div at bounding box center [33, 233] width 22 height 22
click at [229, 540] on div "Shapes" at bounding box center [234, 637] width 31 height 9
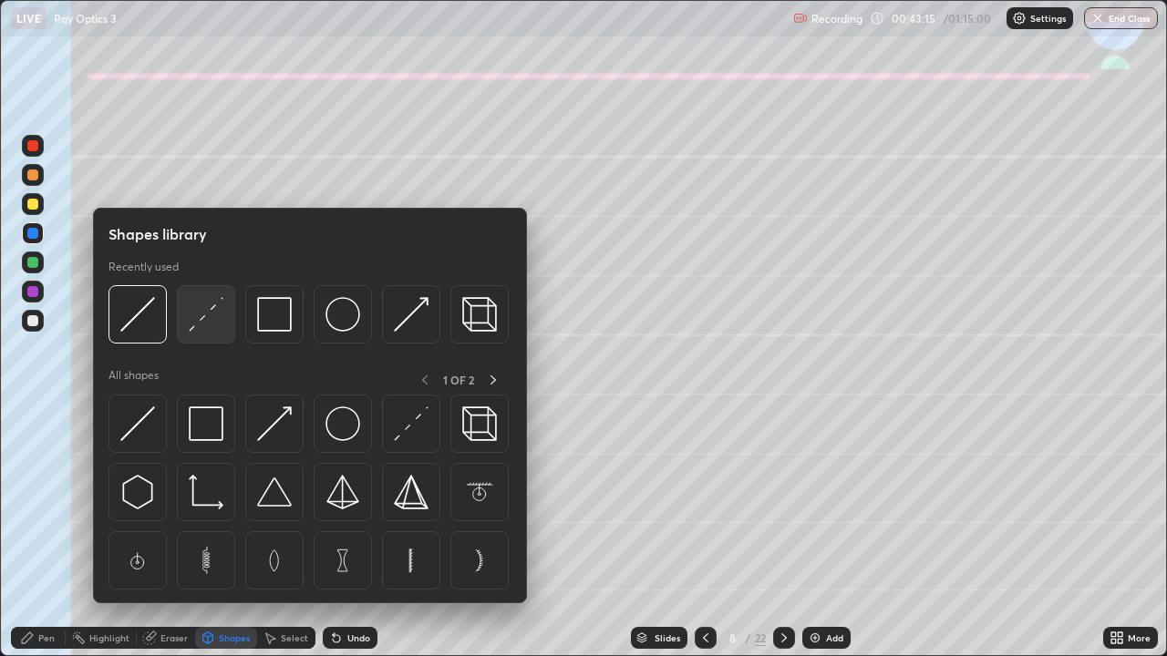
click at [210, 314] on img at bounding box center [206, 314] width 35 height 35
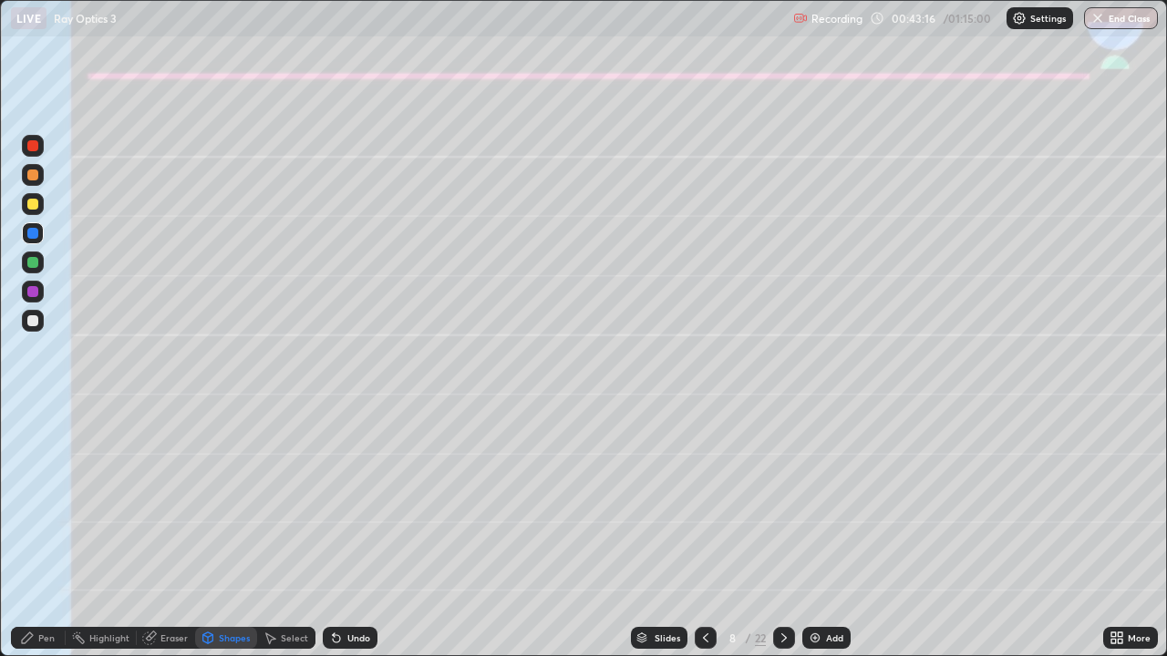
click at [34, 325] on div at bounding box center [32, 320] width 11 height 11
click at [39, 540] on div "Pen" at bounding box center [38, 638] width 55 height 22
click at [28, 235] on div at bounding box center [32, 233] width 11 height 11
click at [24, 322] on div at bounding box center [33, 321] width 22 height 22
click at [29, 178] on div at bounding box center [32, 175] width 11 height 11
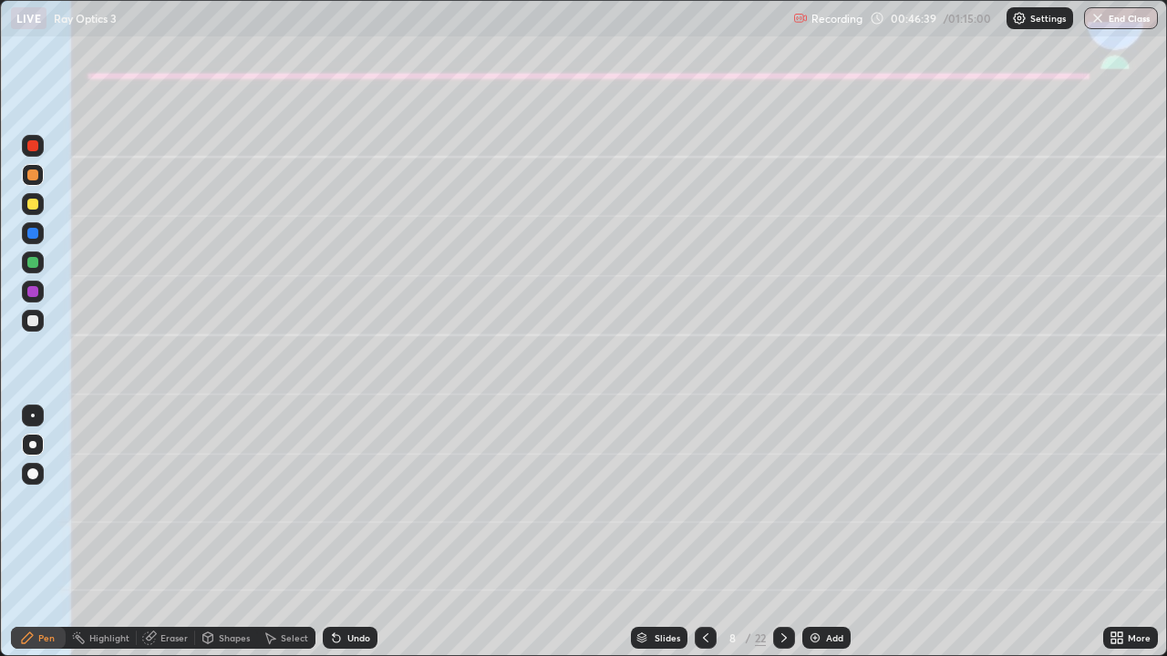
click at [783, 540] on icon at bounding box center [783, 637] width 5 height 9
click at [33, 205] on div at bounding box center [32, 204] width 11 height 11
click at [233, 540] on div "Shapes" at bounding box center [234, 637] width 31 height 9
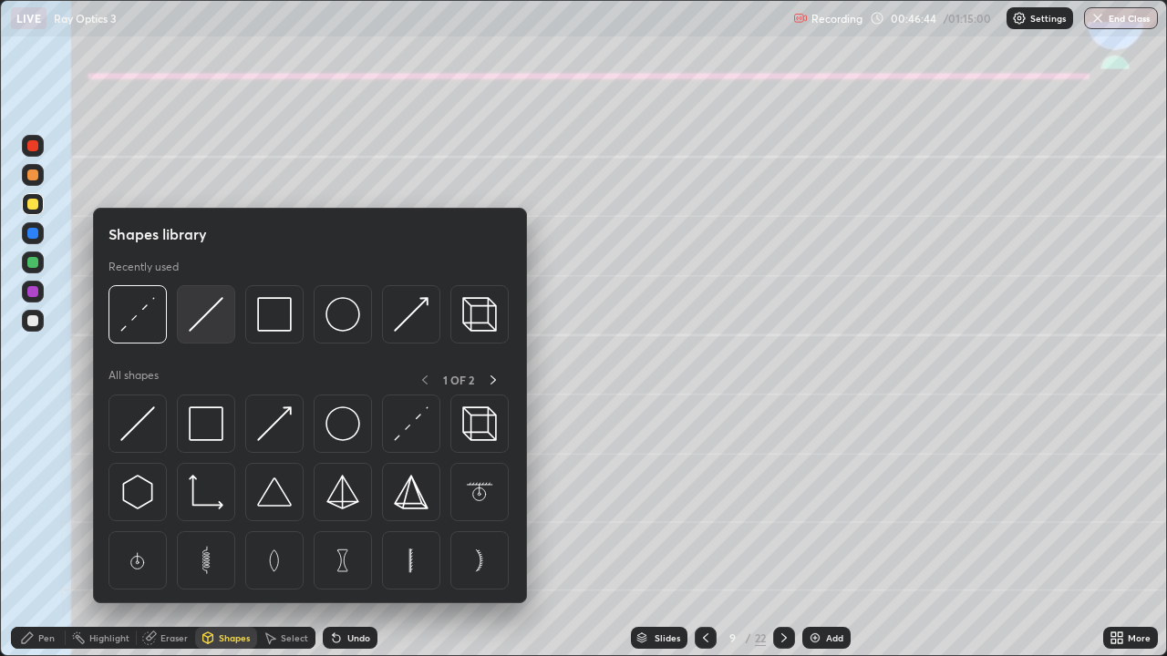
click at [202, 316] on img at bounding box center [206, 314] width 35 height 35
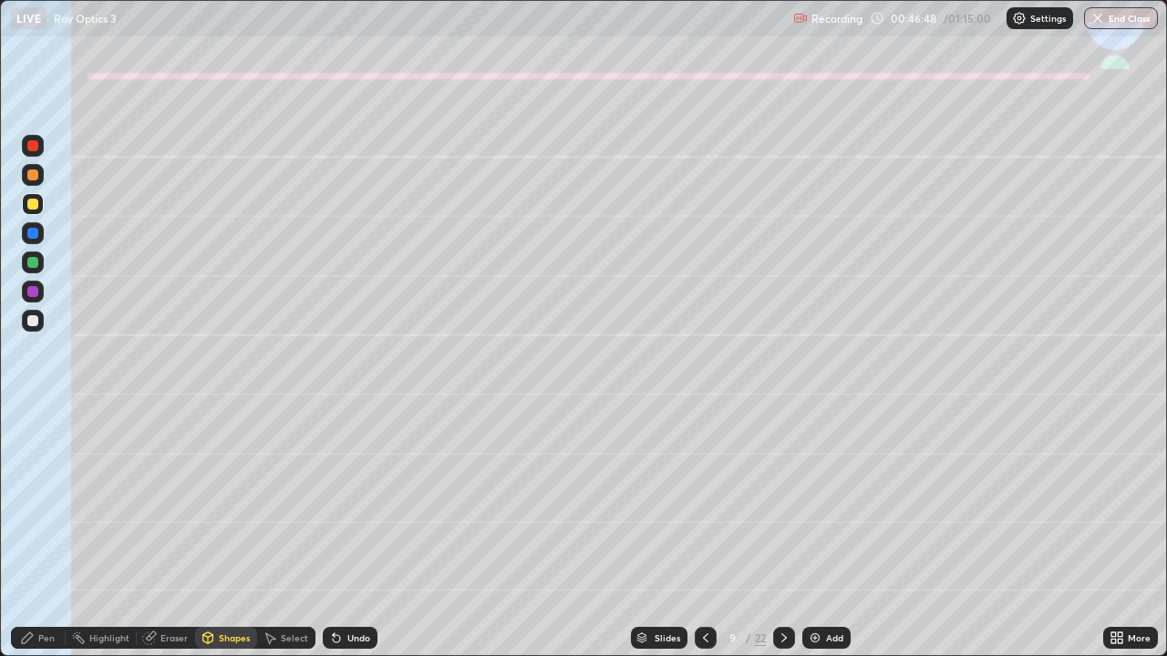
click at [347, 540] on div "Undo" at bounding box center [358, 637] width 23 height 9
click at [348, 540] on div "Undo" at bounding box center [358, 637] width 23 height 9
click at [41, 540] on div "Pen" at bounding box center [46, 637] width 16 height 9
click at [168, 540] on div "Eraser" at bounding box center [173, 637] width 27 height 9
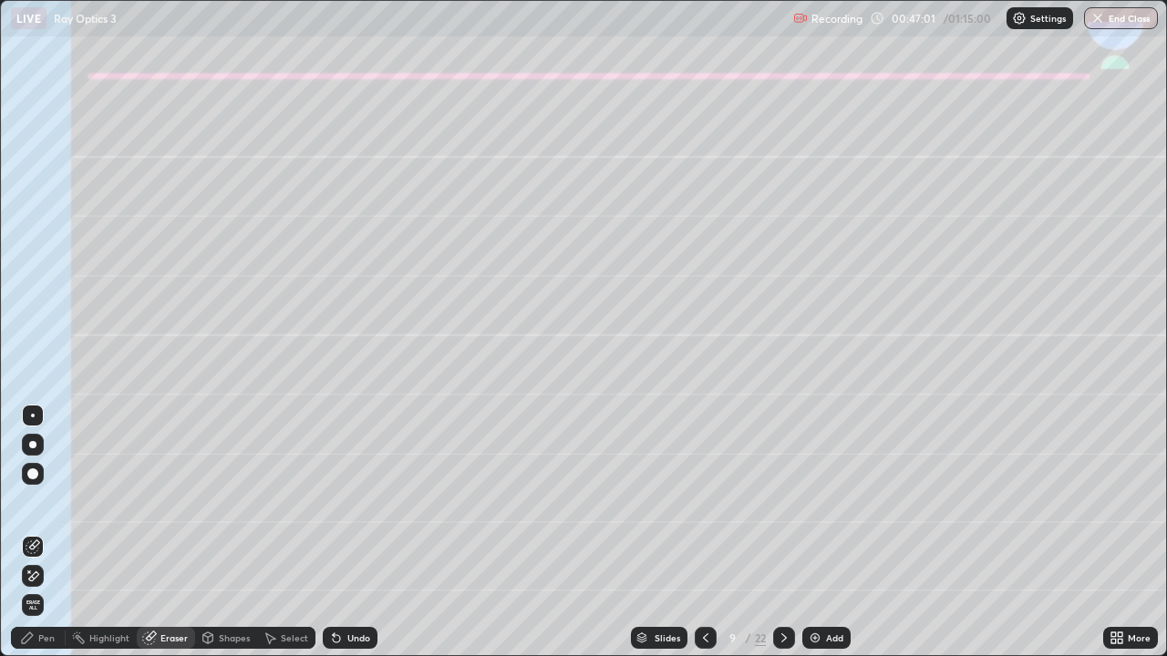
click at [33, 540] on div "Pen" at bounding box center [38, 638] width 55 height 22
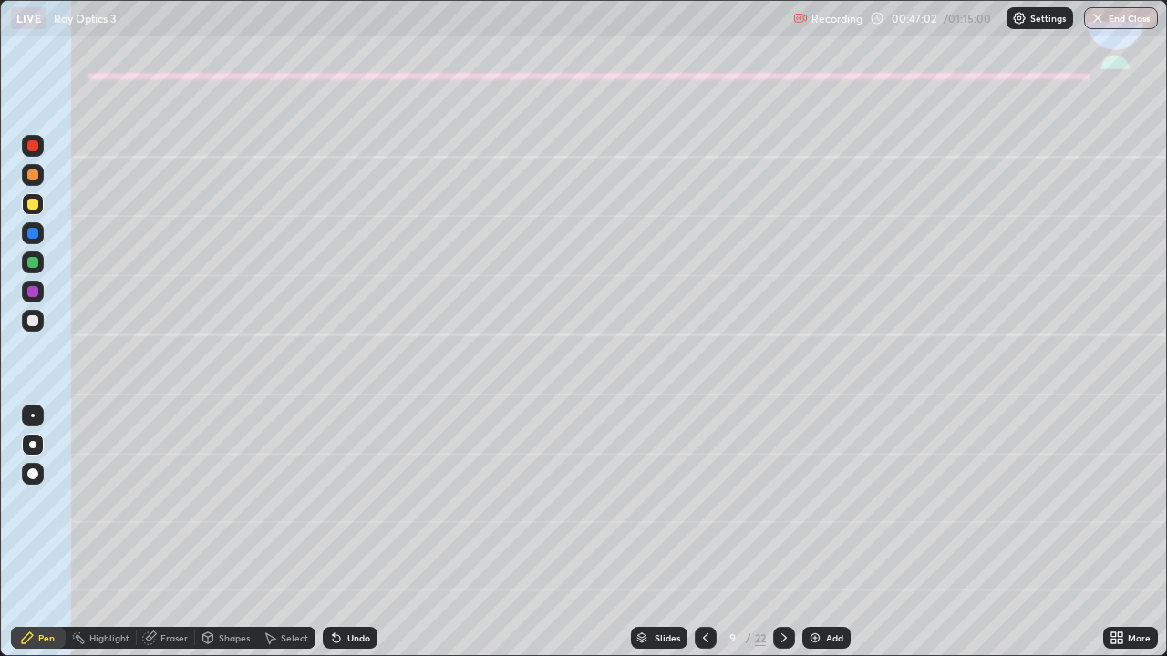
click at [226, 540] on div "Shapes" at bounding box center [234, 637] width 31 height 9
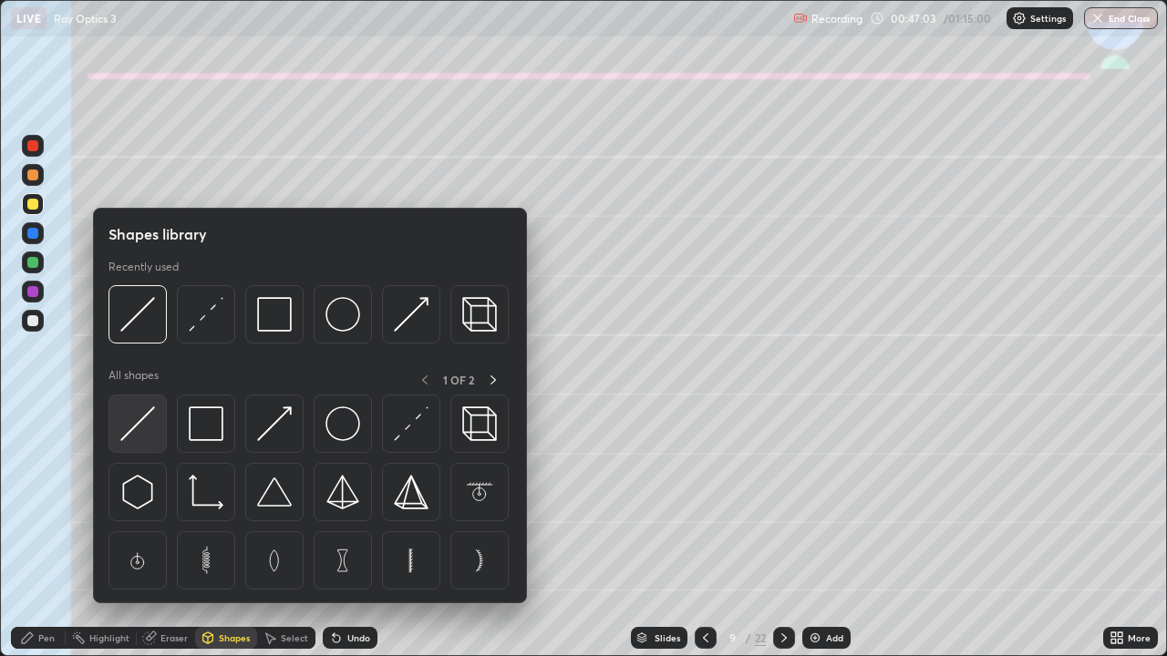
click at [140, 428] on img at bounding box center [137, 423] width 35 height 35
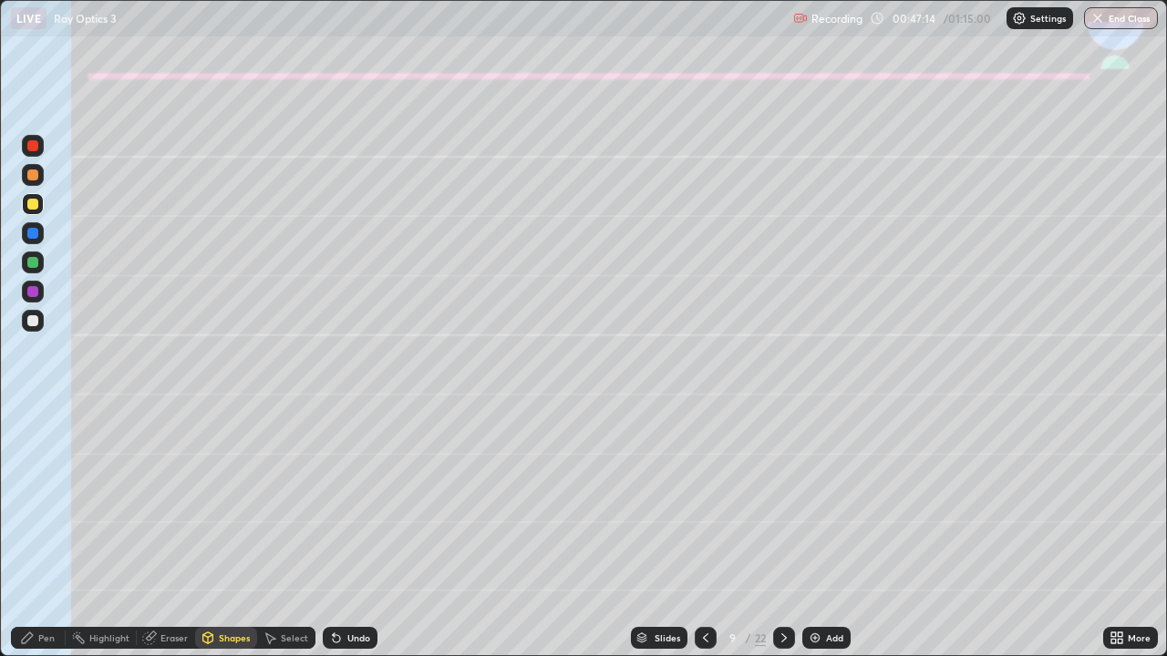
click at [28, 540] on icon at bounding box center [27, 637] width 11 height 11
click at [225, 540] on div "Shapes" at bounding box center [234, 637] width 31 height 9
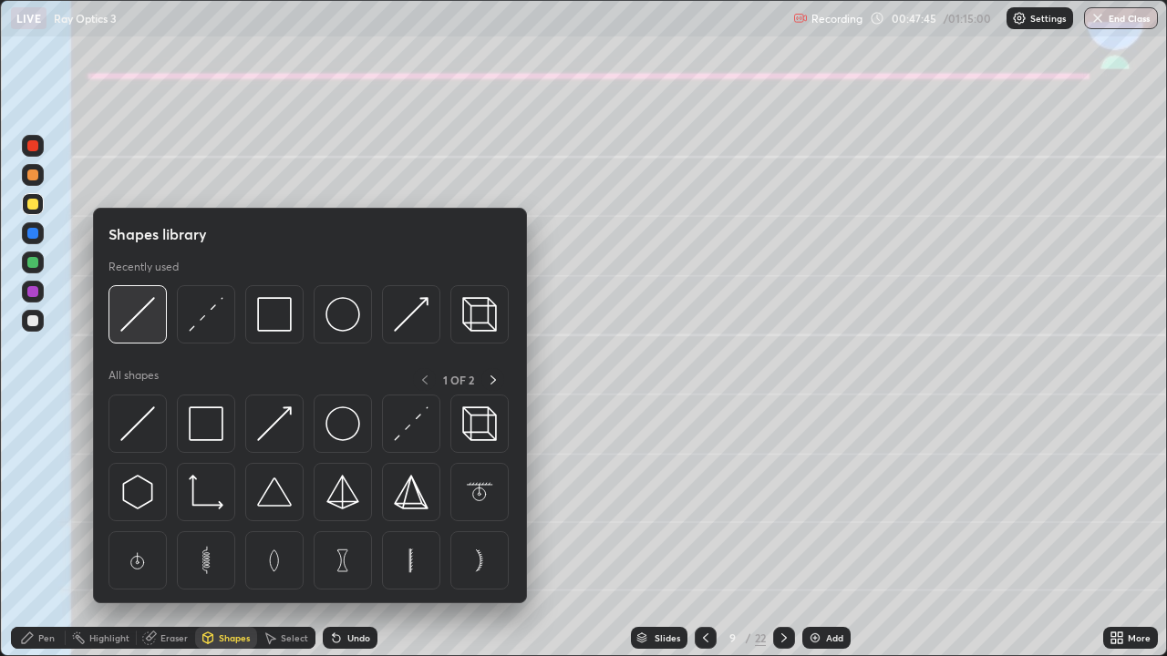
click at [137, 323] on img at bounding box center [137, 314] width 35 height 35
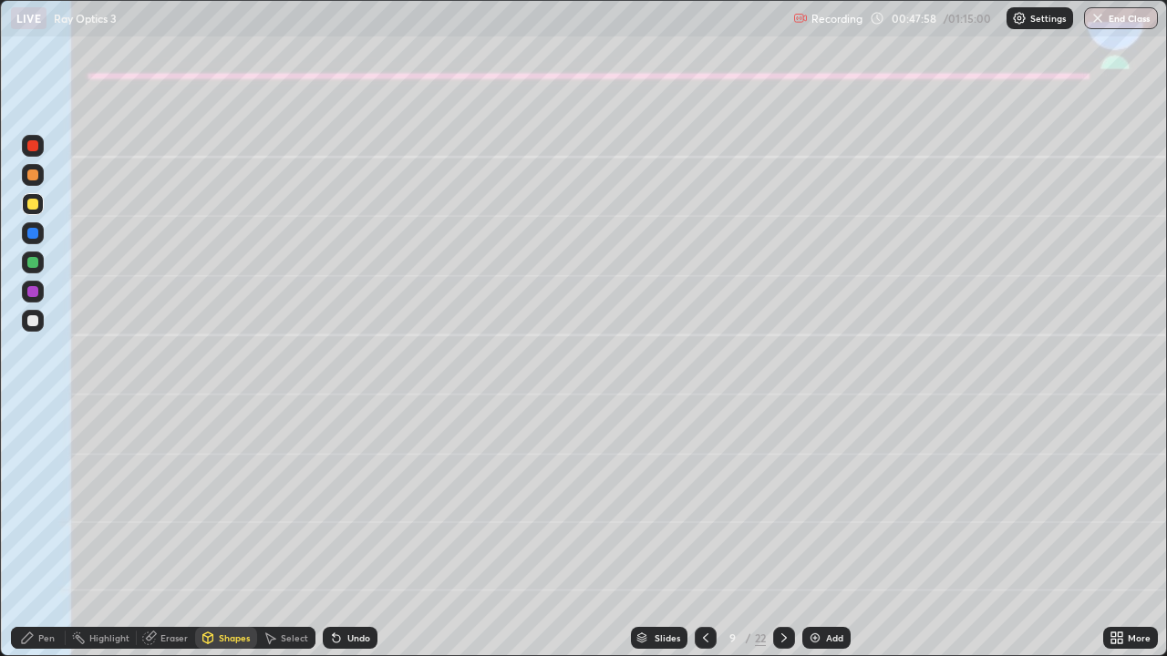
click at [48, 540] on div "Pen" at bounding box center [46, 637] width 16 height 9
click at [35, 327] on div at bounding box center [33, 321] width 22 height 22
click at [215, 540] on div "Shapes" at bounding box center [226, 638] width 62 height 22
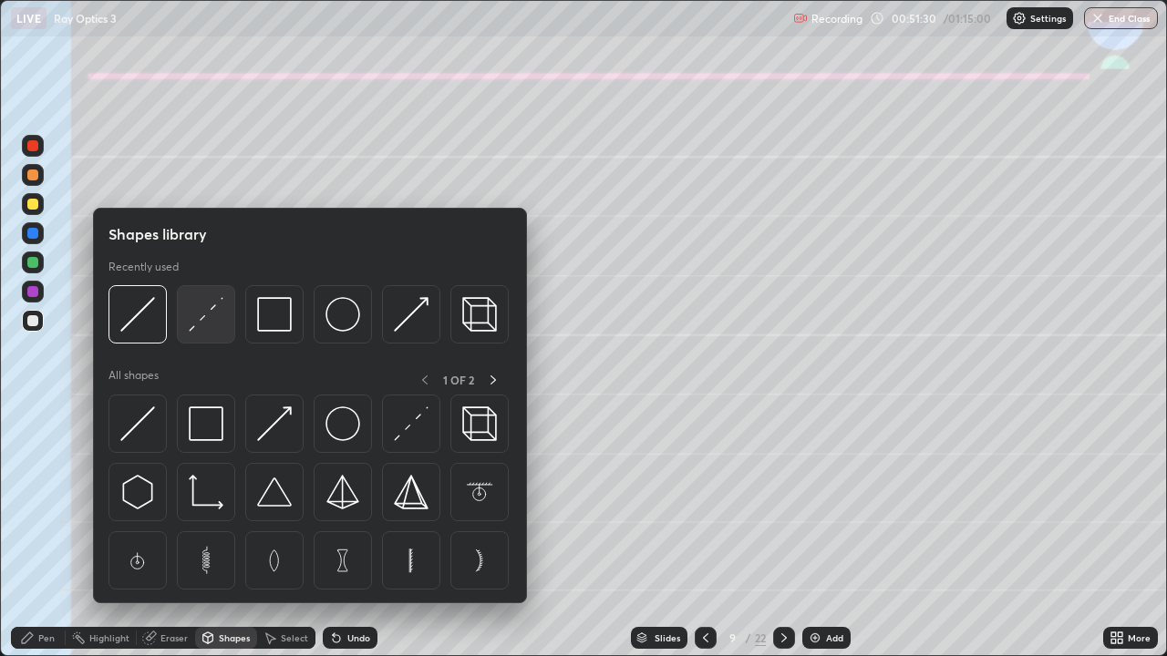
click at [200, 325] on img at bounding box center [206, 314] width 35 height 35
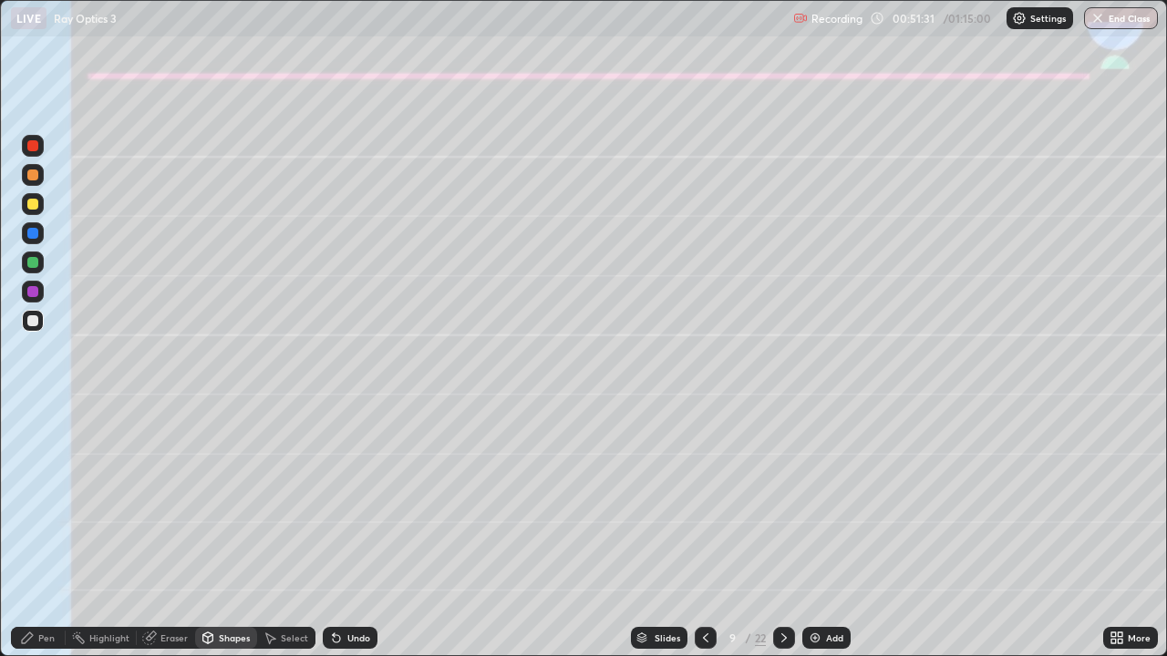
click at [35, 320] on div at bounding box center [32, 320] width 11 height 11
click at [39, 540] on div "Pen" at bounding box center [46, 637] width 16 height 9
click at [27, 199] on div at bounding box center [33, 204] width 22 height 22
click at [233, 540] on div "Shapes" at bounding box center [234, 637] width 31 height 9
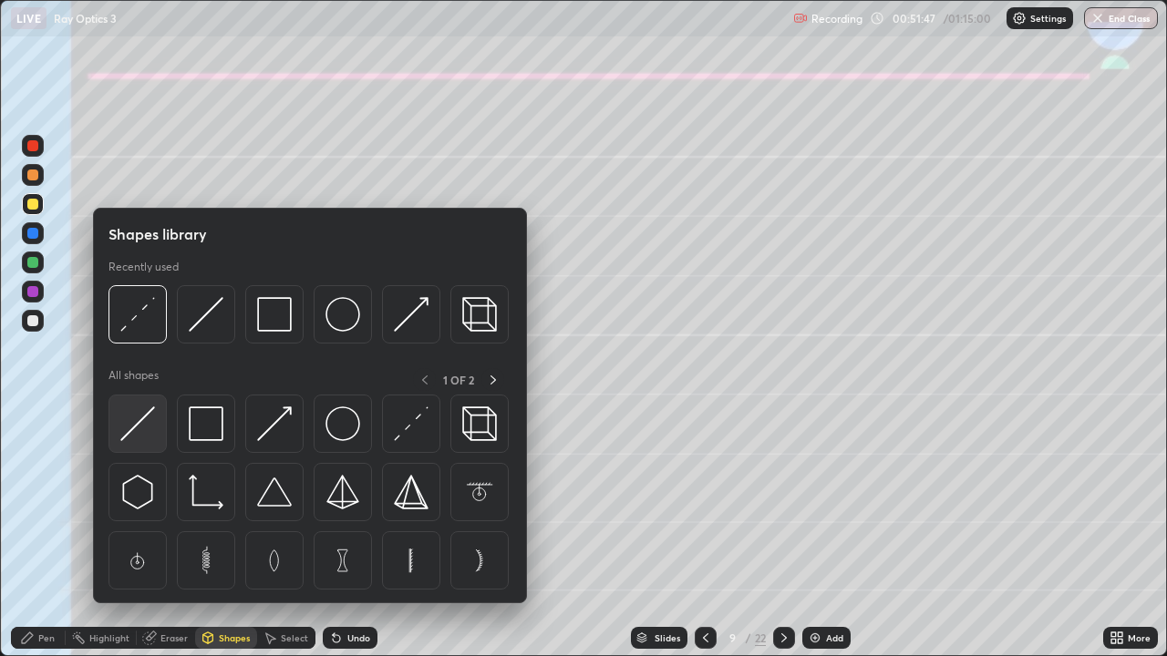
click at [145, 427] on img at bounding box center [137, 423] width 35 height 35
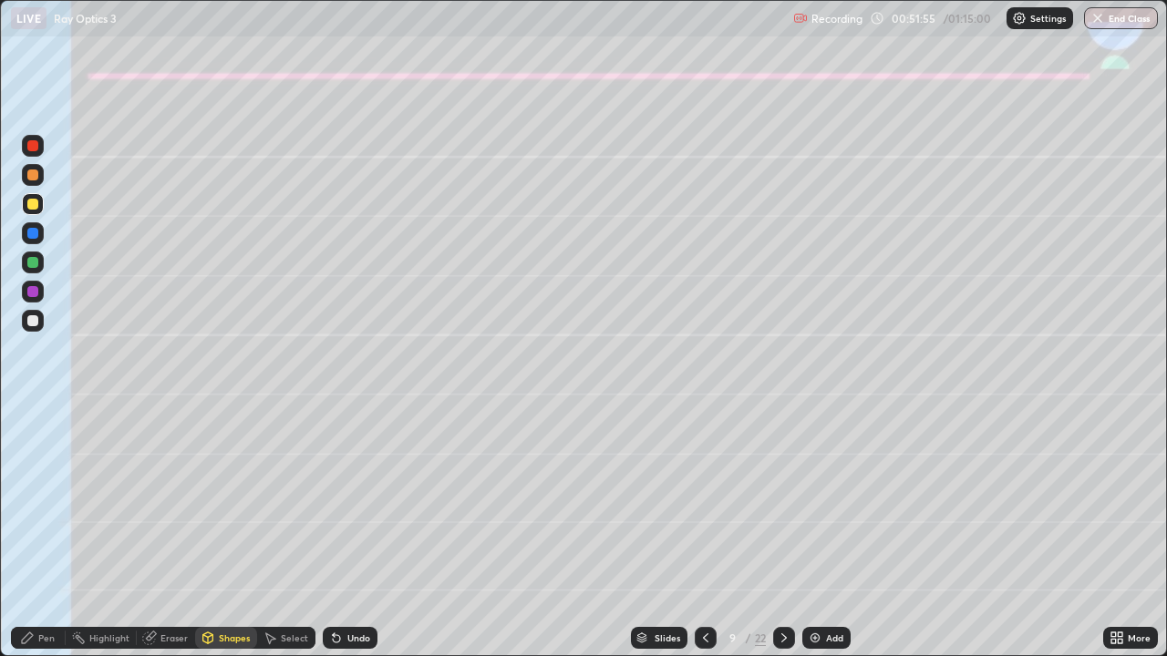
click at [35, 324] on div at bounding box center [32, 320] width 11 height 11
click at [224, 540] on div "Shapes" at bounding box center [234, 637] width 31 height 9
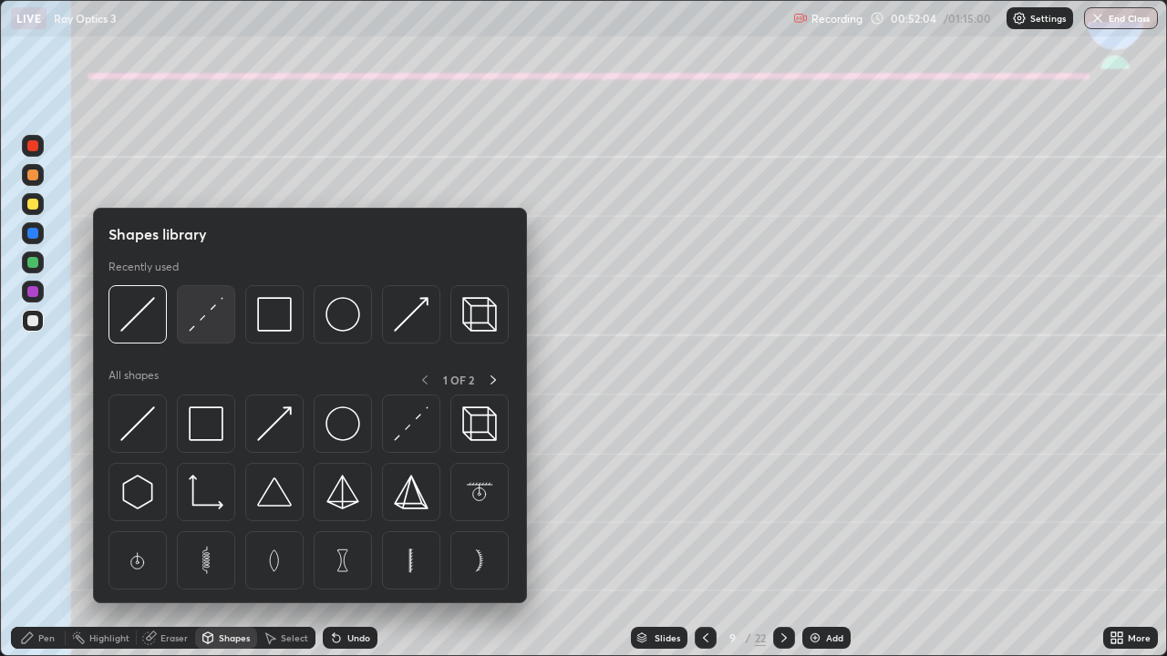
click at [193, 324] on img at bounding box center [206, 314] width 35 height 35
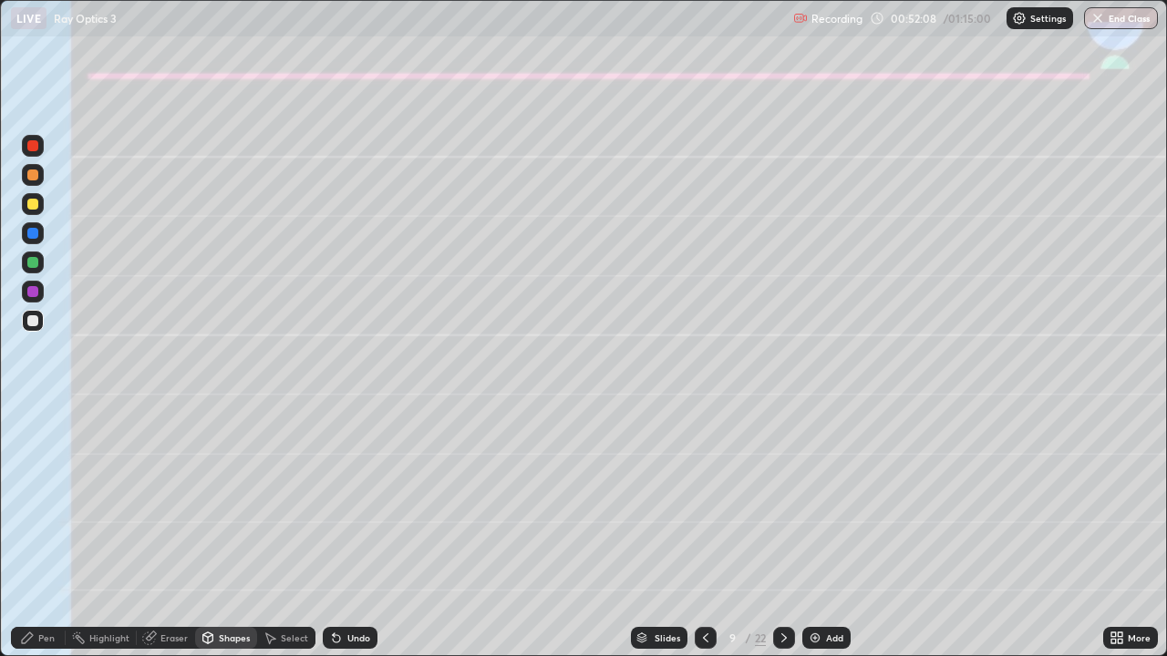
click at [36, 207] on div at bounding box center [32, 204] width 11 height 11
click at [234, 540] on div "Shapes" at bounding box center [226, 638] width 62 height 22
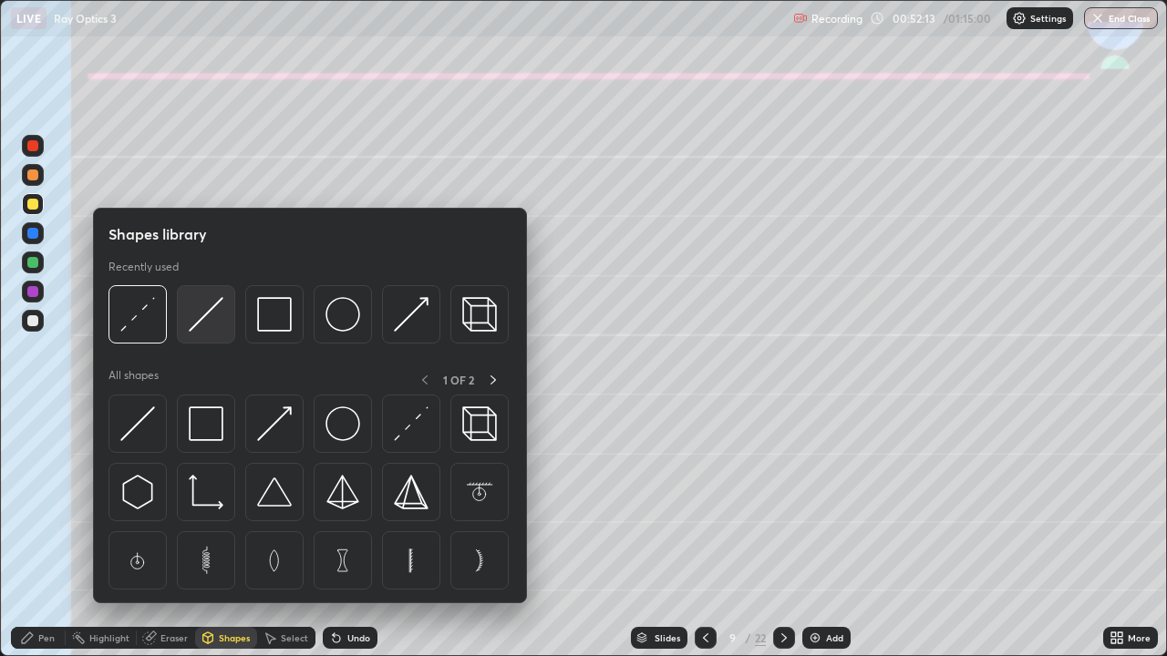
click at [199, 322] on img at bounding box center [206, 314] width 35 height 35
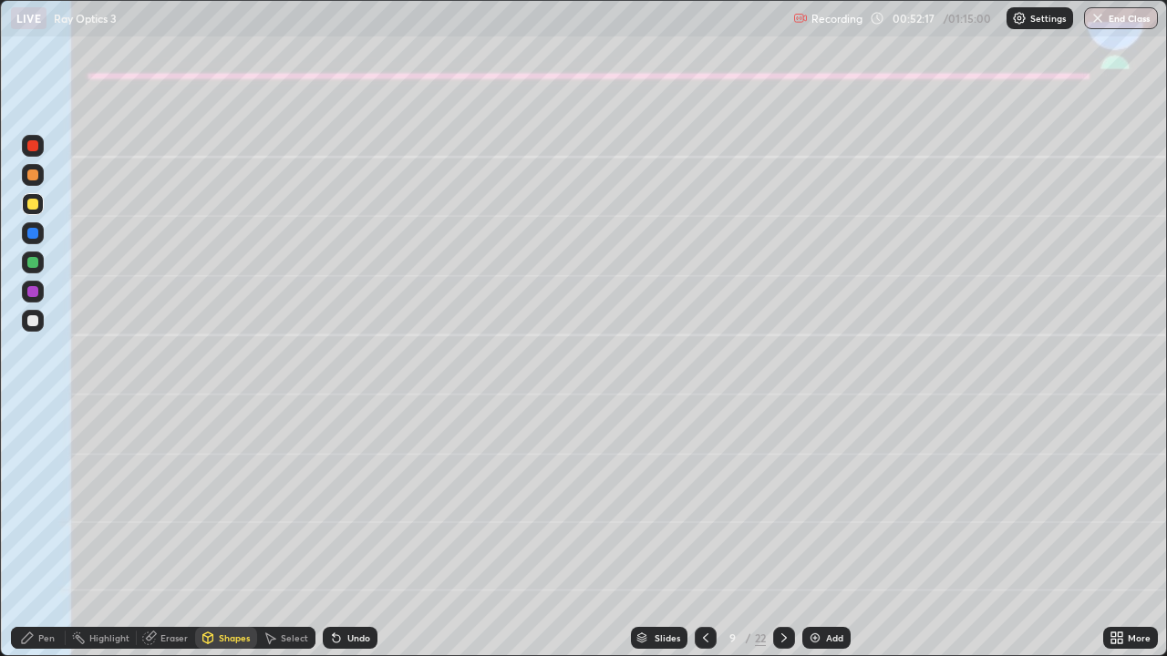
click at [52, 540] on div "Pen" at bounding box center [46, 637] width 16 height 9
click at [232, 540] on div "Shapes" at bounding box center [234, 637] width 31 height 9
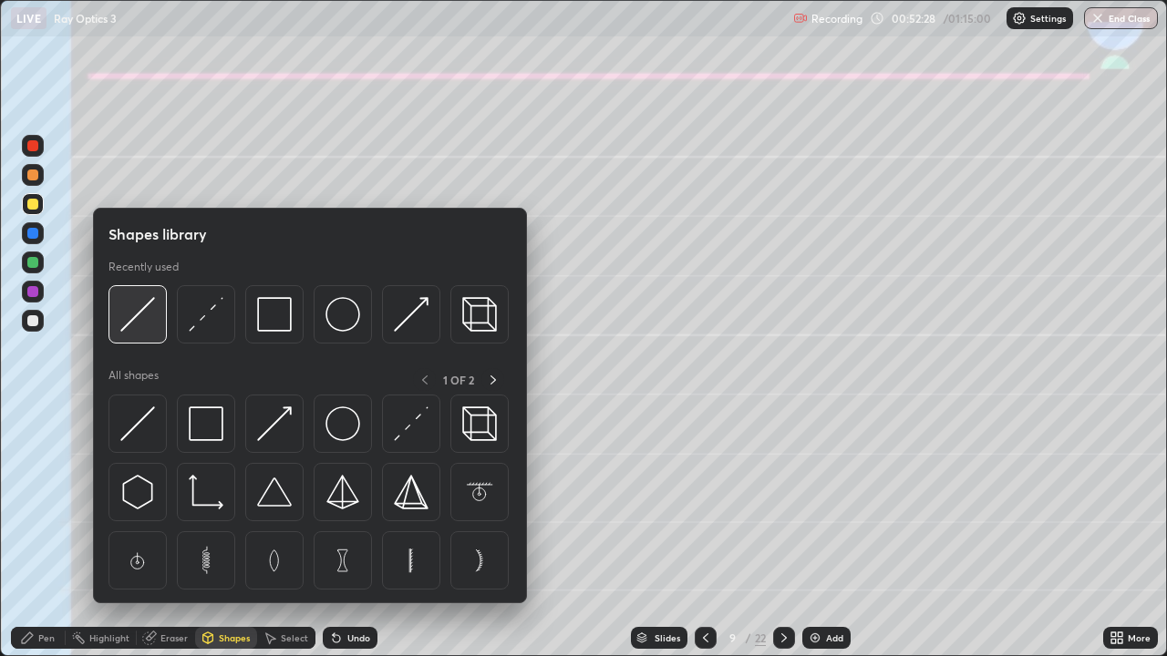
click at [150, 318] on img at bounding box center [137, 314] width 35 height 35
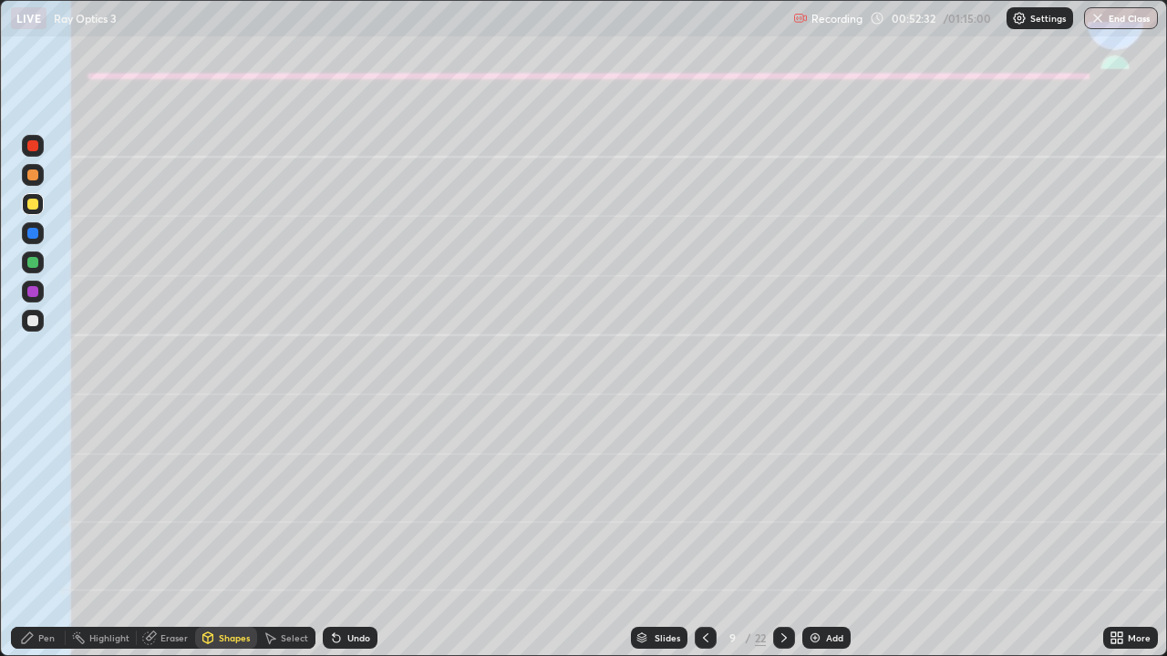
click at [49, 540] on div "Pen" at bounding box center [46, 637] width 16 height 9
click at [230, 540] on div "Shapes" at bounding box center [234, 637] width 31 height 9
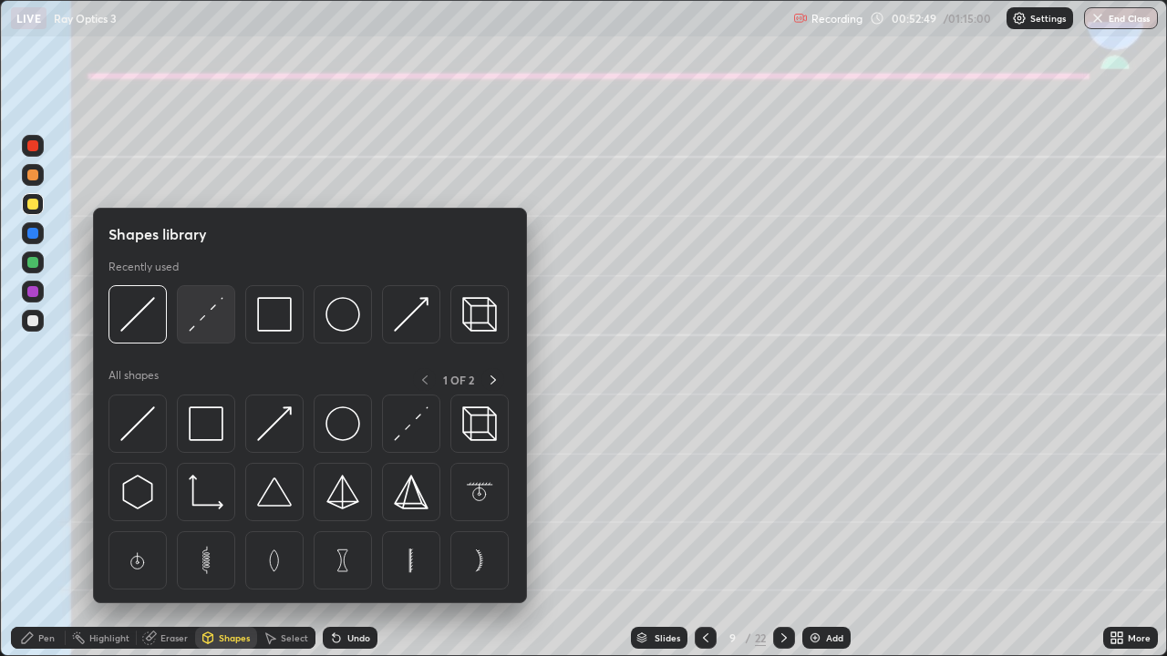
click at [215, 315] on img at bounding box center [206, 314] width 35 height 35
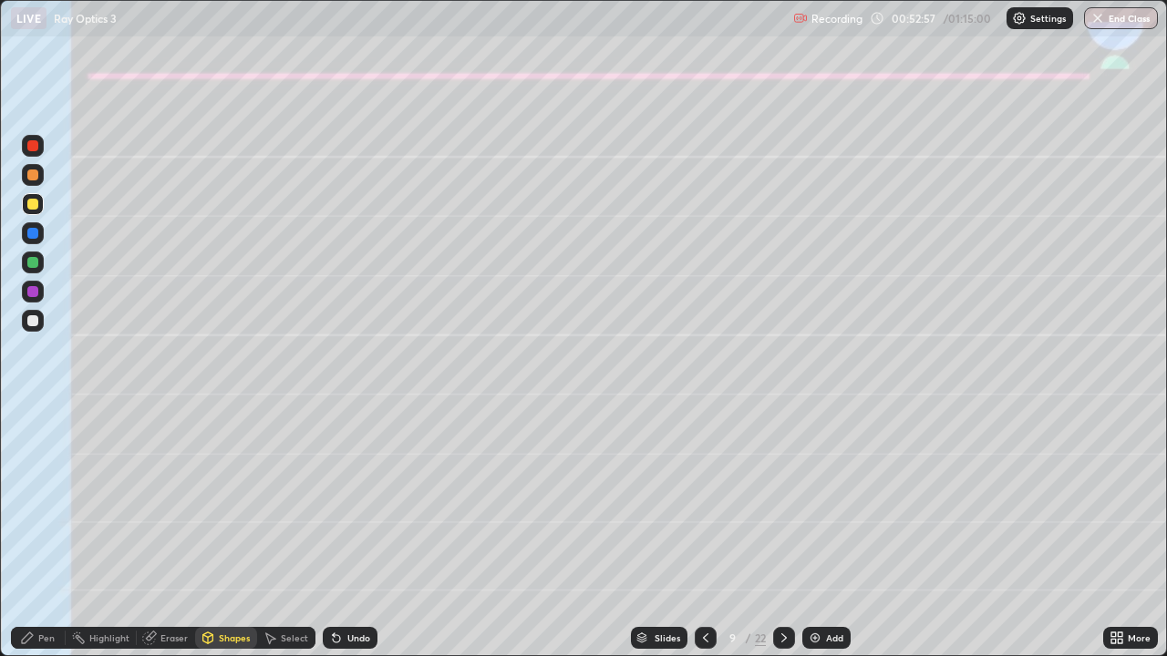
click at [36, 540] on div "Pen" at bounding box center [38, 638] width 55 height 22
click at [35, 319] on div at bounding box center [32, 320] width 11 height 11
click at [216, 540] on div "Shapes" at bounding box center [226, 638] width 62 height 22
click at [361, 540] on div "Undo" at bounding box center [358, 637] width 23 height 9
click at [231, 540] on div "Shapes" at bounding box center [234, 637] width 31 height 9
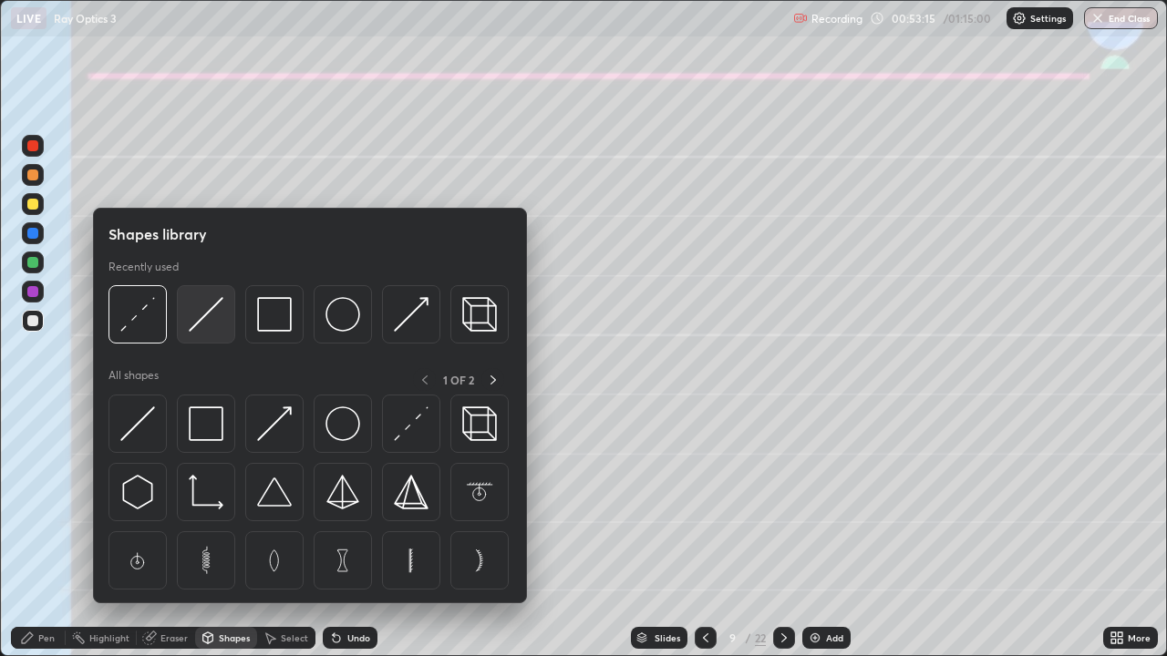
click at [211, 323] on img at bounding box center [206, 314] width 35 height 35
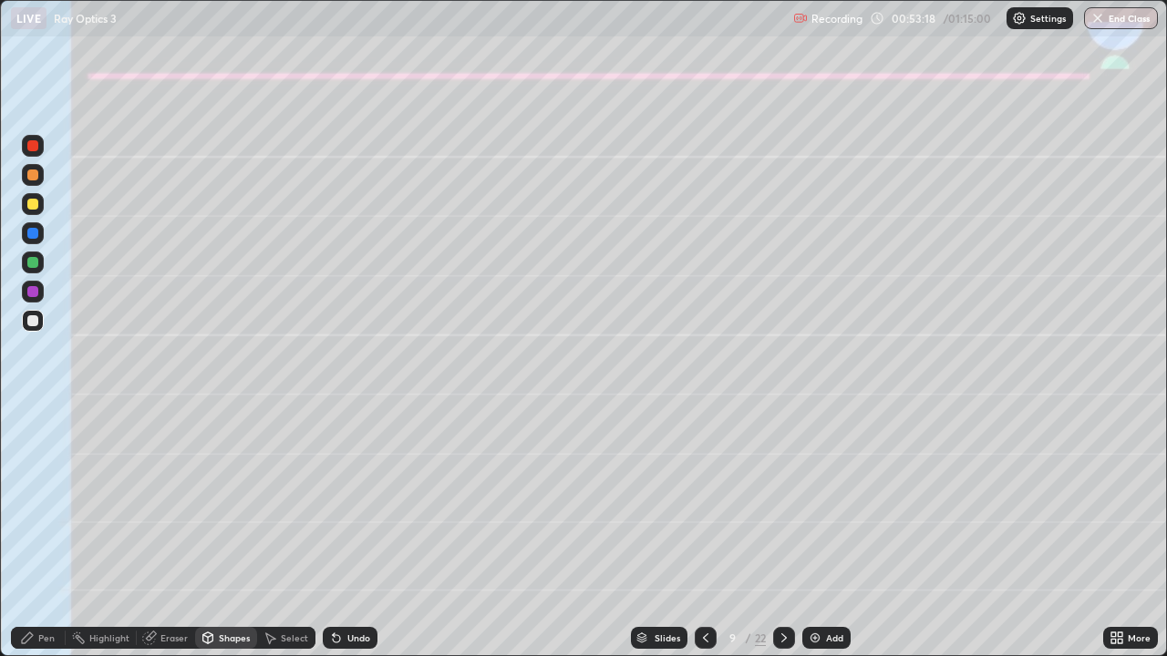
click at [38, 540] on div "Pen" at bounding box center [38, 638] width 55 height 22
click at [27, 206] on div at bounding box center [32, 204] width 11 height 11
click at [34, 321] on div at bounding box center [32, 320] width 11 height 11
click at [37, 267] on div at bounding box center [33, 263] width 22 height 22
click at [33, 322] on div at bounding box center [32, 320] width 11 height 11
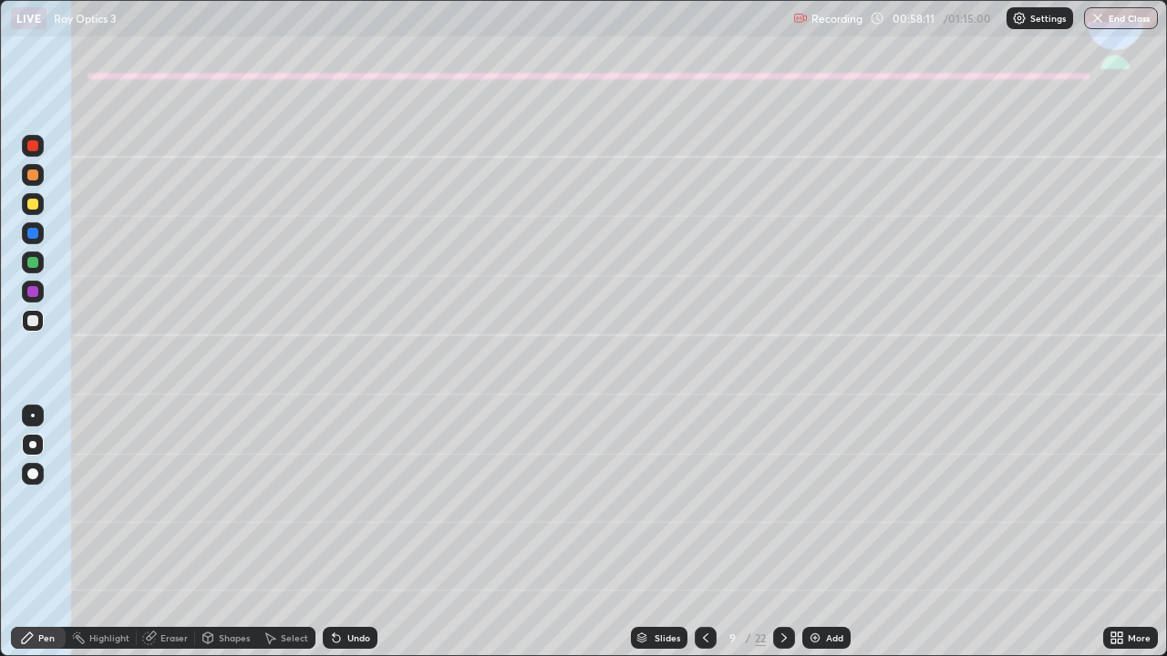
click at [774, 540] on div at bounding box center [784, 638] width 22 height 22
click at [34, 207] on div at bounding box center [32, 204] width 11 height 11
click at [222, 540] on div "Shapes" at bounding box center [234, 637] width 31 height 9
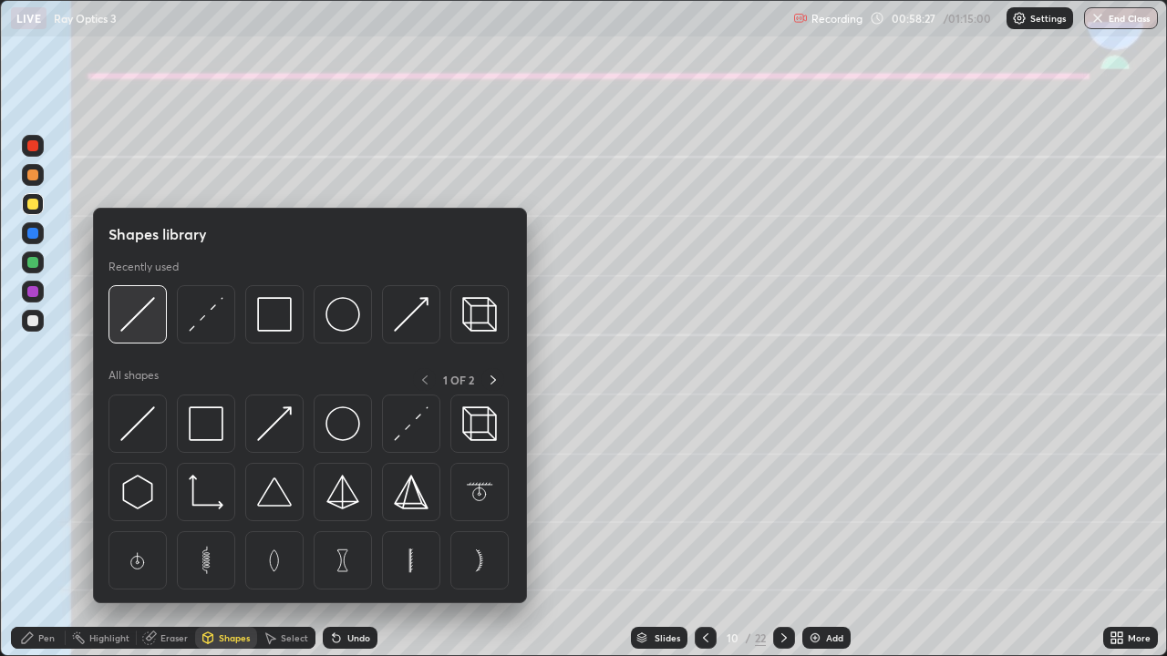
click at [138, 317] on img at bounding box center [137, 314] width 35 height 35
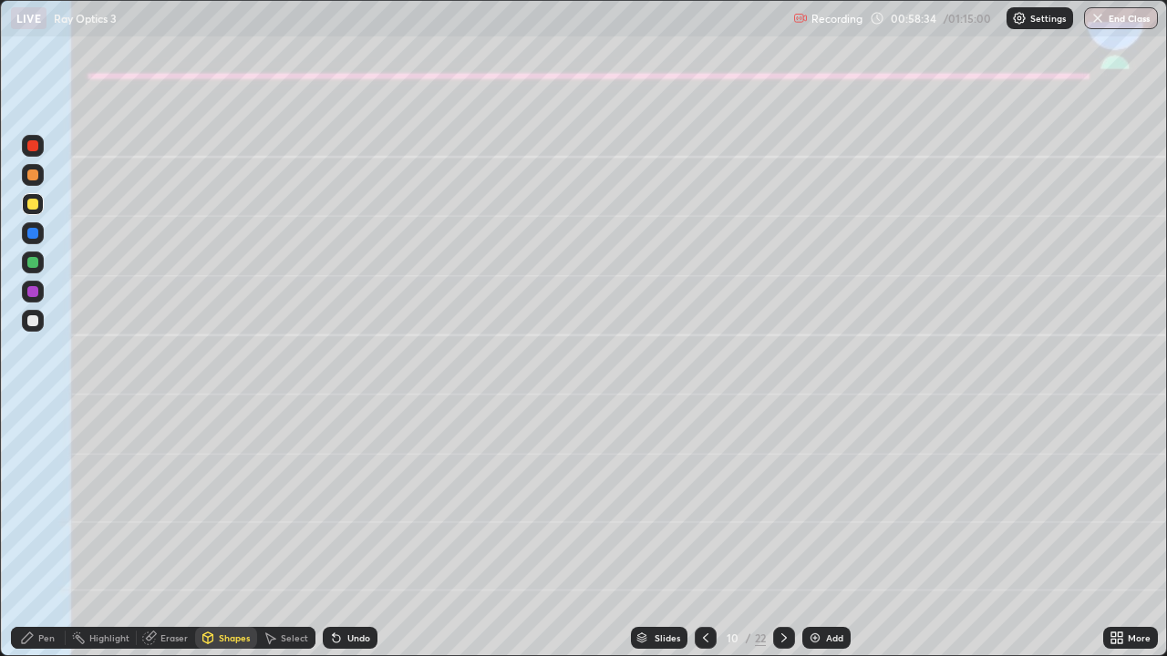
click at [350, 540] on div "Undo" at bounding box center [358, 637] width 23 height 9
click at [35, 233] on div at bounding box center [32, 233] width 11 height 11
click at [347, 540] on div "Undo" at bounding box center [358, 637] width 23 height 9
click at [31, 540] on icon at bounding box center [27, 637] width 11 height 11
click at [31, 262] on div at bounding box center [32, 262] width 11 height 11
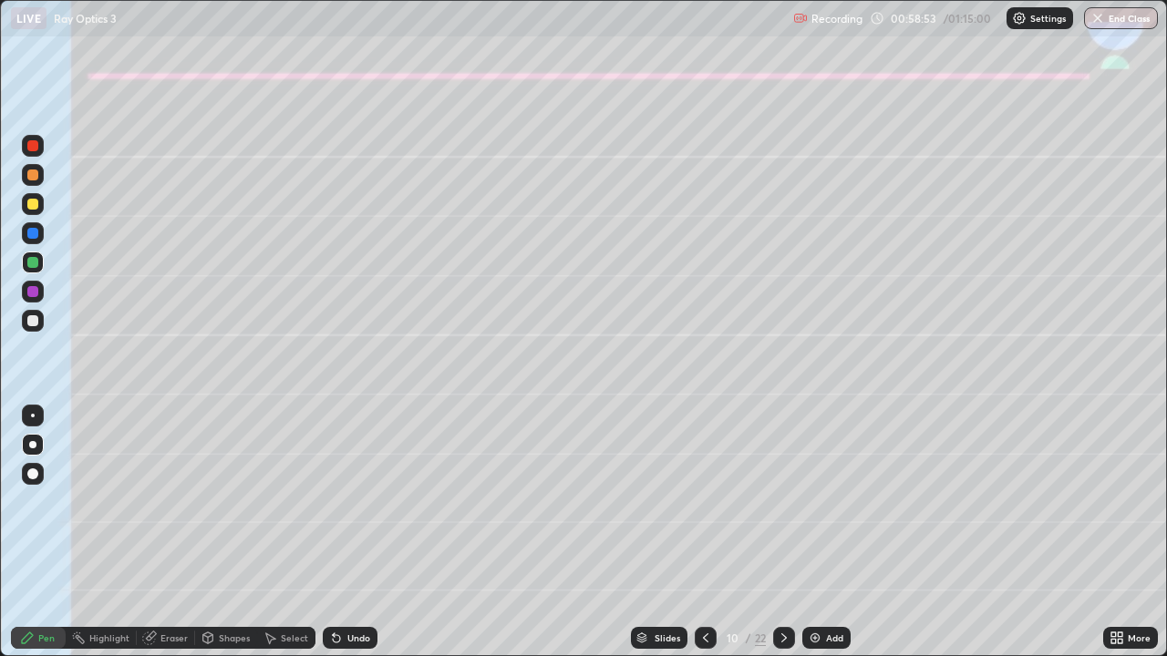
click at [178, 540] on div "Eraser" at bounding box center [173, 637] width 27 height 9
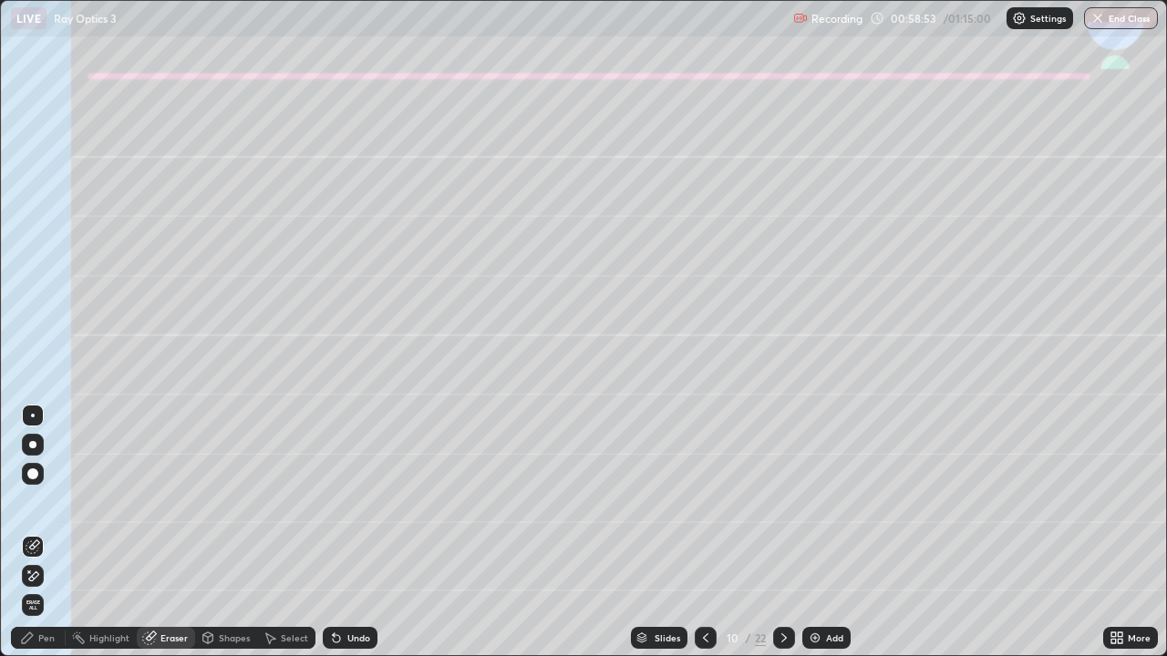
click at [226, 540] on div "Shapes" at bounding box center [234, 637] width 31 height 9
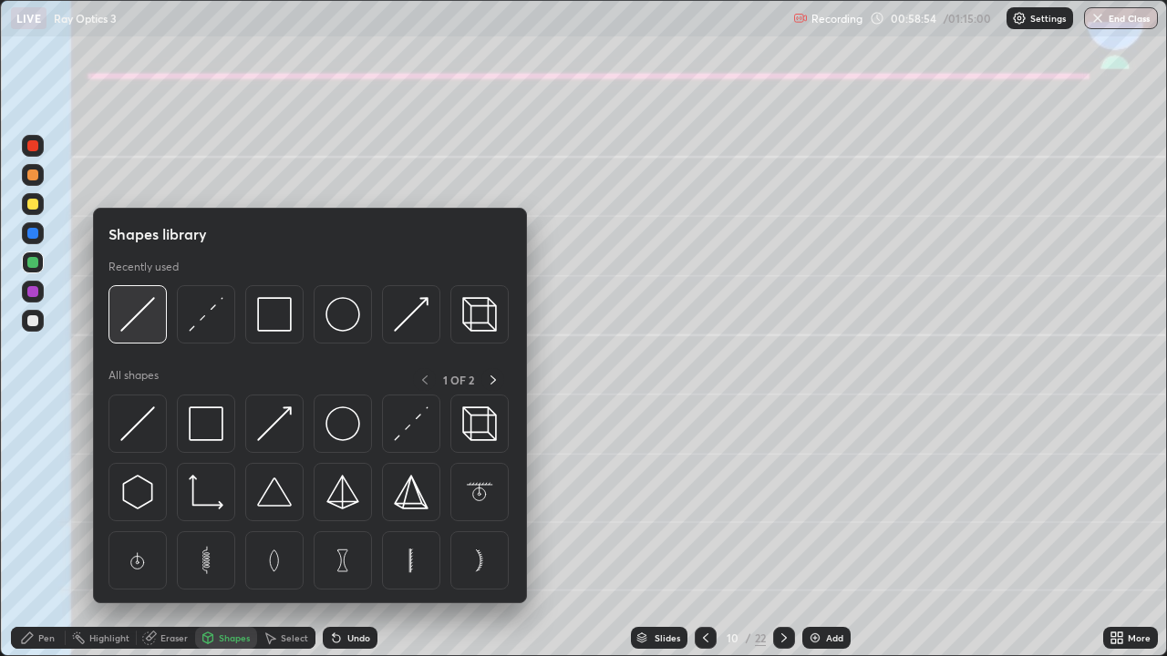
click at [134, 321] on img at bounding box center [137, 314] width 35 height 35
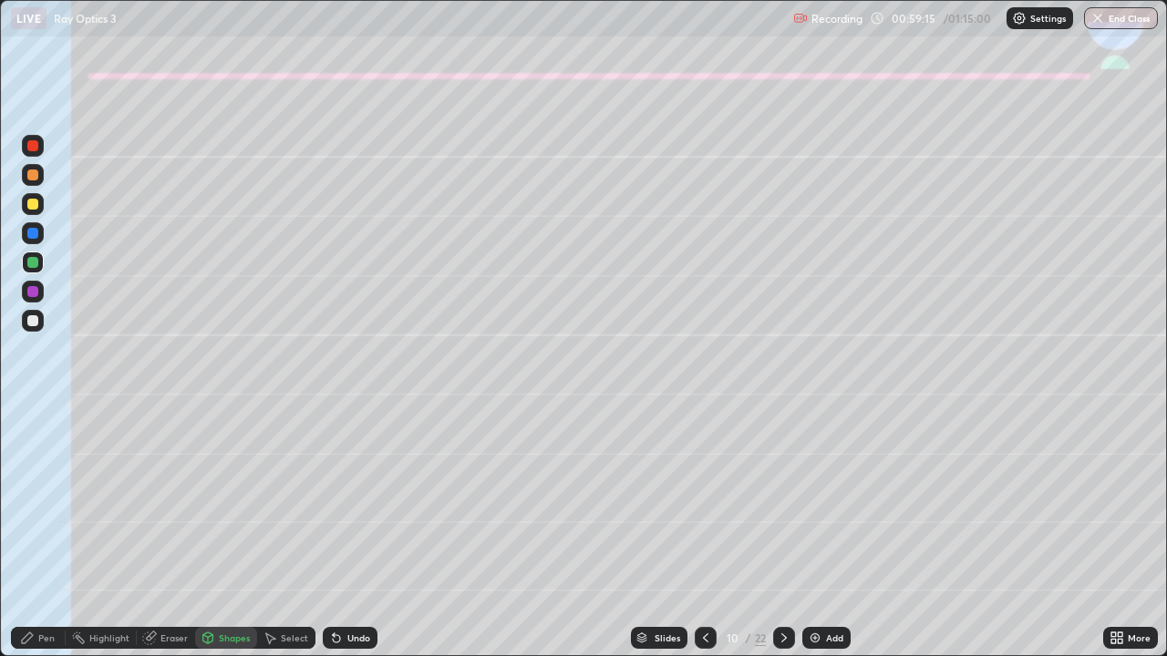
click at [26, 236] on div at bounding box center [33, 233] width 22 height 22
click at [341, 540] on icon at bounding box center [336, 638] width 15 height 15
click at [49, 476] on div "Erase all" at bounding box center [33, 327] width 44 height 583
click at [32, 540] on div "Pen" at bounding box center [38, 638] width 55 height 22
click at [28, 271] on div at bounding box center [33, 263] width 22 height 22
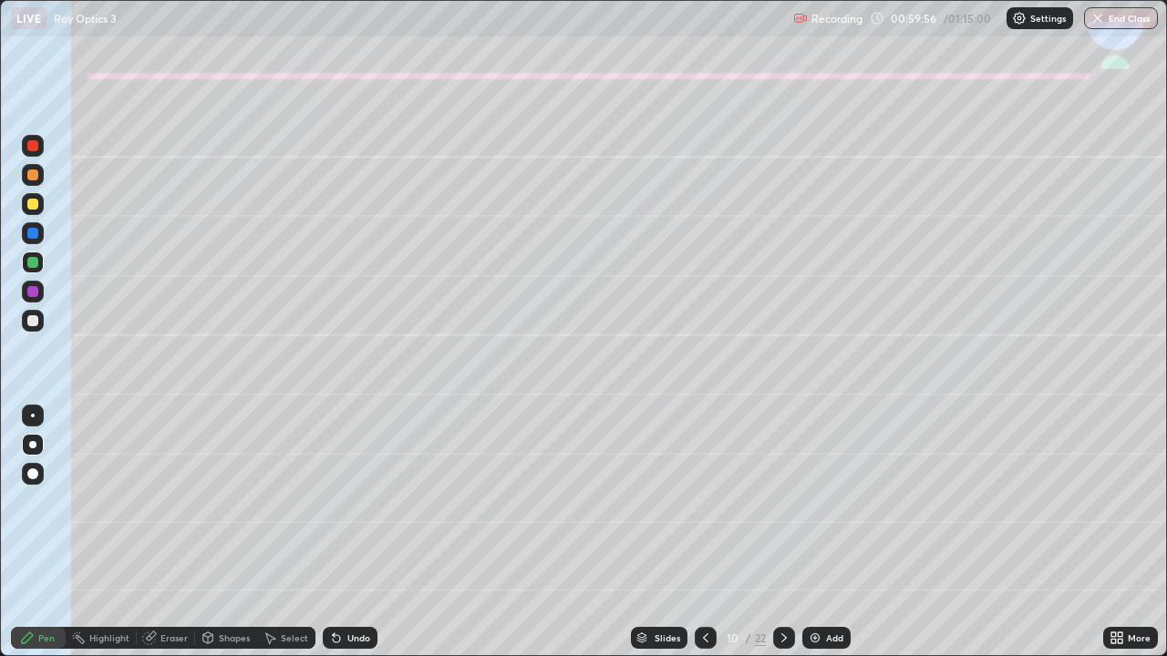
click at [34, 322] on div at bounding box center [32, 320] width 11 height 11
click at [360, 540] on div "Undo" at bounding box center [358, 637] width 23 height 9
click at [357, 540] on div "Undo" at bounding box center [350, 638] width 55 height 22
click at [358, 540] on div "Undo" at bounding box center [358, 637] width 23 height 9
click at [24, 206] on div at bounding box center [33, 204] width 22 height 22
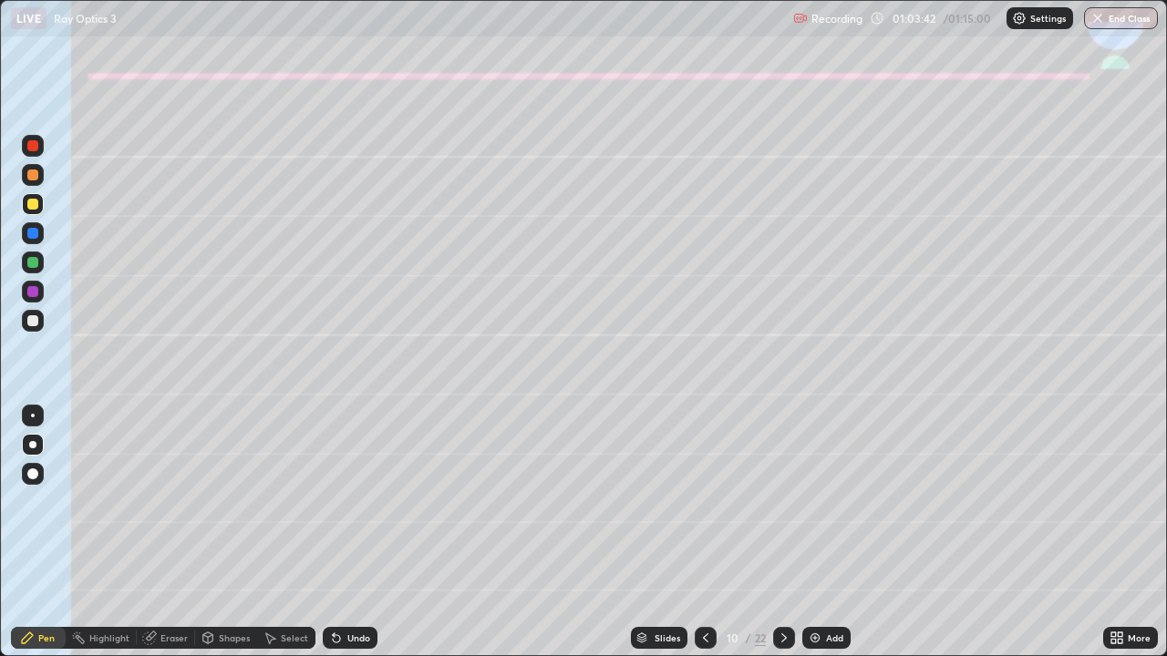
click at [233, 540] on div "Shapes" at bounding box center [234, 637] width 31 height 9
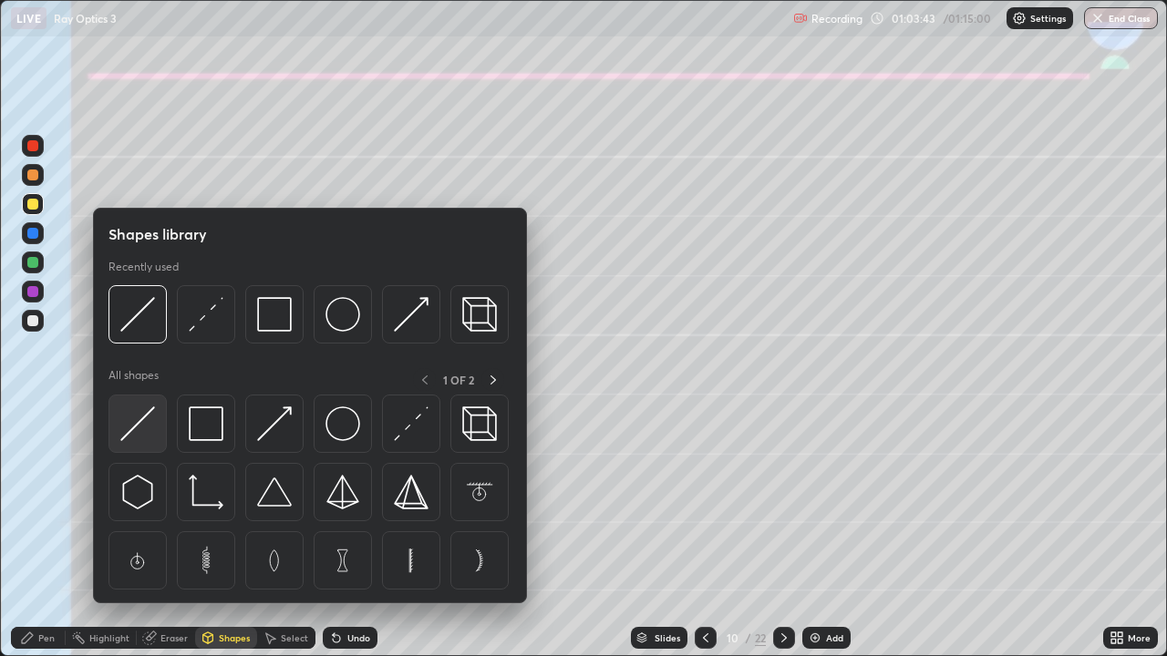
click at [138, 424] on img at bounding box center [137, 423] width 35 height 35
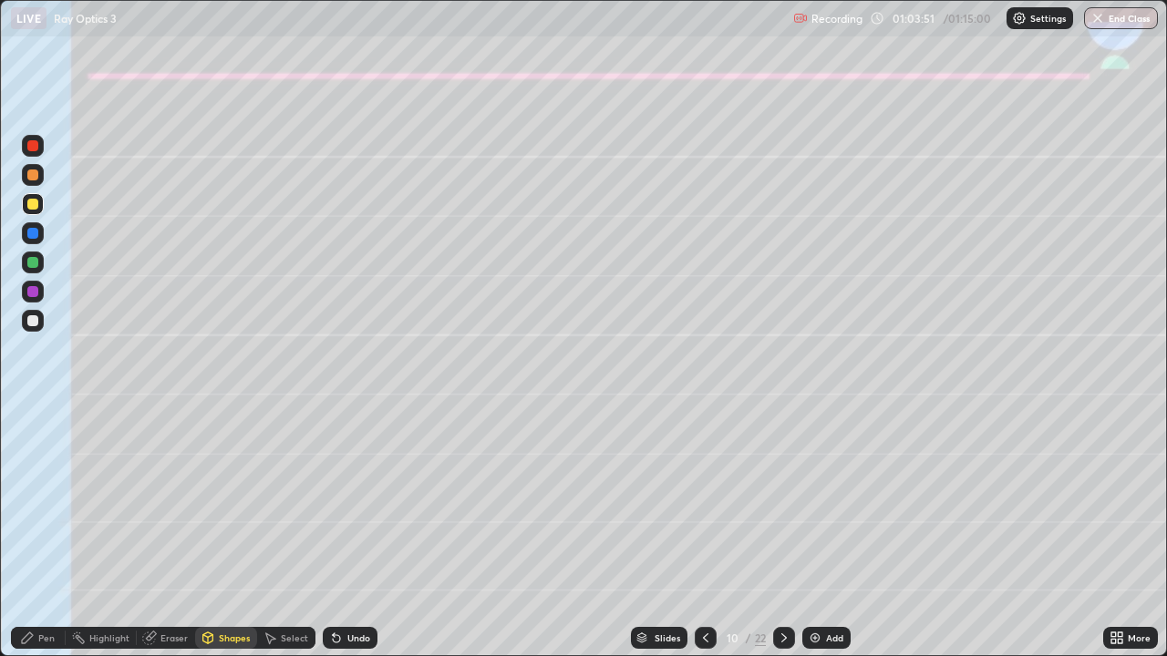
click at [48, 540] on div "Pen" at bounding box center [46, 637] width 16 height 9
click at [353, 540] on div "Undo" at bounding box center [350, 638] width 55 height 22
click at [366, 540] on div "Undo" at bounding box center [358, 637] width 23 height 9
click at [361, 540] on div "Undo" at bounding box center [358, 637] width 23 height 9
click at [365, 540] on div "Undo" at bounding box center [358, 637] width 23 height 9
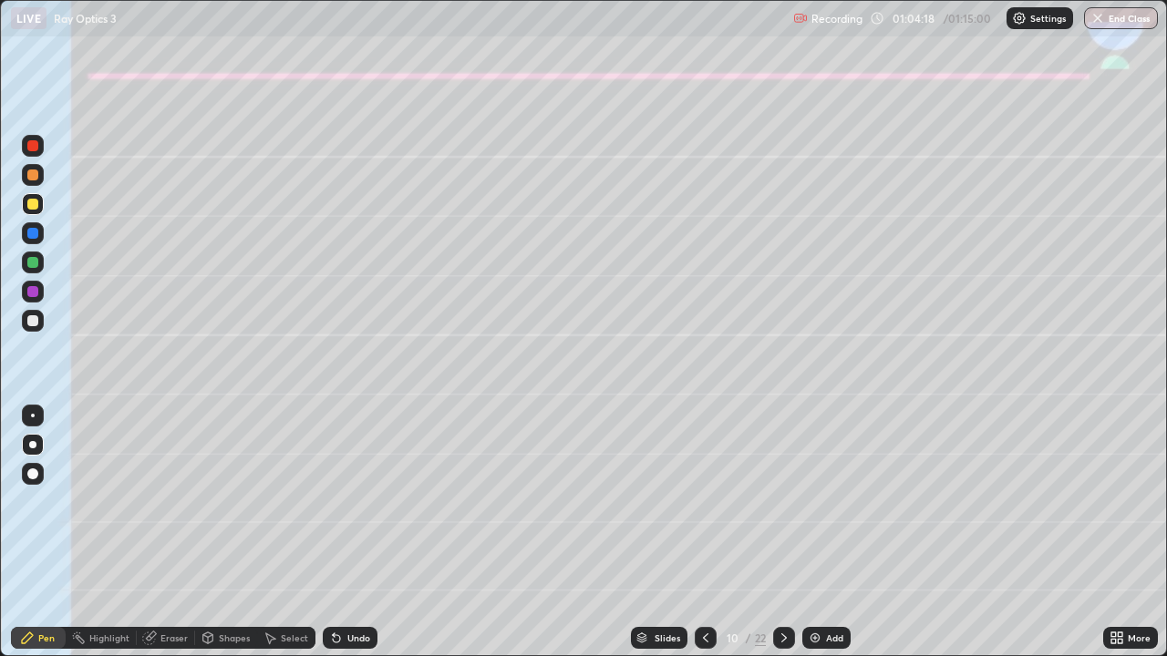
click at [350, 540] on div "Undo" at bounding box center [358, 637] width 23 height 9
click at [351, 540] on div "Undo" at bounding box center [358, 637] width 23 height 9
click at [350, 540] on div "Undo" at bounding box center [350, 638] width 55 height 22
click at [353, 540] on div "Undo" at bounding box center [358, 637] width 23 height 9
click at [351, 540] on div "Undo" at bounding box center [358, 637] width 23 height 9
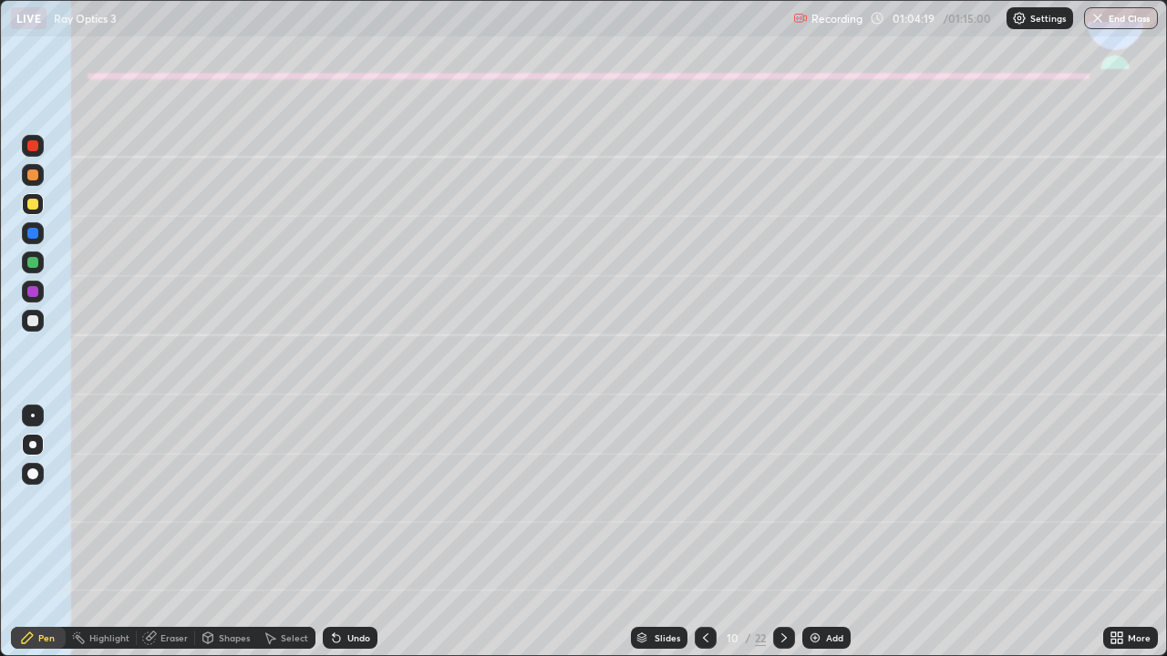
click at [355, 540] on div "Undo" at bounding box center [350, 638] width 55 height 22
click at [30, 330] on div at bounding box center [33, 321] width 22 height 22
click at [180, 540] on div "Eraser" at bounding box center [173, 637] width 27 height 9
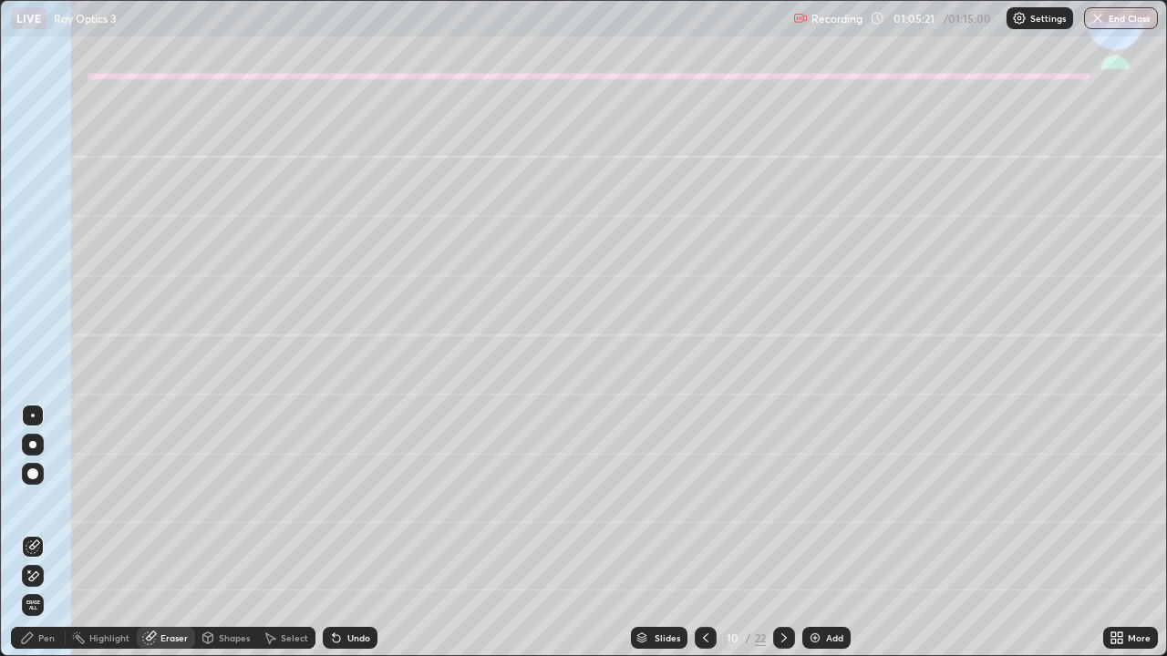
click at [52, 540] on div "Pen" at bounding box center [46, 637] width 16 height 9
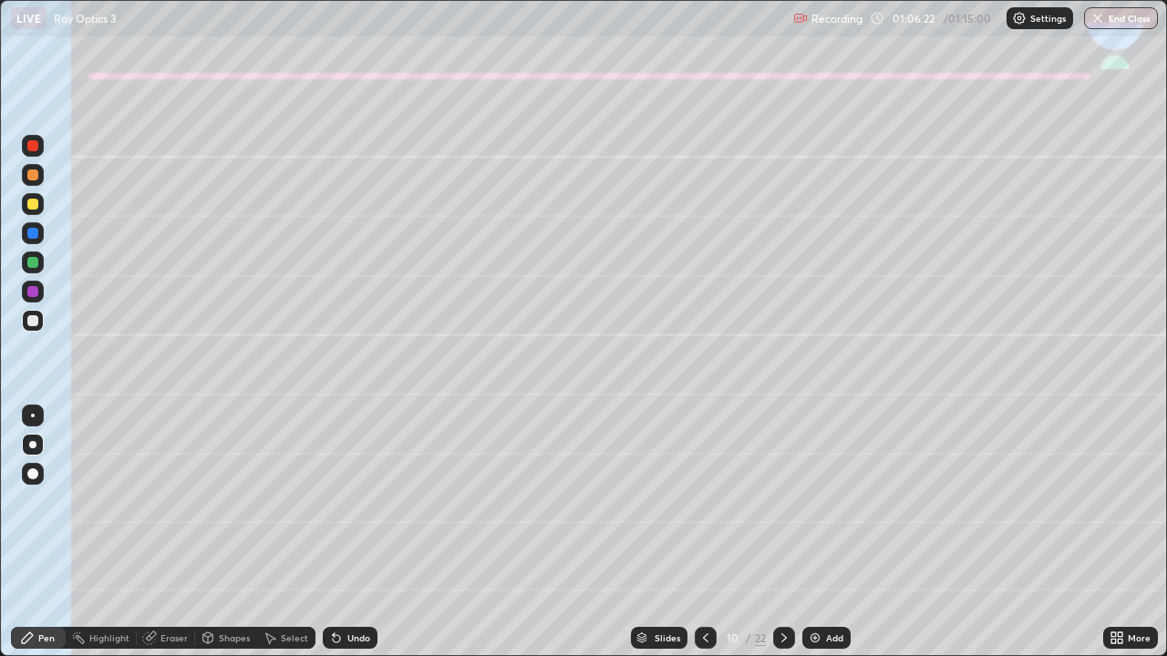
click at [787, 540] on icon at bounding box center [783, 638] width 15 height 15
click at [221, 540] on div "Shapes" at bounding box center [226, 638] width 62 height 36
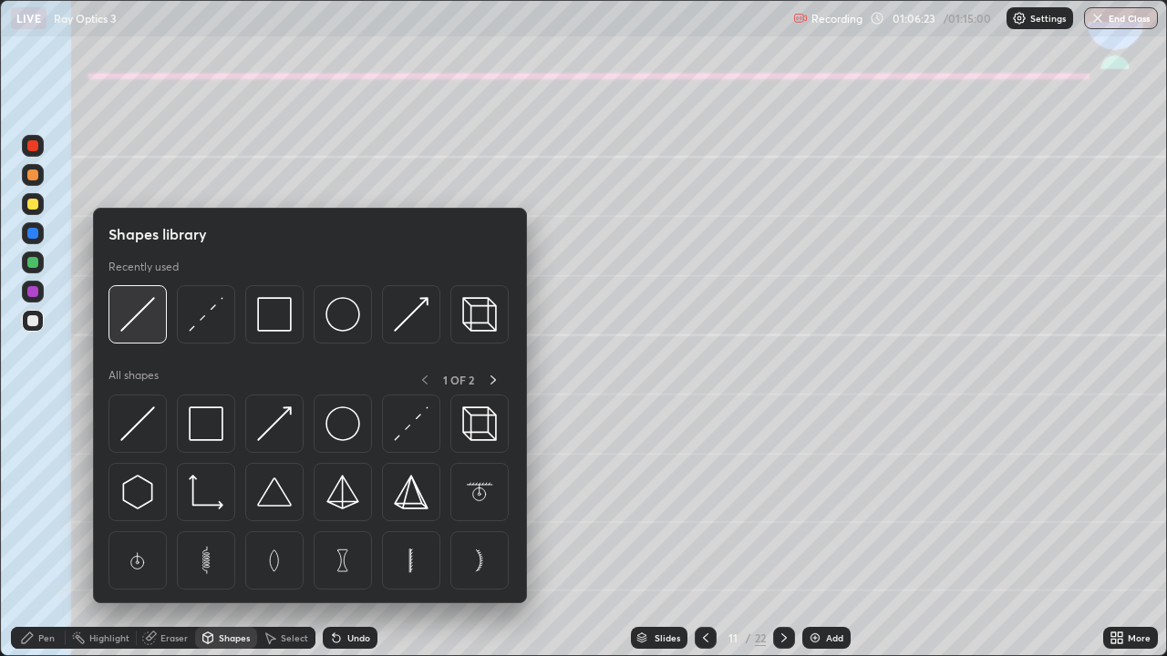
click at [139, 316] on img at bounding box center [137, 314] width 35 height 35
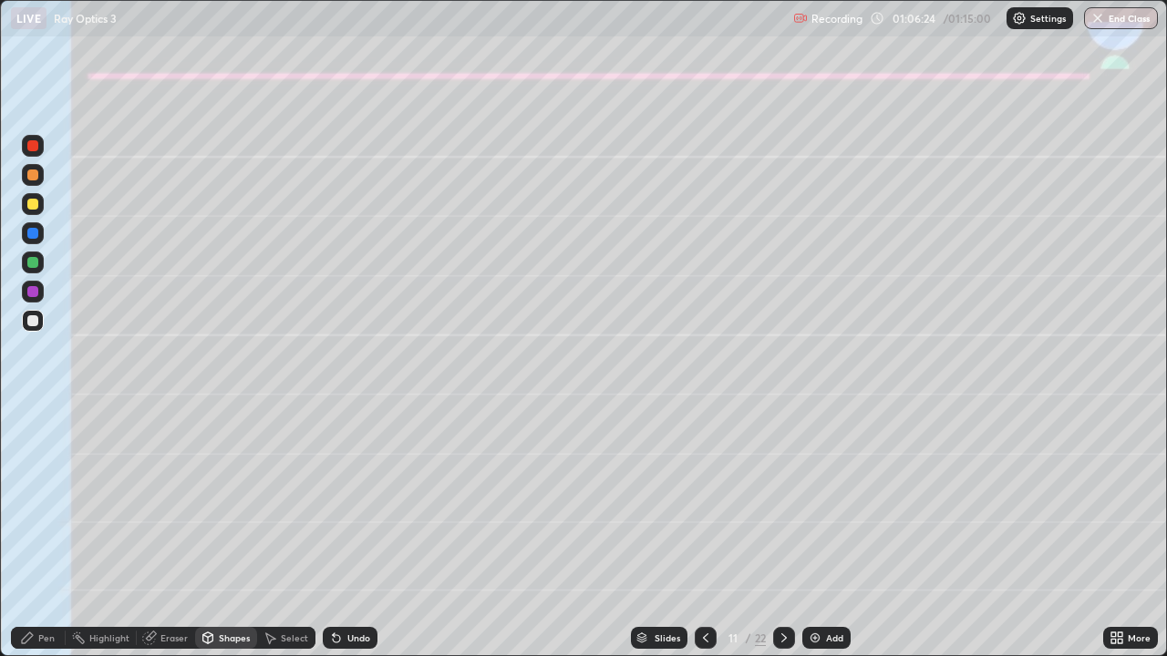
click at [36, 263] on div at bounding box center [32, 262] width 11 height 11
click at [56, 540] on div "Pen" at bounding box center [38, 638] width 55 height 22
click at [25, 320] on div at bounding box center [33, 321] width 22 height 22
click at [705, 540] on div at bounding box center [705, 638] width 22 height 22
click at [783, 540] on icon at bounding box center [783, 638] width 15 height 15
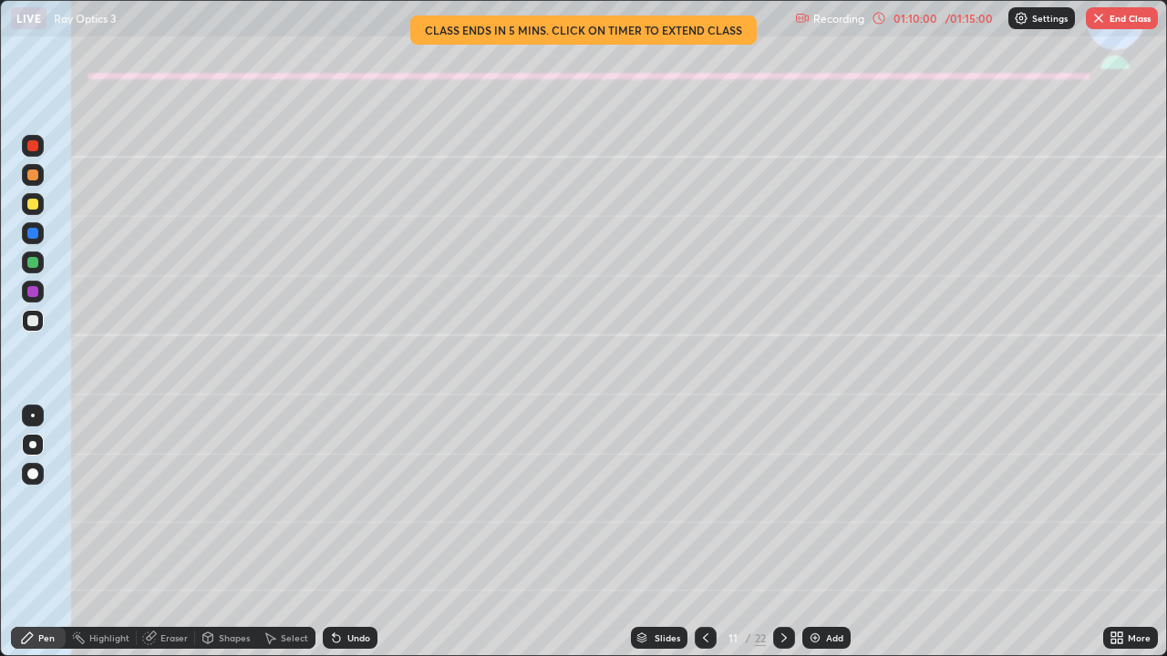
click at [1114, 21] on button "End Class" at bounding box center [1121, 18] width 72 height 22
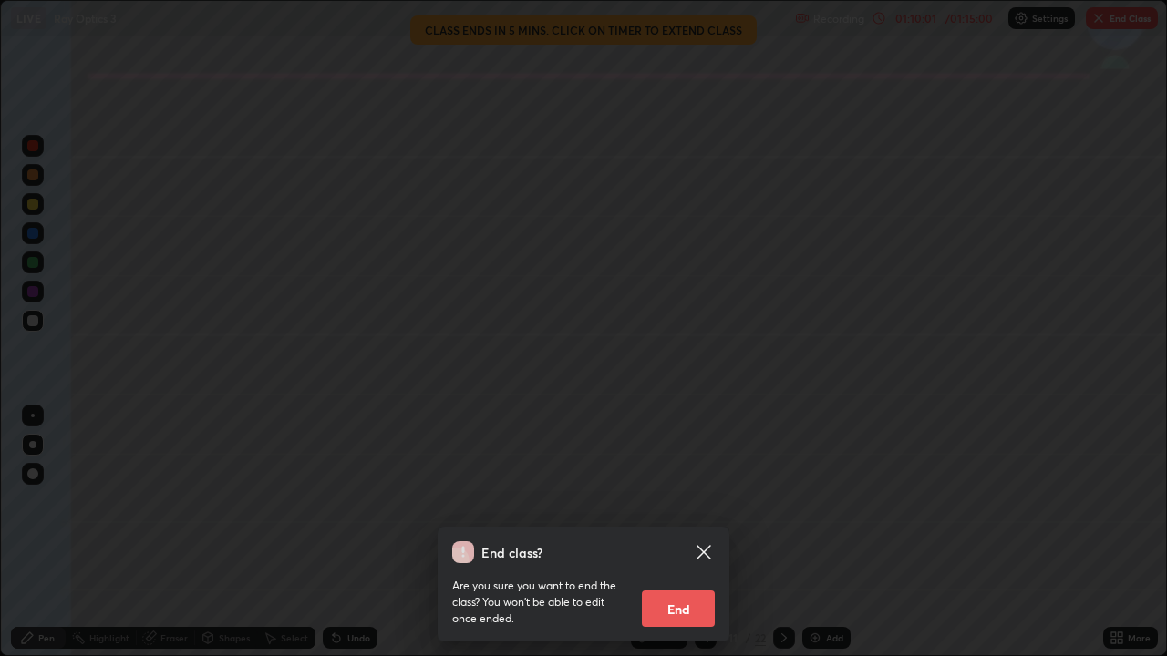
click at [699, 540] on button "End" at bounding box center [678, 609] width 73 height 36
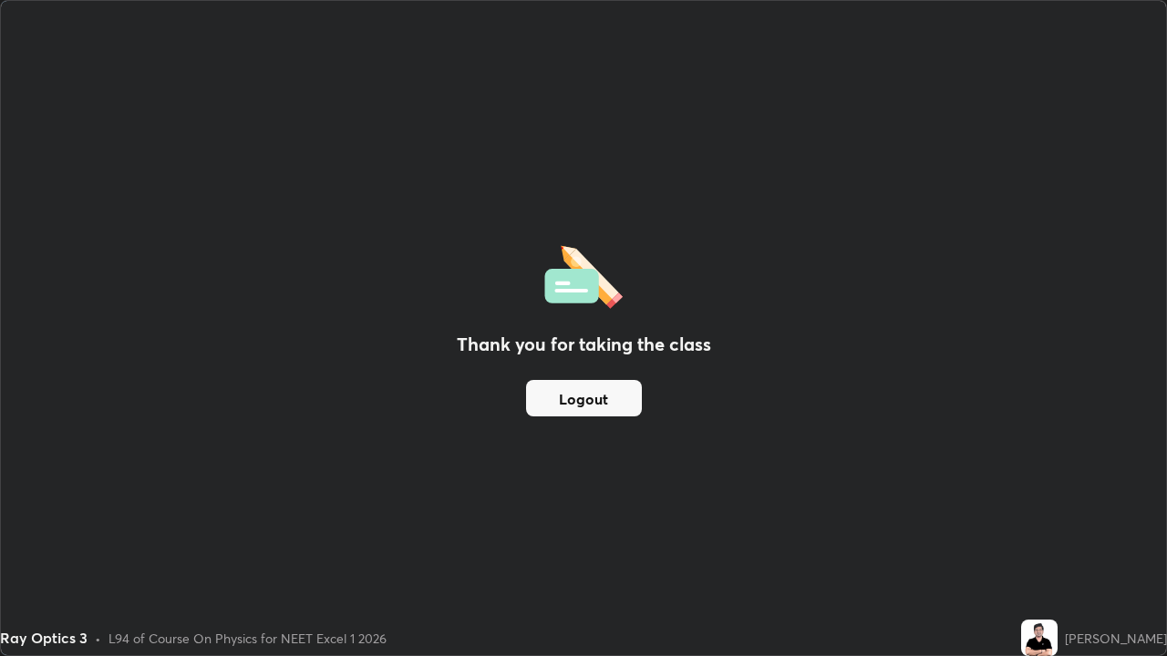
click at [564, 401] on button "Logout" at bounding box center [584, 398] width 116 height 36
click at [561, 399] on button "Logout" at bounding box center [584, 398] width 116 height 36
click at [561, 401] on button "Logout" at bounding box center [584, 398] width 116 height 36
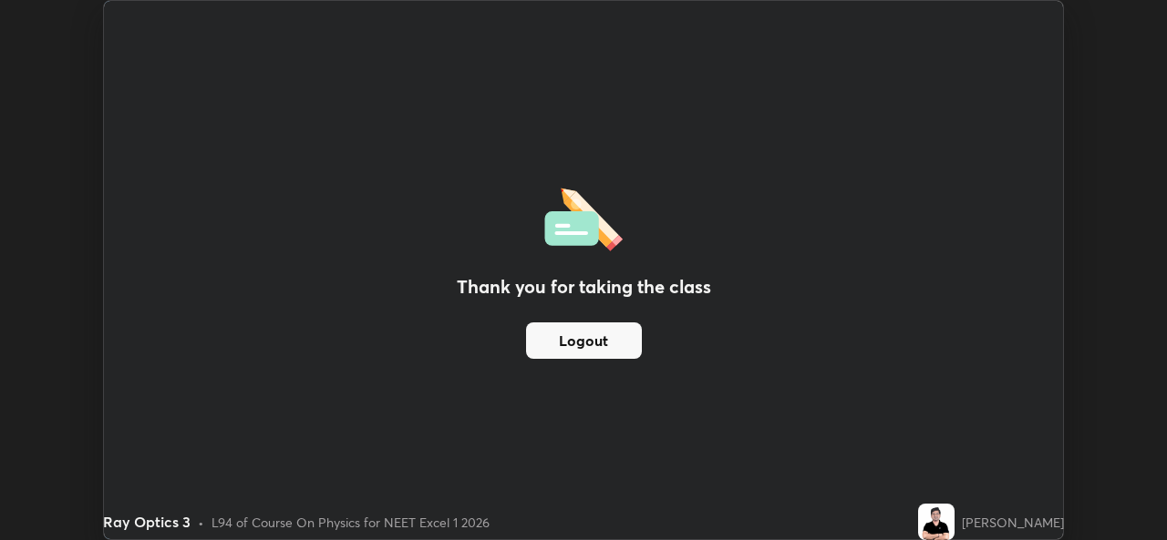
scroll to position [90593, 89967]
